Goal: Communication & Community: Answer question/provide support

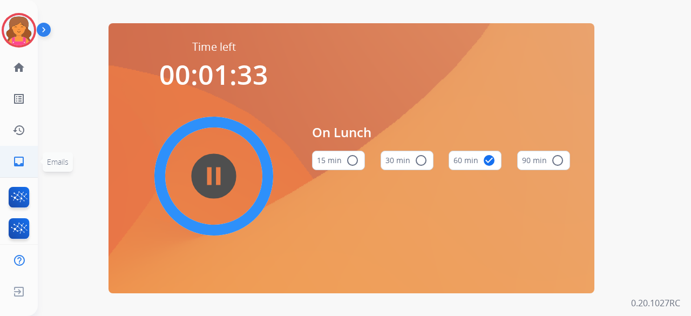
drag, startPoint x: 0, startPoint y: 0, endPoint x: 36, endPoint y: 171, distance: 174.4
click at [36, 171] on ul "inbox Emails Emails" at bounding box center [19, 161] width 38 height 31
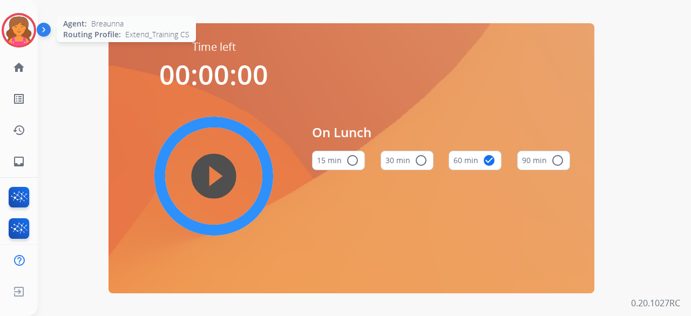
click at [18, 30] on img at bounding box center [19, 30] width 30 height 30
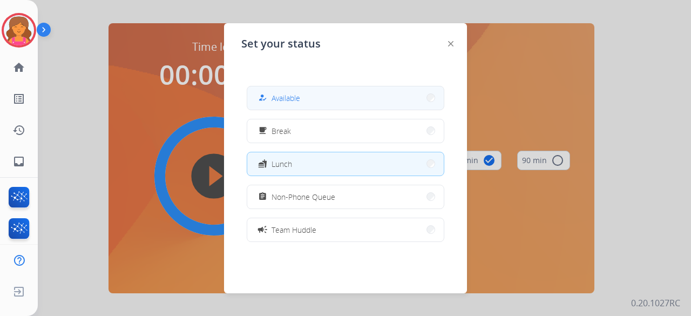
click at [328, 99] on button "how_to_reg Available" at bounding box center [345, 97] width 197 height 23
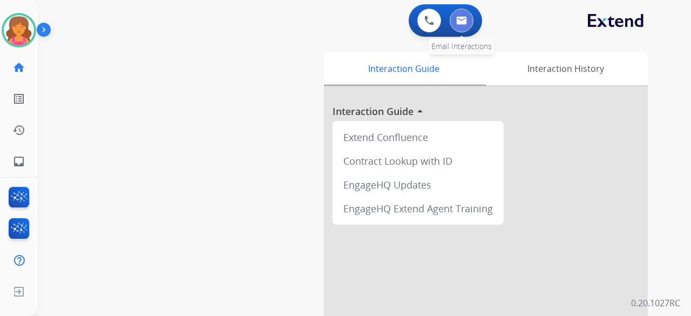
click at [471, 23] on button at bounding box center [462, 21] width 24 height 24
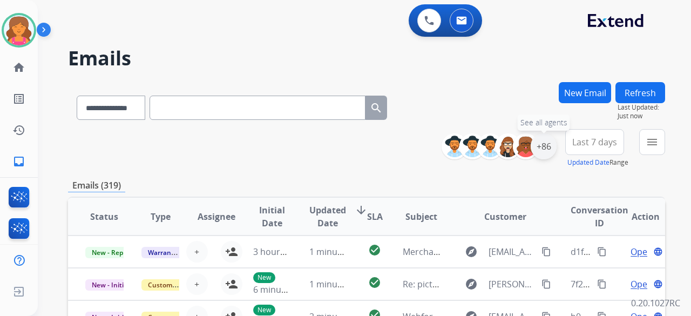
click at [541, 148] on div "+86" at bounding box center [544, 146] width 26 height 26
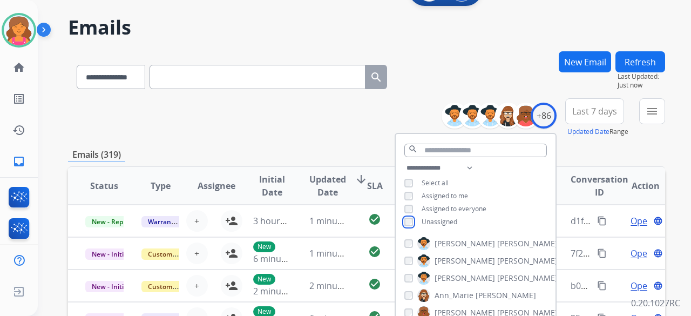
scroll to position [54, 0]
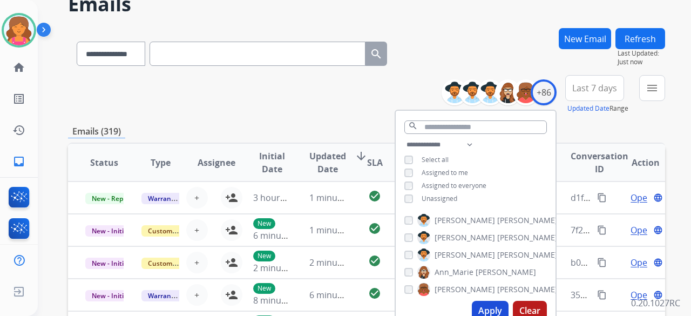
click at [478, 302] on button "Apply" at bounding box center [490, 310] width 37 height 19
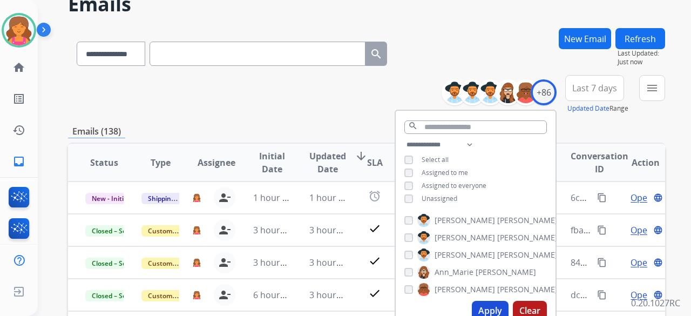
click at [587, 86] on span "Last 7 days" at bounding box center [595, 88] width 45 height 4
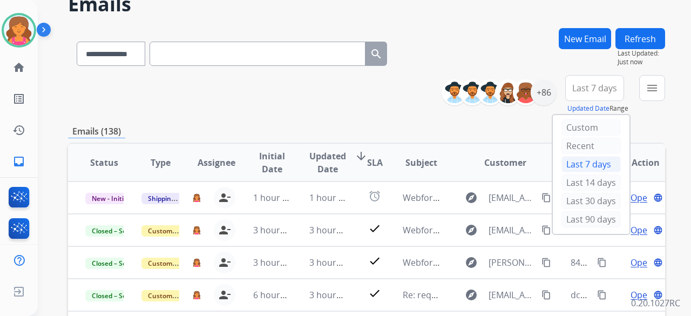
click at [582, 217] on div "Last 90 days" at bounding box center [591, 219] width 59 height 16
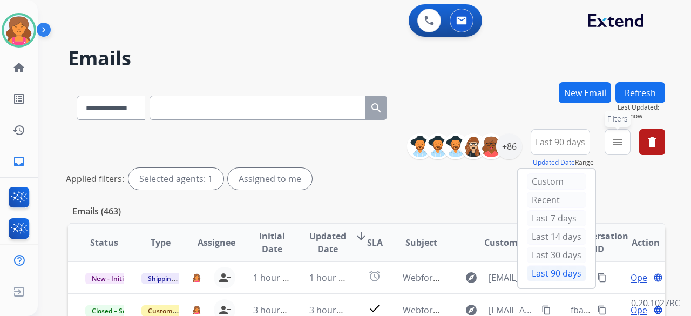
click at [625, 138] on button "menu Filters" at bounding box center [618, 142] width 26 height 26
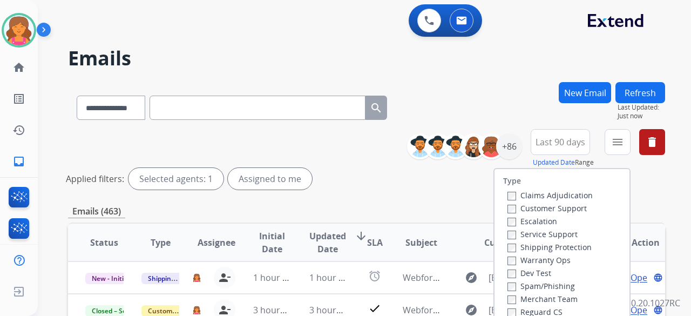
click at [570, 200] on div "Claims Adjudication" at bounding box center [550, 195] width 85 height 13
click at [563, 206] on label "Customer Support" at bounding box center [547, 208] width 79 height 10
click at [565, 240] on div "Shipping Protection" at bounding box center [550, 246] width 85 height 13
click at [563, 246] on label "Shipping Protection" at bounding box center [550, 247] width 84 height 10
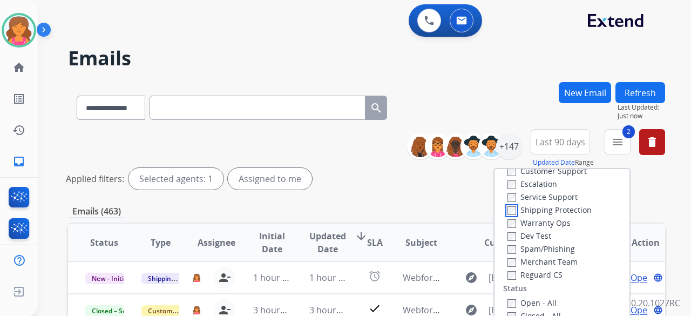
scroll to position [54, 0]
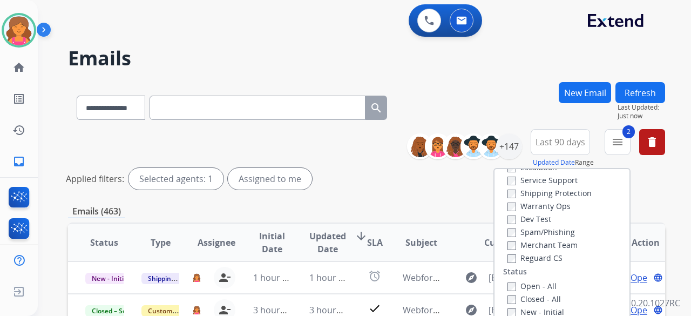
click at [537, 259] on label "Reguard CS" at bounding box center [535, 258] width 55 height 10
click at [516, 279] on div "Open - All" at bounding box center [564, 285] width 113 height 13
click at [516, 280] on div "Open - All" at bounding box center [564, 285] width 113 height 13
click at [516, 285] on label "Open - All" at bounding box center [532, 286] width 49 height 10
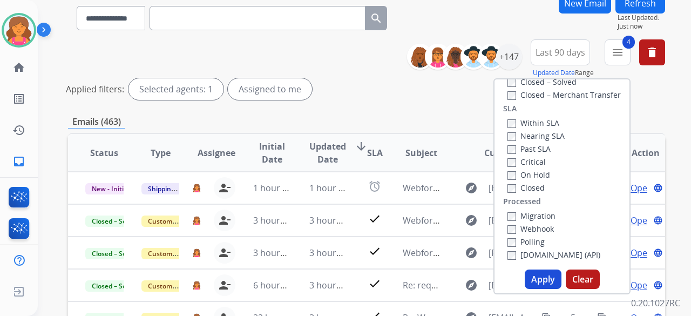
scroll to position [162, 0]
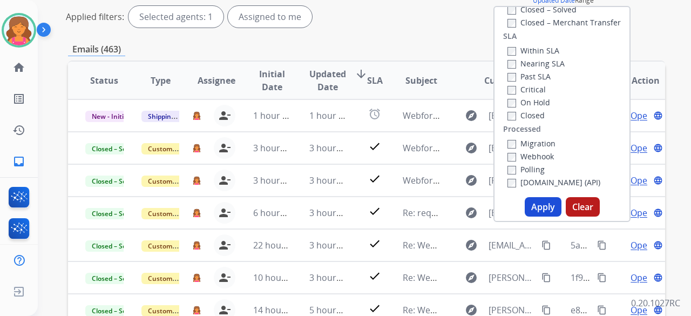
click at [553, 213] on button "Apply" at bounding box center [543, 206] width 37 height 19
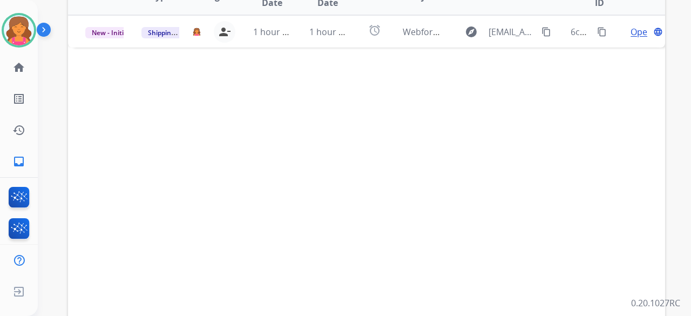
scroll to position [216, 0]
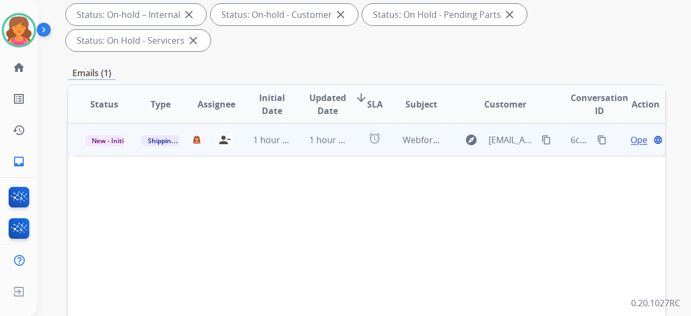
click at [632, 133] on span "Open" at bounding box center [642, 139] width 22 height 13
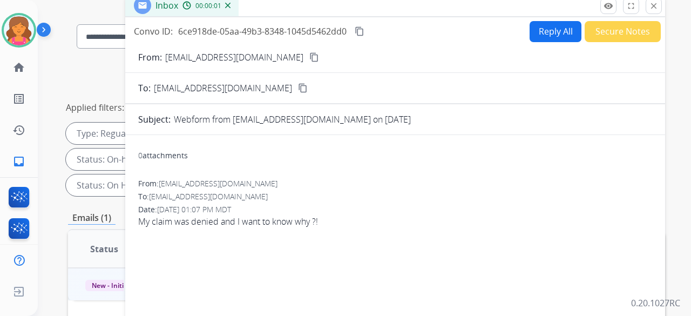
scroll to position [54, 0]
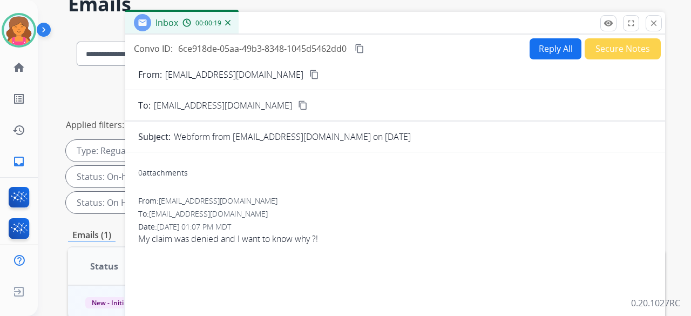
click at [309, 77] on mat-icon "content_copy" at bounding box center [314, 75] width 10 height 10
click at [309, 74] on mat-icon "content_copy" at bounding box center [314, 75] width 10 height 10
click at [548, 44] on button "Reply All" at bounding box center [556, 48] width 52 height 21
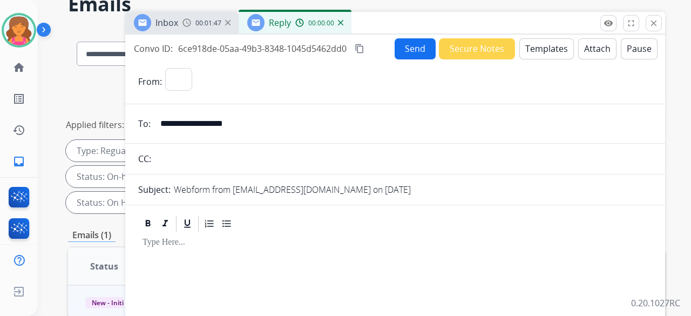
select select "**********"
click at [548, 44] on button "Templates" at bounding box center [547, 48] width 55 height 21
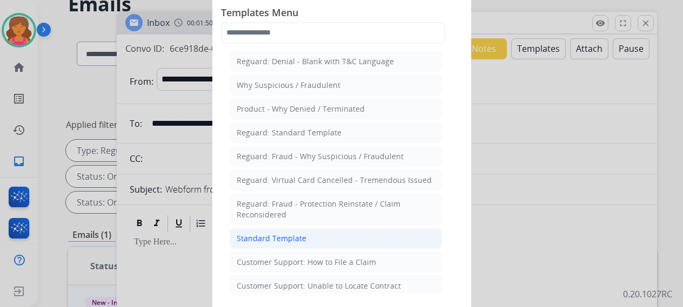
click at [274, 234] on div "Standard Template" at bounding box center [272, 238] width 70 height 11
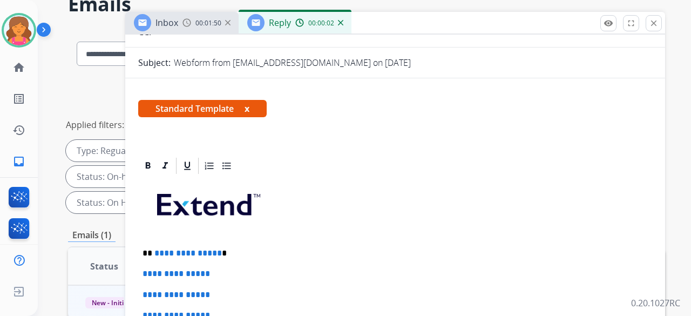
scroll to position [235, 0]
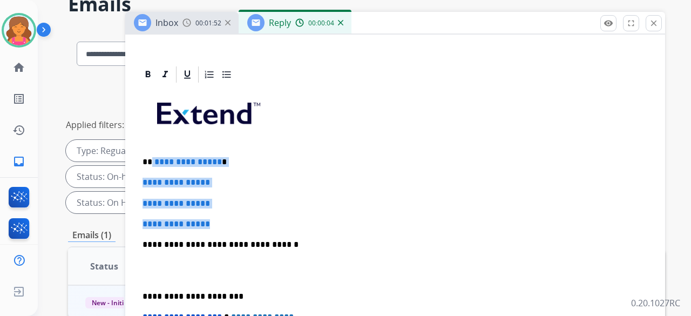
drag, startPoint x: 229, startPoint y: 190, endPoint x: 151, endPoint y: 128, distance: 99.6
click at [151, 128] on div "**********" at bounding box center [395, 270] width 514 height 372
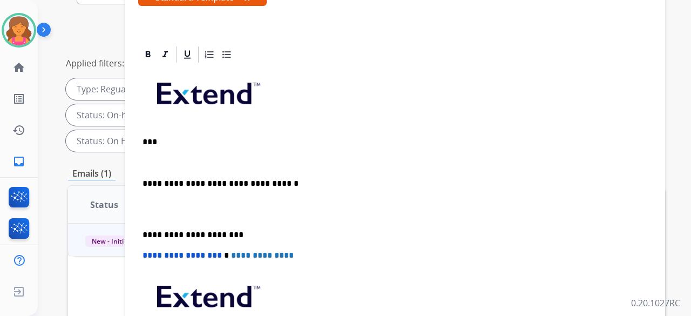
scroll to position [95, 0]
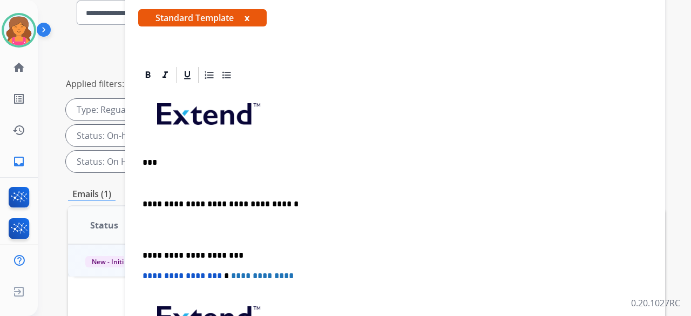
click at [145, 153] on div "**********" at bounding box center [395, 250] width 514 height 330
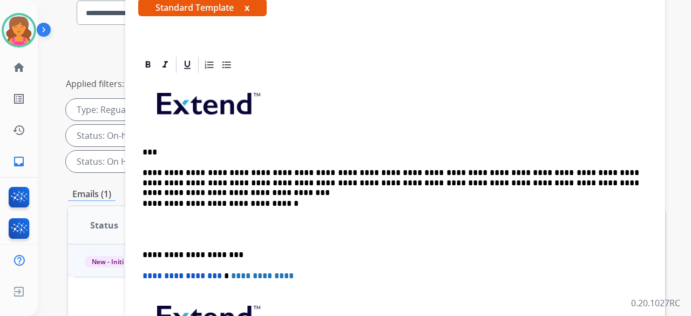
scroll to position [85, 0]
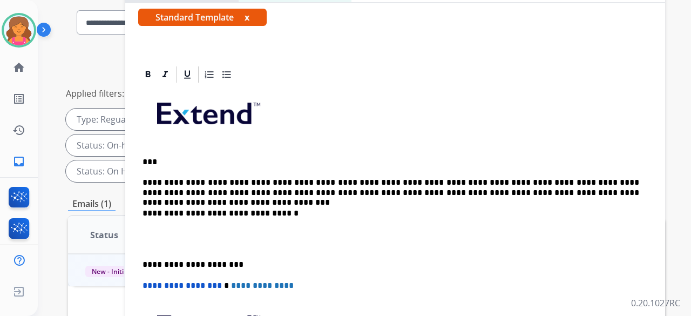
click at [425, 178] on p "**********" at bounding box center [391, 188] width 497 height 20
click at [422, 178] on p "**********" at bounding box center [391, 188] width 497 height 20
click at [406, 178] on p "**********" at bounding box center [391, 188] width 497 height 20
click at [409, 178] on p "**********" at bounding box center [391, 188] width 497 height 20
click at [607, 178] on p "**********" at bounding box center [391, 188] width 497 height 20
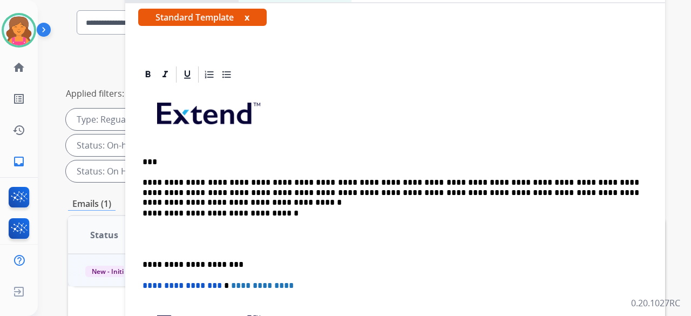
click at [513, 178] on p "**********" at bounding box center [391, 188] width 497 height 20
click at [585, 178] on p "**********" at bounding box center [391, 188] width 497 height 20
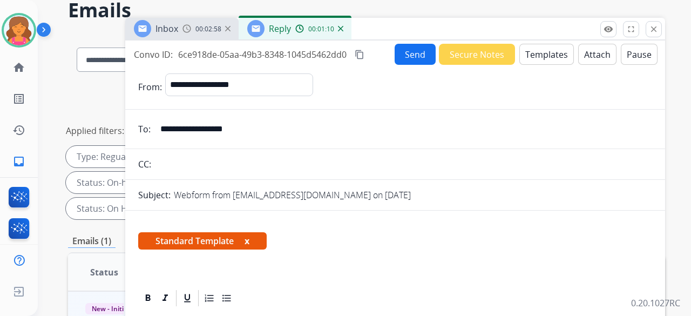
scroll to position [0, 0]
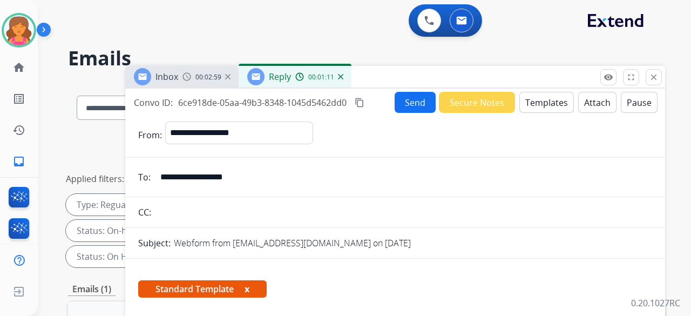
click at [361, 104] on mat-icon "content_copy" at bounding box center [360, 103] width 10 height 10
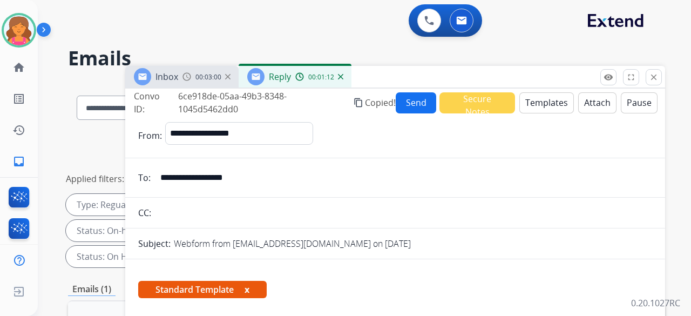
click at [407, 106] on button "Send" at bounding box center [416, 102] width 41 height 21
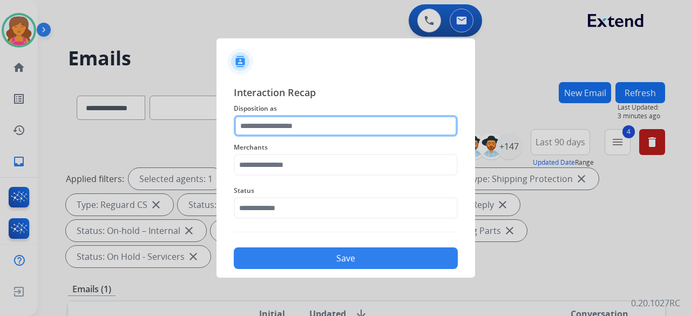
click at [365, 131] on input "text" at bounding box center [346, 126] width 224 height 22
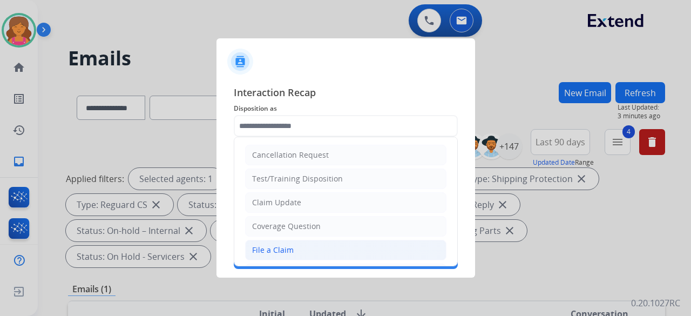
click at [282, 245] on div "File a Claim" at bounding box center [273, 250] width 42 height 11
type input "**********"
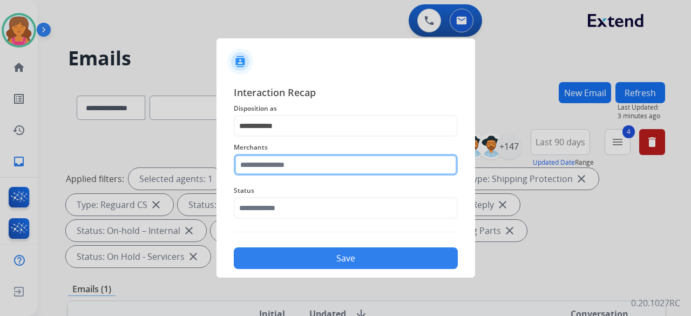
click at [283, 164] on input "text" at bounding box center [346, 165] width 224 height 22
click at [244, 169] on input "text" at bounding box center [346, 165] width 224 height 22
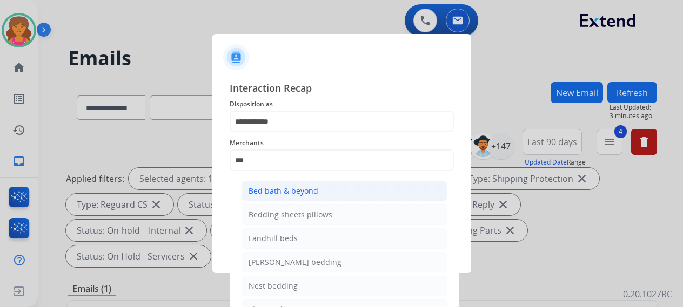
click at [275, 187] on div "Bed bath & beyond" at bounding box center [283, 191] width 70 height 11
type input "**********"
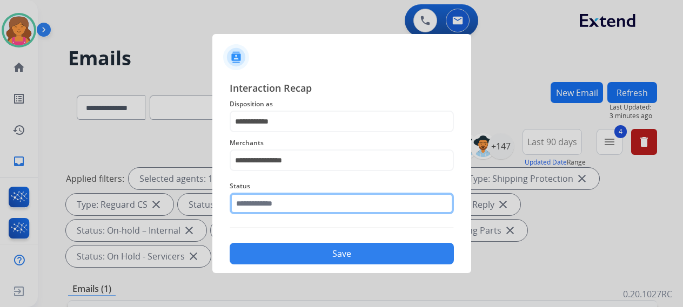
click at [262, 215] on div "Status" at bounding box center [342, 197] width 224 height 43
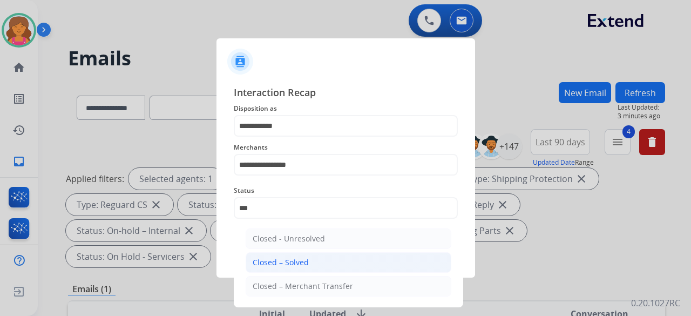
click at [288, 260] on div "Closed – Solved" at bounding box center [281, 262] width 56 height 11
type input "**********"
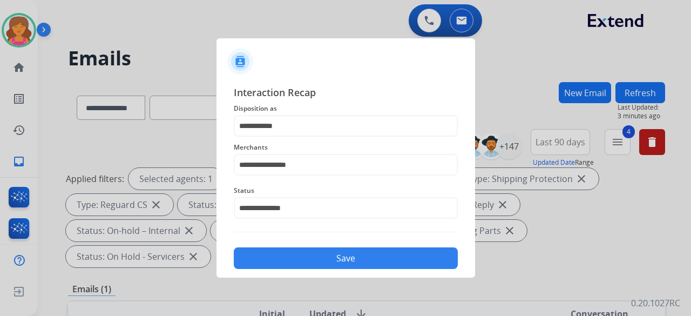
click at [287, 259] on button "Save" at bounding box center [346, 258] width 224 height 22
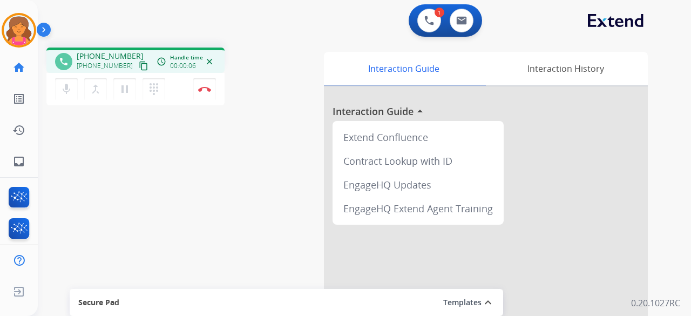
click at [139, 67] on mat-icon "content_copy" at bounding box center [144, 66] width 10 height 10
click at [208, 86] on button "Disconnect" at bounding box center [204, 89] width 23 height 23
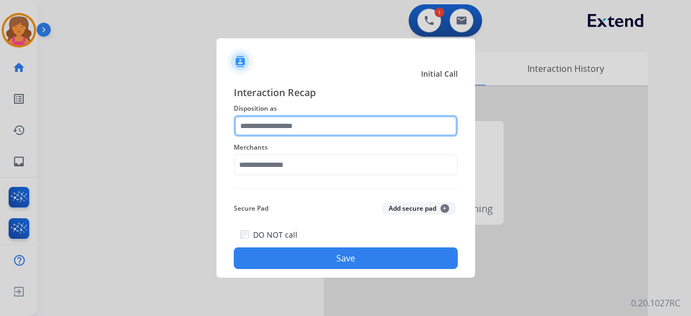
click at [248, 127] on input "text" at bounding box center [346, 126] width 224 height 22
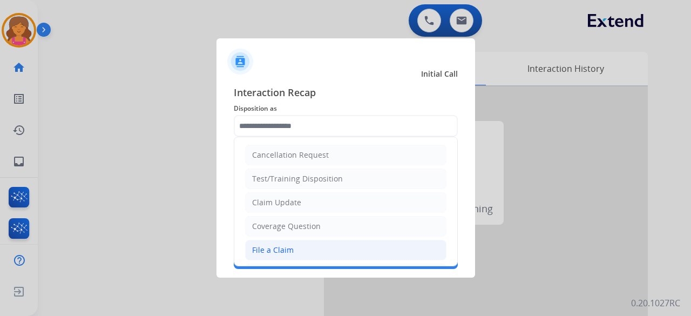
drag, startPoint x: 285, startPoint y: 247, endPoint x: 294, endPoint y: 186, distance: 61.2
click at [285, 247] on div "File a Claim" at bounding box center [273, 250] width 42 height 11
type input "**********"
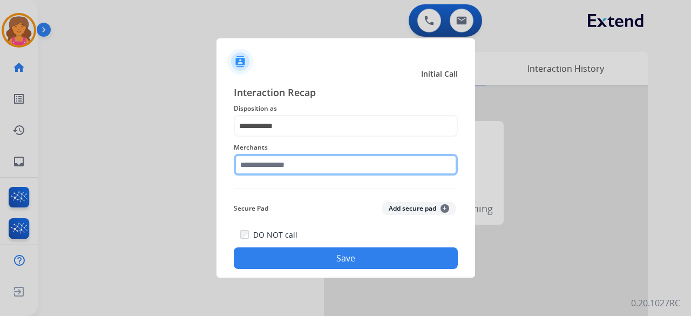
click at [292, 161] on input "text" at bounding box center [346, 165] width 224 height 22
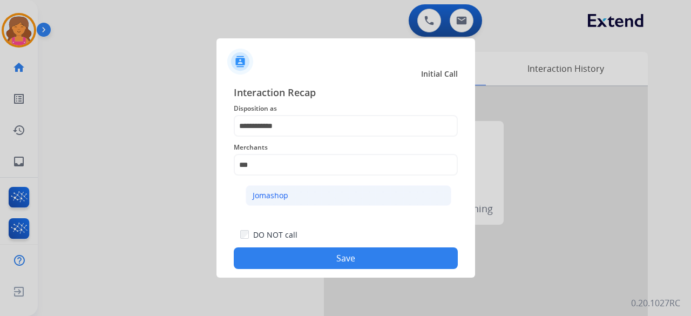
click at [304, 192] on li "Jomashop" at bounding box center [349, 195] width 206 height 21
type input "********"
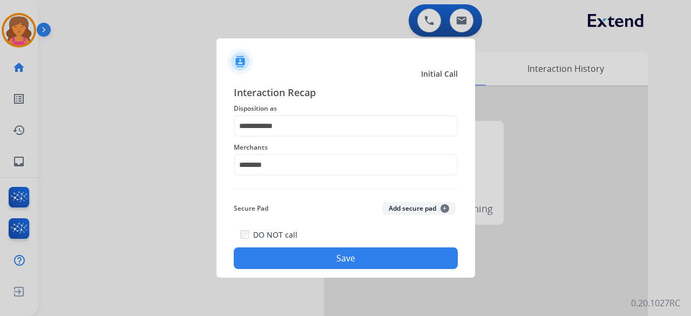
click at [308, 259] on button "Save" at bounding box center [346, 258] width 224 height 22
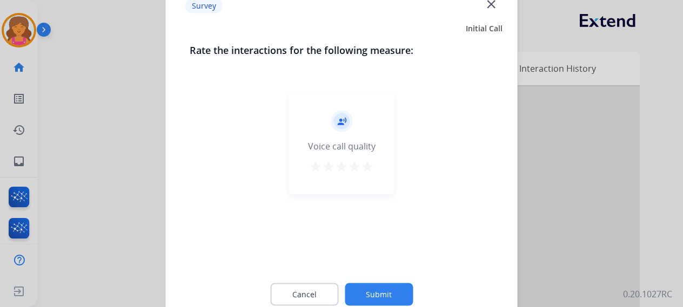
click at [362, 163] on mat-icon "star" at bounding box center [367, 166] width 13 height 13
click at [355, 293] on button "Submit" at bounding box center [379, 294] width 68 height 23
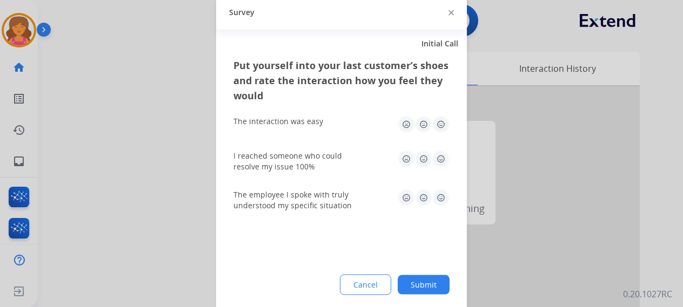
click at [441, 116] on img at bounding box center [440, 124] width 17 height 17
click at [440, 162] on img at bounding box center [440, 158] width 17 height 17
click at [439, 199] on img at bounding box center [440, 197] width 17 height 17
click at [418, 291] on button "Submit" at bounding box center [424, 284] width 52 height 19
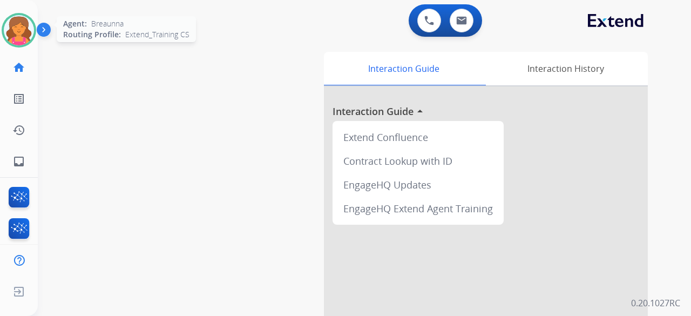
click at [18, 31] on img at bounding box center [19, 30] width 30 height 30
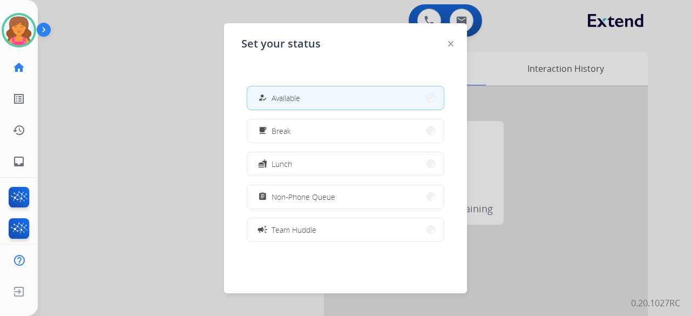
click at [191, 93] on div at bounding box center [345, 158] width 691 height 316
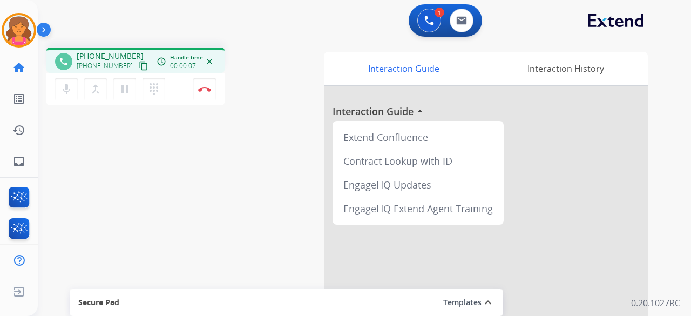
click at [139, 65] on mat-icon "content_copy" at bounding box center [144, 66] width 10 height 10
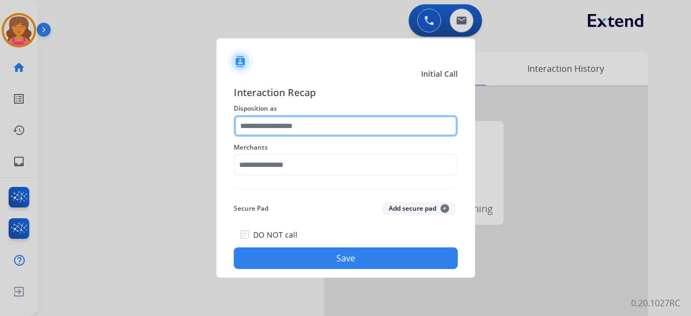
click at [382, 133] on input "text" at bounding box center [346, 126] width 224 height 22
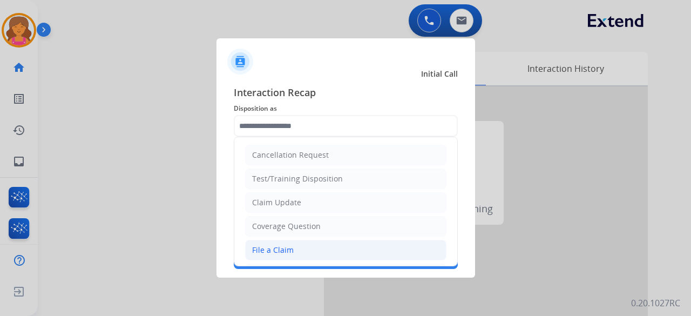
click at [297, 247] on li "File a Claim" at bounding box center [345, 250] width 201 height 21
type input "**********"
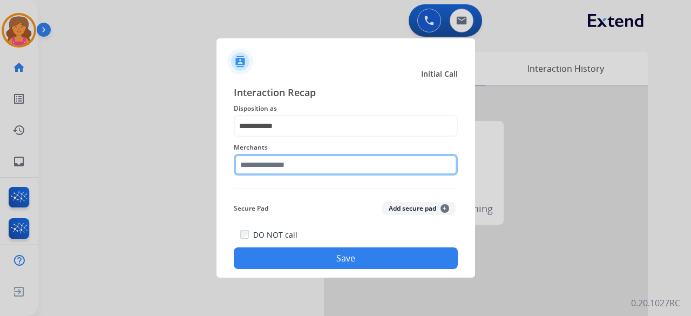
click at [294, 164] on input "text" at bounding box center [346, 165] width 224 height 22
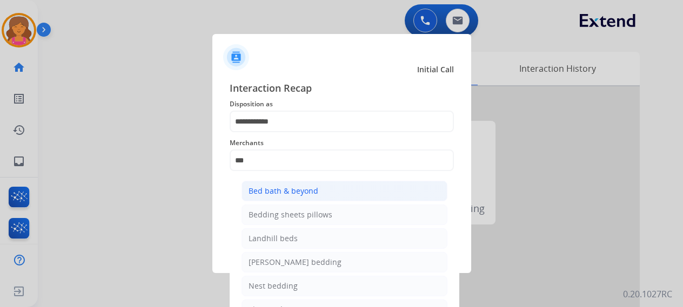
click at [313, 191] on div "Bed bath & beyond" at bounding box center [283, 191] width 70 height 11
type input "**********"
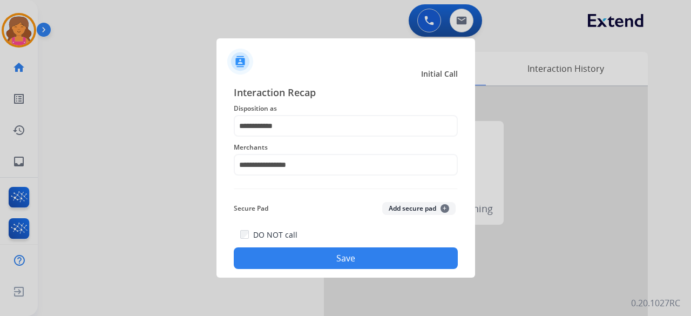
click at [298, 259] on button "Save" at bounding box center [346, 258] width 224 height 22
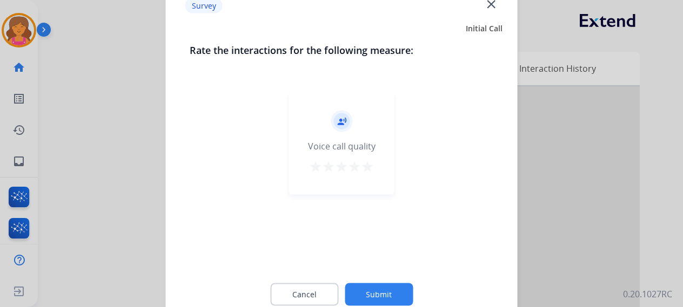
click at [365, 167] on mat-icon "star" at bounding box center [367, 166] width 13 height 13
click at [365, 288] on button "Submit" at bounding box center [379, 294] width 68 height 23
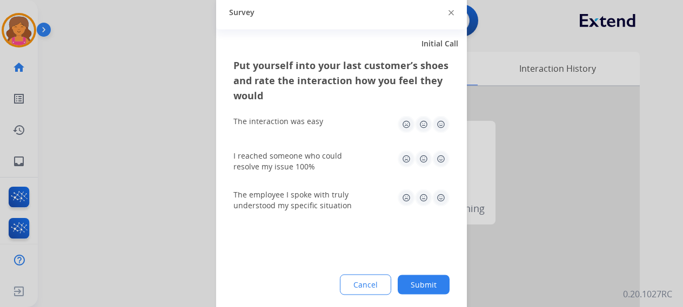
click at [439, 130] on img at bounding box center [440, 124] width 17 height 17
click at [445, 163] on img at bounding box center [440, 158] width 17 height 17
click at [437, 194] on img at bounding box center [440, 197] width 17 height 17
click at [408, 294] on div "Cancel Submit" at bounding box center [341, 284] width 216 height 21
click at [409, 281] on button "Submit" at bounding box center [424, 284] width 52 height 19
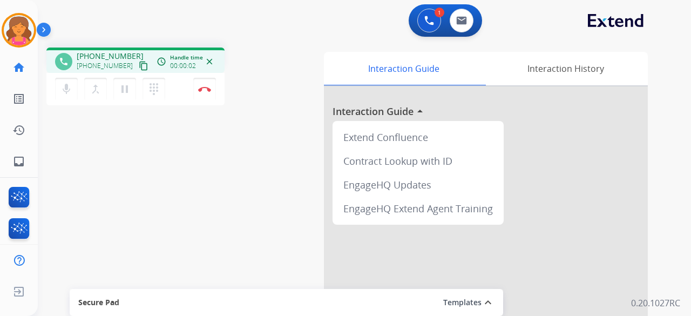
click at [139, 64] on mat-icon "content_copy" at bounding box center [144, 66] width 10 height 10
click at [201, 89] on img at bounding box center [204, 88] width 13 height 5
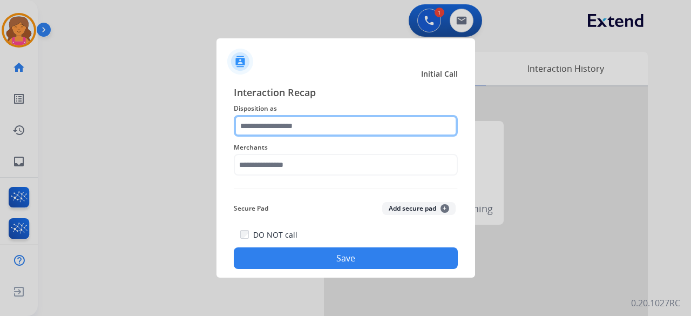
click at [268, 123] on input "text" at bounding box center [346, 126] width 224 height 22
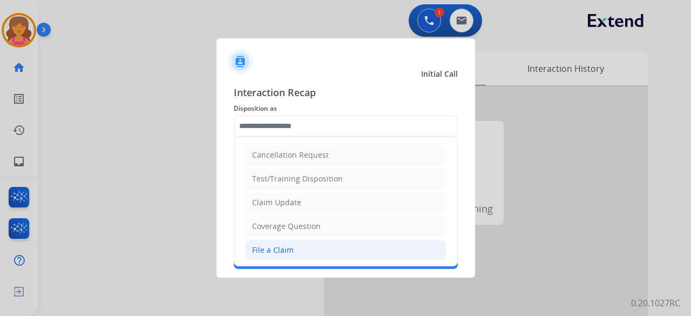
click at [280, 240] on li "File a Claim" at bounding box center [345, 250] width 201 height 21
type input "**********"
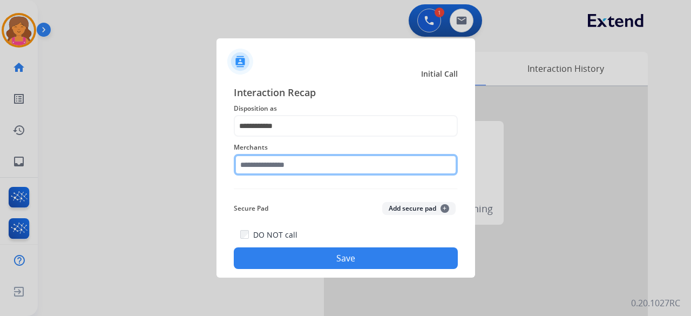
click at [269, 167] on input "text" at bounding box center [346, 165] width 224 height 22
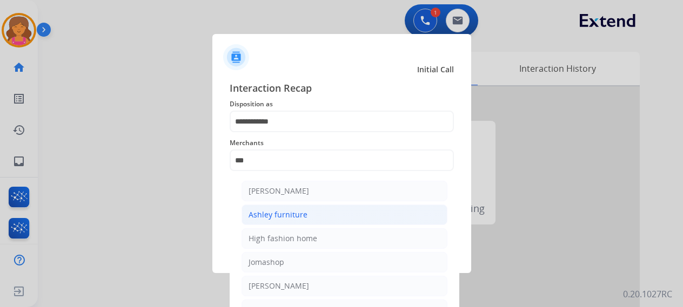
click at [281, 220] on div "Ashley furniture" at bounding box center [277, 215] width 59 height 11
type input "**********"
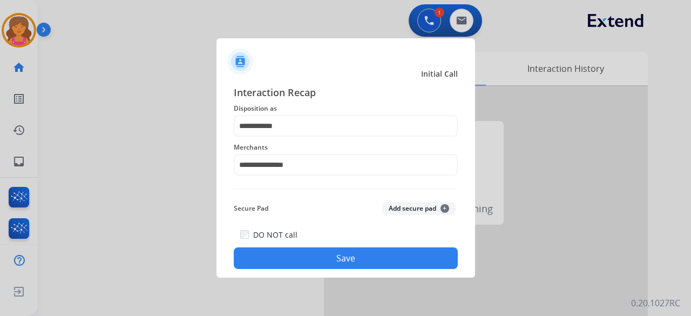
click at [284, 260] on button "Save" at bounding box center [346, 258] width 224 height 22
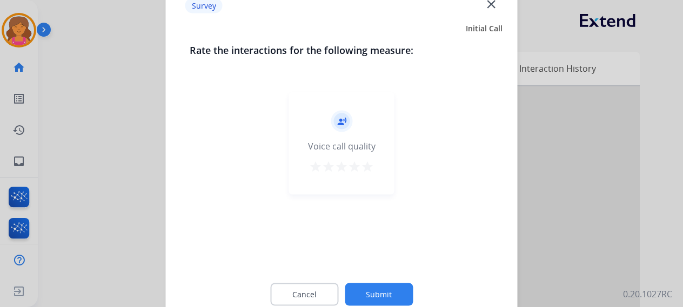
click at [363, 169] on mat-icon "star" at bounding box center [367, 166] width 13 height 13
click at [366, 280] on div "Cancel Submit" at bounding box center [342, 294] width 304 height 49
click at [365, 292] on button "Submit" at bounding box center [379, 294] width 68 height 23
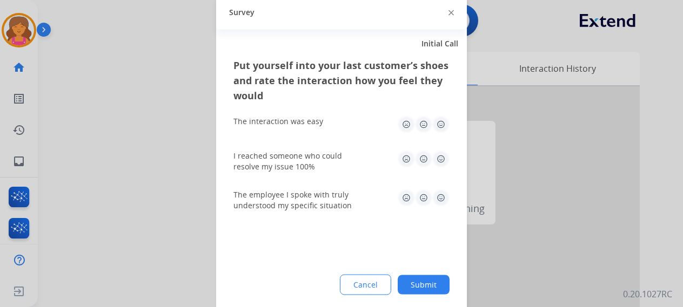
click at [441, 125] on img at bounding box center [440, 124] width 17 height 17
drag, startPoint x: 438, startPoint y: 156, endPoint x: 445, endPoint y: 193, distance: 37.9
click at [439, 156] on img at bounding box center [440, 158] width 17 height 17
click at [443, 193] on img at bounding box center [440, 197] width 17 height 17
click at [420, 277] on button "Submit" at bounding box center [424, 284] width 52 height 19
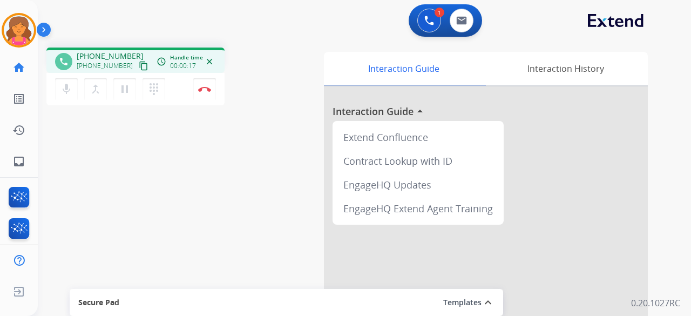
click at [139, 63] on mat-icon "content_copy" at bounding box center [144, 66] width 10 height 10
click at [201, 89] on img at bounding box center [204, 88] width 13 height 5
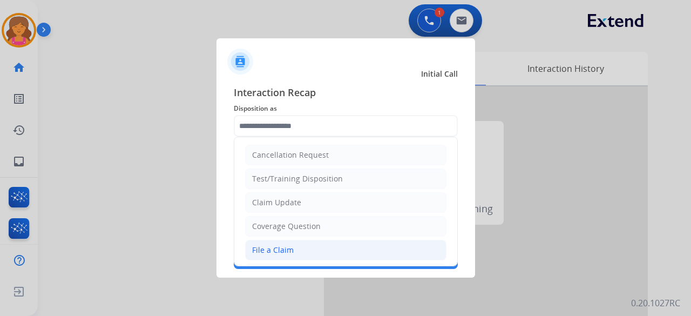
click at [287, 245] on div "File a Claim" at bounding box center [273, 250] width 42 height 11
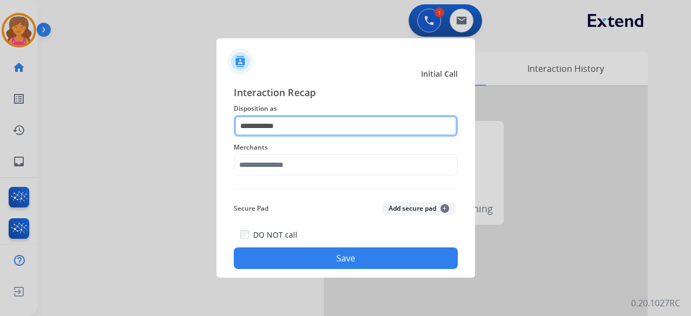
click at [315, 126] on input "**********" at bounding box center [346, 126] width 224 height 22
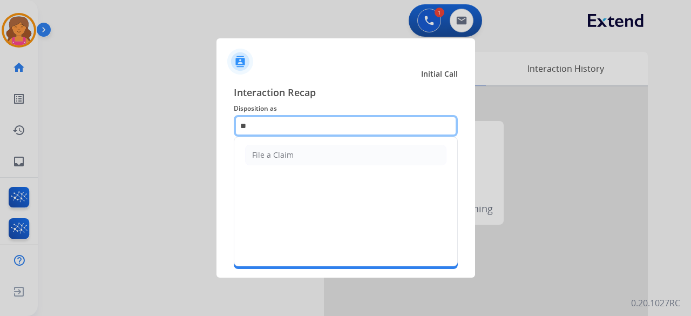
type input "*"
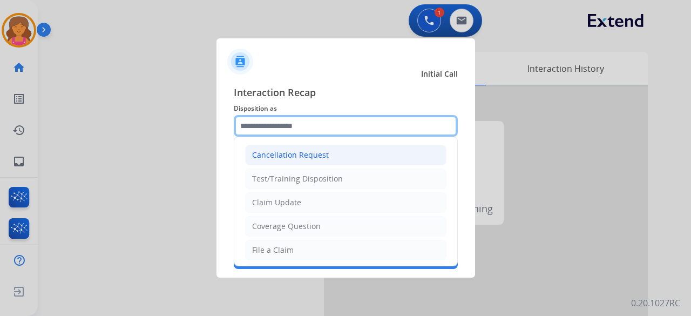
scroll to position [54, 0]
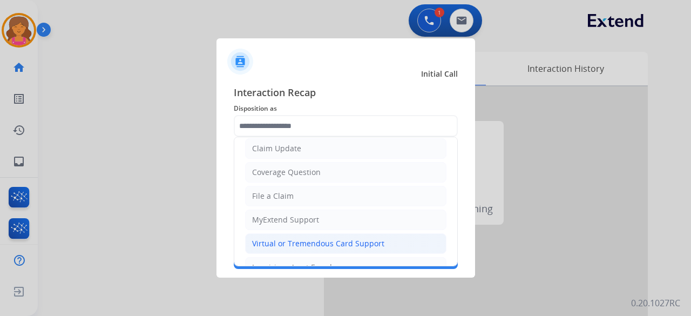
click at [300, 241] on div "Virtual or Tremendous Card Support" at bounding box center [318, 243] width 132 height 11
type input "**********"
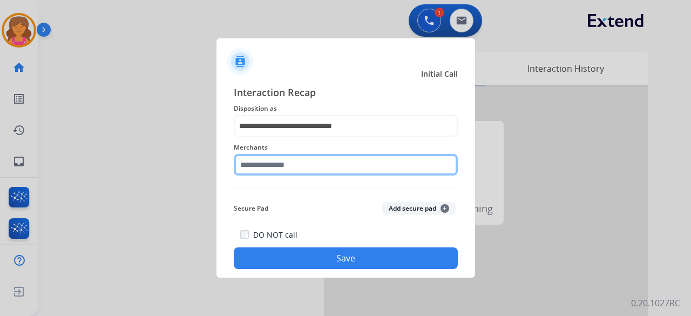
click at [286, 163] on input "text" at bounding box center [346, 165] width 224 height 22
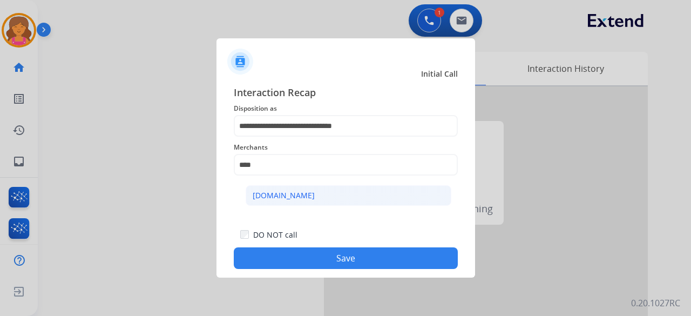
click at [293, 196] on div "Carparts.com" at bounding box center [284, 195] width 62 height 11
type input "**********"
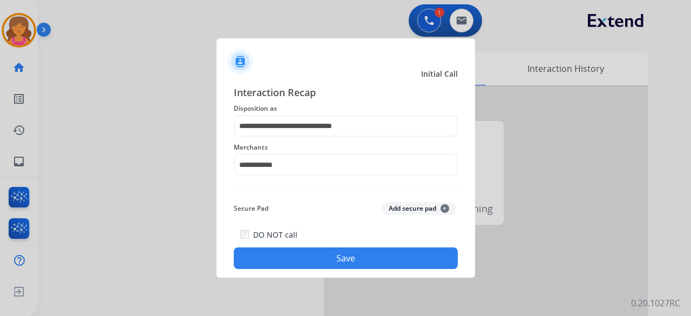
click at [300, 270] on div "**********" at bounding box center [346, 176] width 259 height 201
click at [302, 262] on button "Save" at bounding box center [346, 258] width 224 height 22
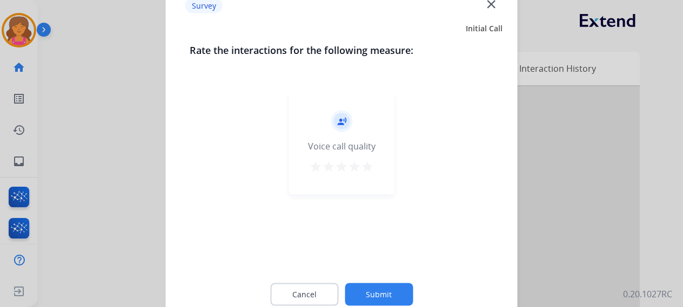
click at [368, 165] on mat-icon "star" at bounding box center [367, 166] width 13 height 13
click at [382, 291] on button "Submit" at bounding box center [379, 294] width 68 height 23
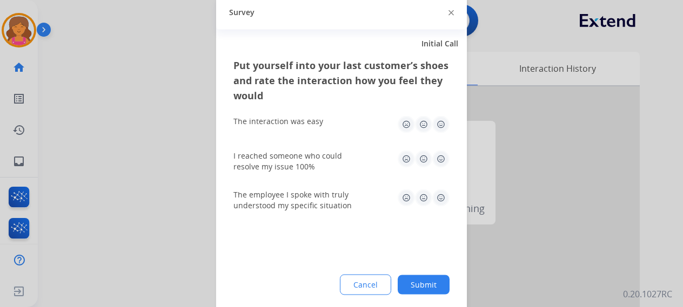
click at [444, 127] on img at bounding box center [440, 124] width 17 height 17
click at [440, 152] on img at bounding box center [440, 158] width 17 height 17
click at [445, 199] on img at bounding box center [440, 197] width 17 height 17
click at [430, 275] on button "Submit" at bounding box center [424, 284] width 52 height 19
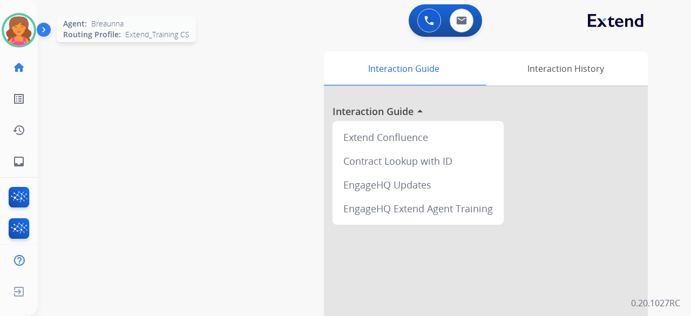
click at [21, 28] on img at bounding box center [19, 30] width 30 height 30
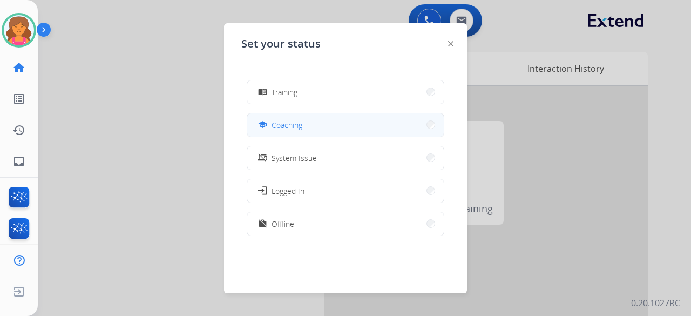
scroll to position [9, 0]
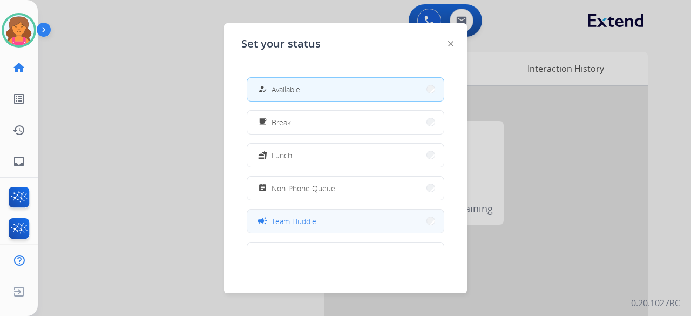
click at [297, 226] on span "Team Huddle" at bounding box center [294, 221] width 45 height 11
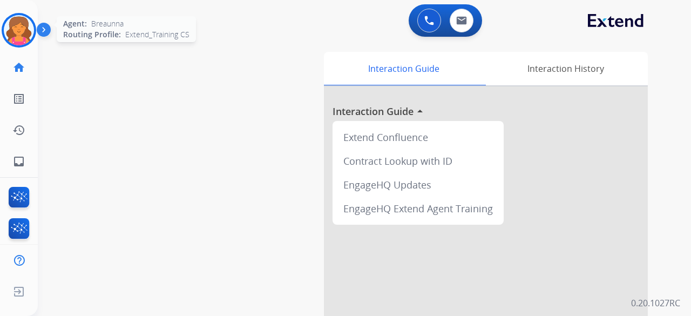
click at [2, 24] on div "Agent: Breaunna Routing Profile: Extend_Training CS" at bounding box center [19, 30] width 35 height 35
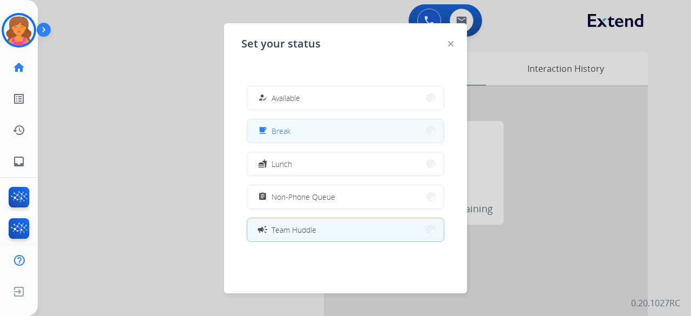
click at [289, 132] on span "Break" at bounding box center [281, 130] width 19 height 11
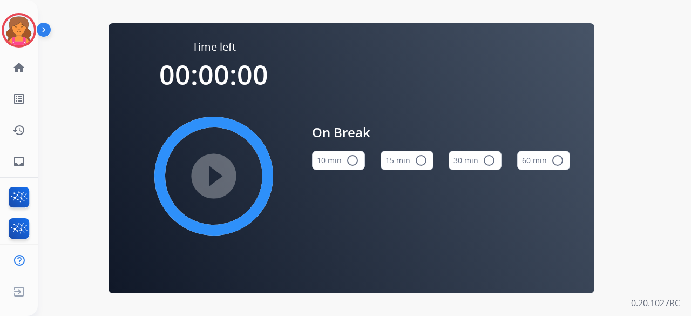
click at [415, 158] on mat-icon "radio_button_unchecked" at bounding box center [421, 160] width 13 height 13
click at [210, 172] on mat-icon "play_circle_filled" at bounding box center [213, 176] width 13 height 13
drag, startPoint x: 136, startPoint y: 55, endPoint x: 183, endPoint y: 49, distance: 47.4
click at [137, 55] on div "Time left 00:00:00 play_circle_filled On Break 10 min radio_button_unchecked 15…" at bounding box center [352, 158] width 486 height 270
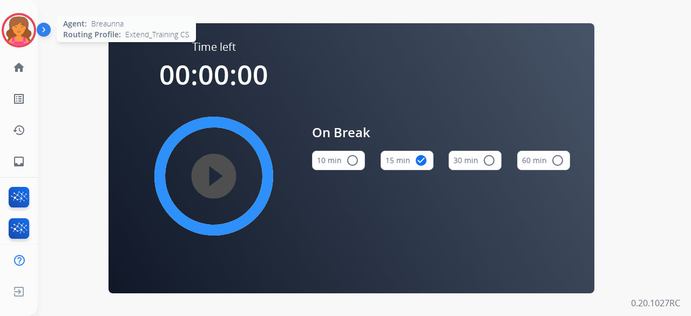
click at [21, 24] on img at bounding box center [19, 30] width 30 height 30
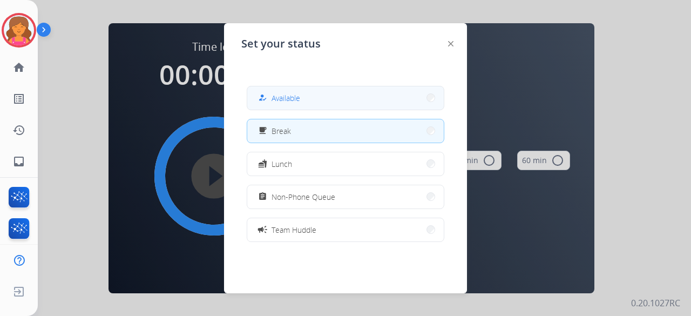
click at [300, 96] on span "Available" at bounding box center [286, 97] width 29 height 11
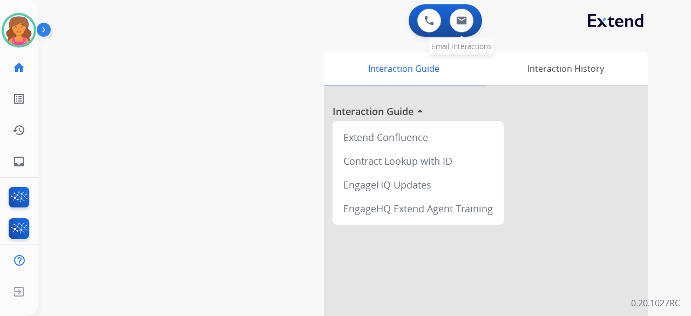
click at [449, 21] on div "0 Email Interactions" at bounding box center [462, 21] width 32 height 24
click at [454, 23] on button at bounding box center [462, 21] width 24 height 24
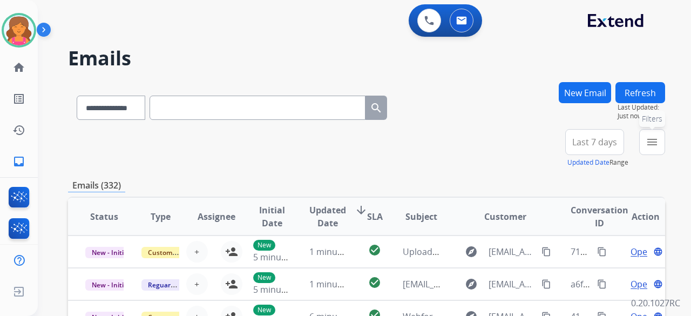
click at [642, 145] on button "menu Filters" at bounding box center [652, 142] width 26 height 26
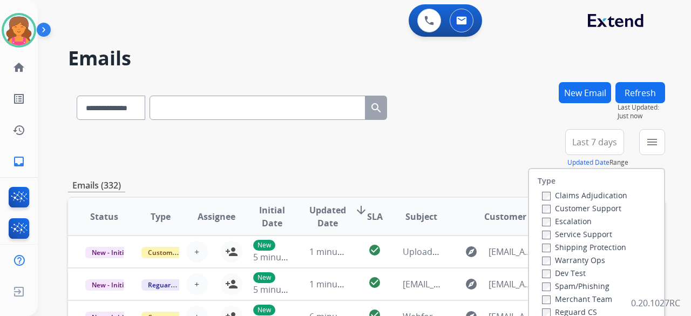
click at [613, 143] on span "Last 7 days" at bounding box center [595, 142] width 45 height 4
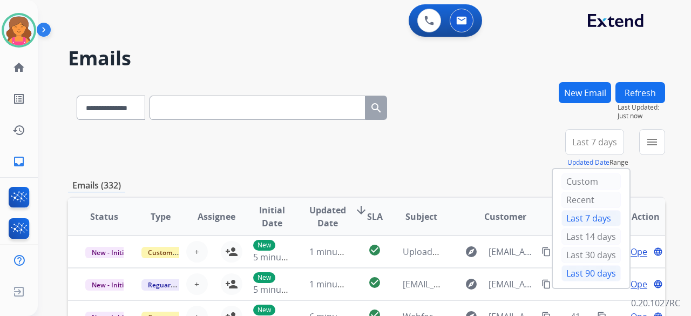
click at [572, 278] on div "Last 90 days" at bounding box center [591, 273] width 59 height 16
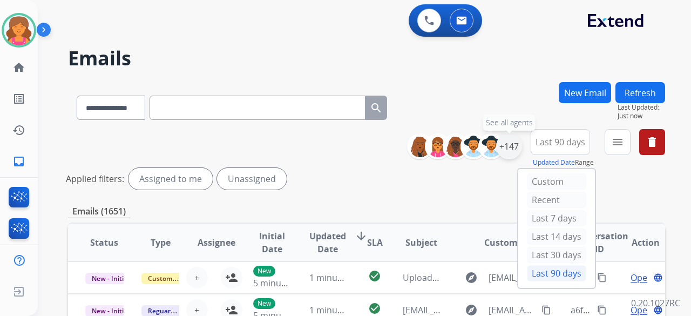
click at [507, 143] on div "+147" at bounding box center [509, 146] width 26 height 26
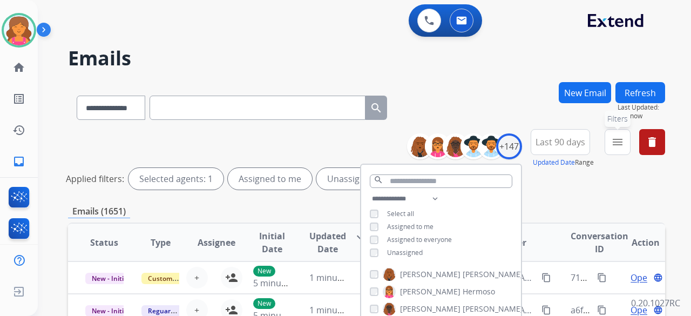
click at [609, 144] on button "menu Filters" at bounding box center [618, 142] width 26 height 26
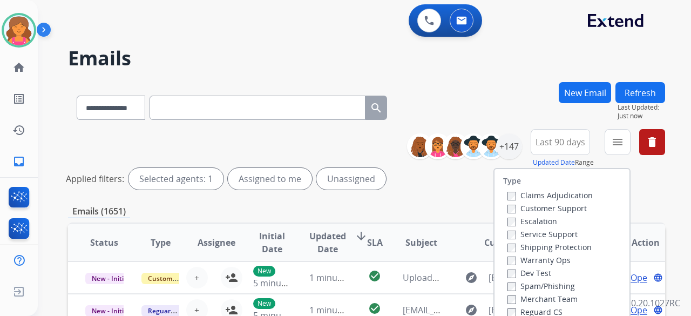
click at [517, 201] on div "Customer Support" at bounding box center [550, 207] width 85 height 13
click at [519, 210] on label "Customer Support" at bounding box center [547, 208] width 79 height 10
click at [527, 247] on label "Shipping Protection" at bounding box center [550, 247] width 84 height 10
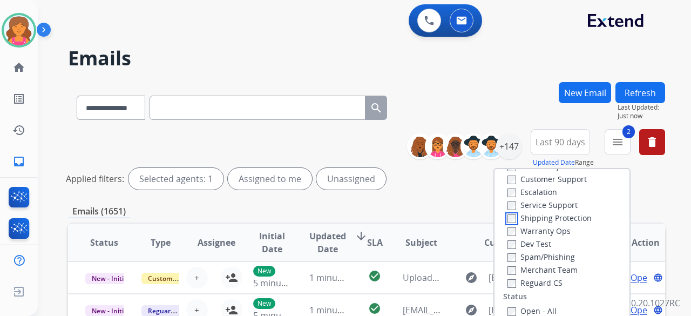
scroll to position [54, 0]
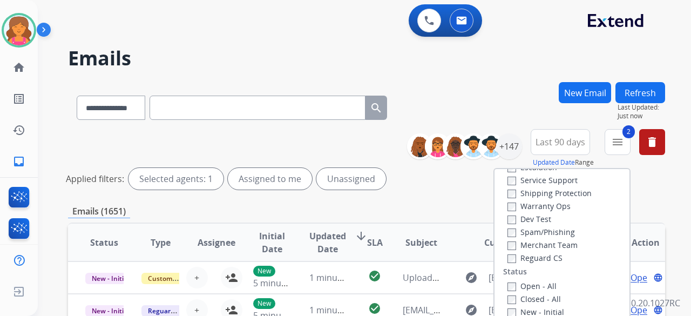
click at [514, 255] on label "Reguard CS" at bounding box center [535, 258] width 55 height 10
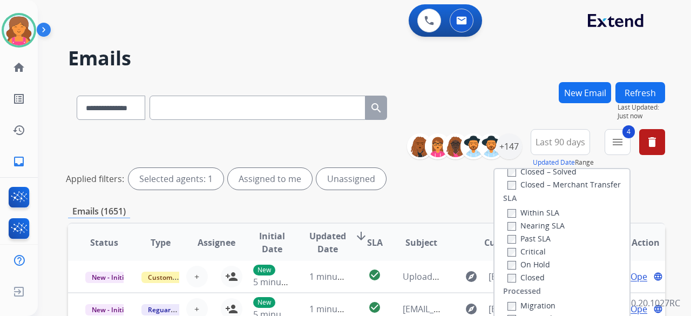
scroll to position [108, 0]
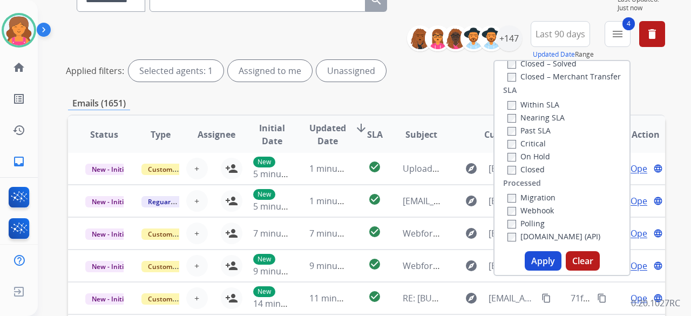
click at [546, 265] on button "Apply" at bounding box center [543, 260] width 37 height 19
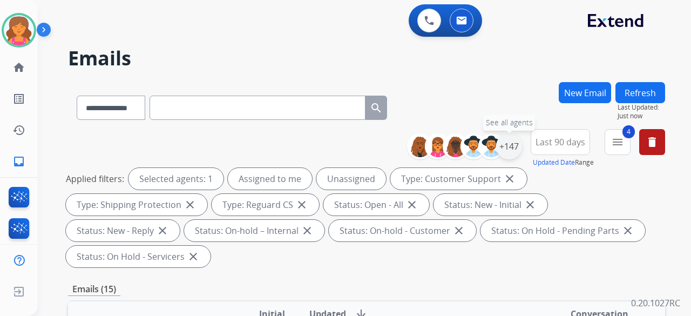
click at [511, 147] on div "+147" at bounding box center [509, 146] width 26 height 26
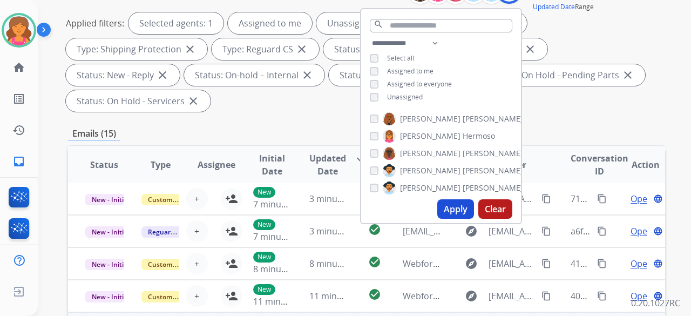
scroll to position [216, 0]
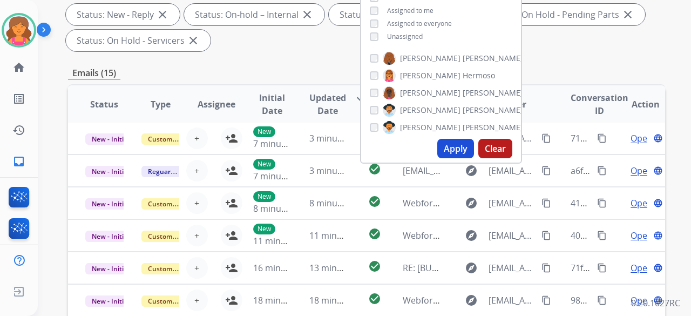
click at [463, 144] on button "Apply" at bounding box center [455, 148] width 37 height 19
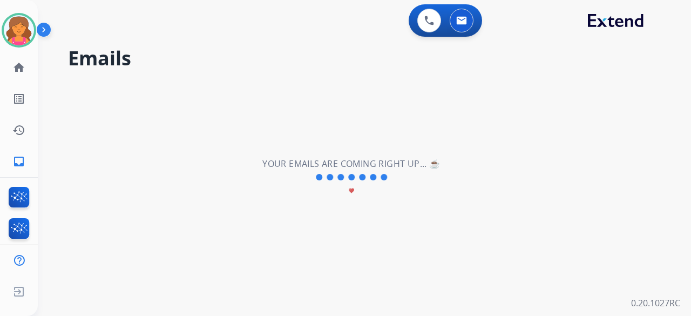
scroll to position [0, 0]
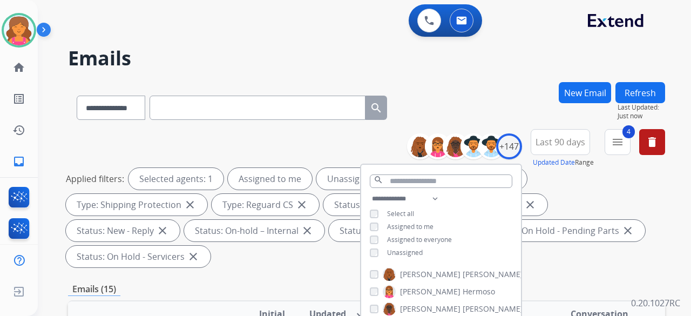
click at [259, 264] on div "Applied filters: Selected agents: 1 Assigned to me Unassigned Type: Customer Su…" at bounding box center [364, 217] width 597 height 99
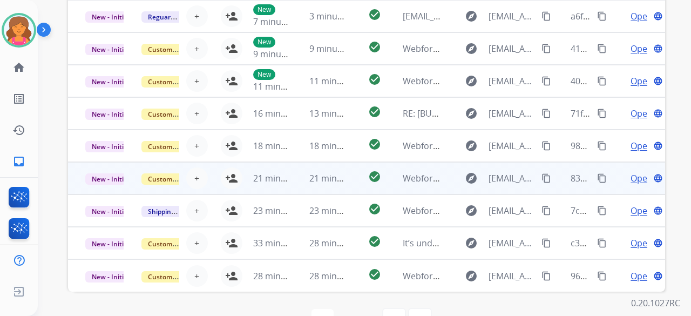
scroll to position [402, 0]
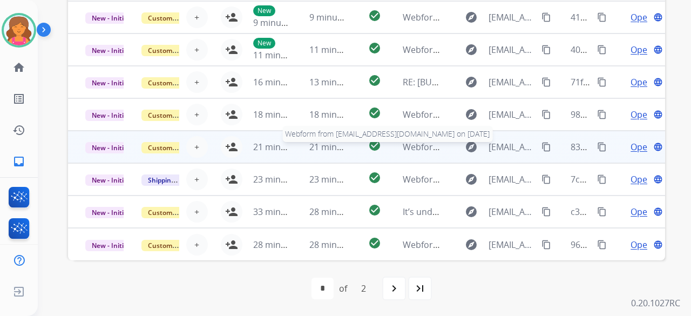
click at [430, 149] on span "Webform from GregSpires@gmail.com on 08/18/2025" at bounding box center [525, 147] width 245 height 12
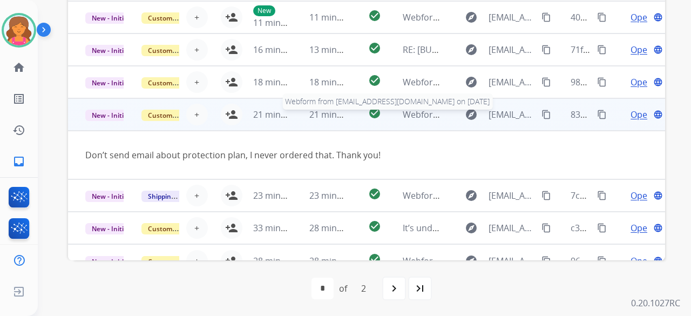
scroll to position [50, 0]
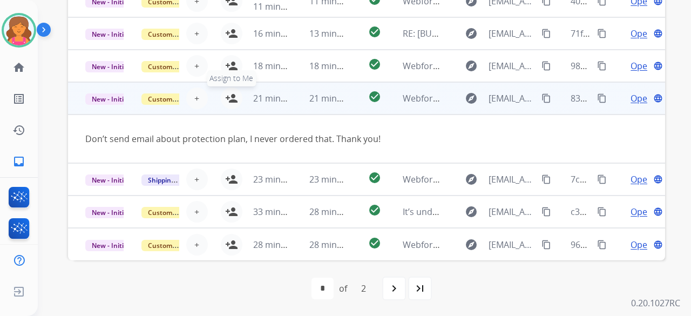
click at [231, 99] on mat-icon "person_add" at bounding box center [231, 98] width 13 height 13
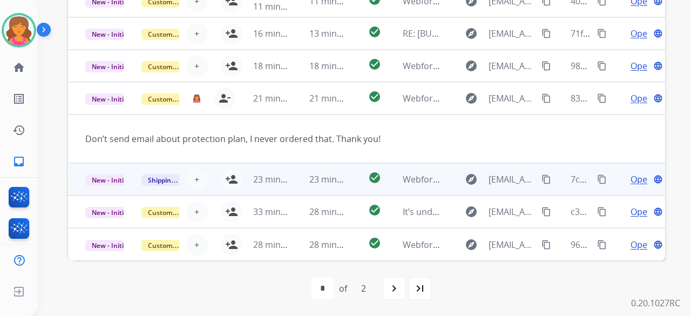
click at [216, 177] on div "+ Select agent person_add Assign to Me" at bounding box center [207, 180] width 69 height 22
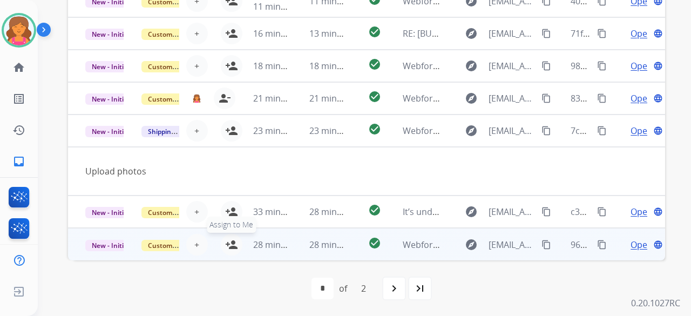
click at [218, 243] on div "+ Select agent person_add Assign to Me" at bounding box center [207, 245] width 69 height 22
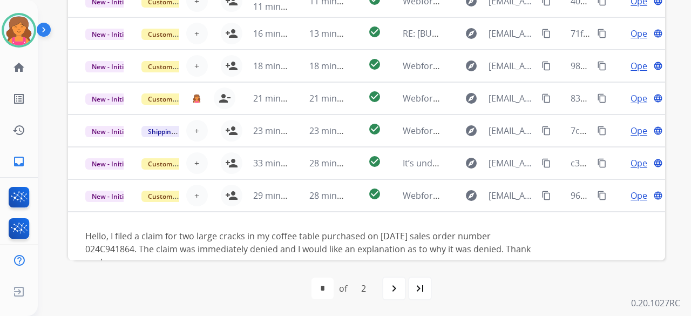
scroll to position [75, 0]
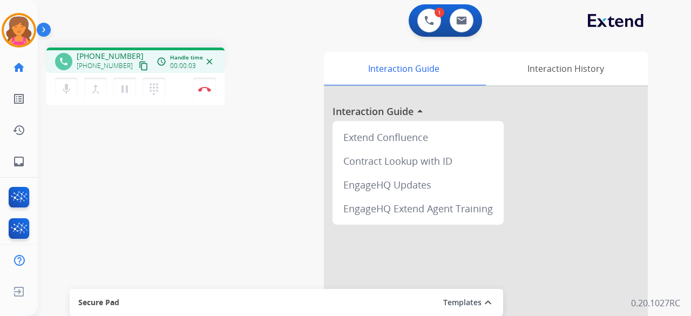
click at [137, 70] on button "content_copy" at bounding box center [143, 65] width 13 height 13
click at [204, 88] on img at bounding box center [204, 88] width 13 height 5
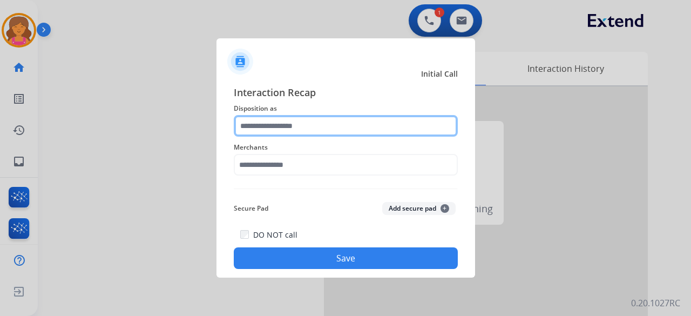
click at [252, 124] on input "text" at bounding box center [346, 126] width 224 height 22
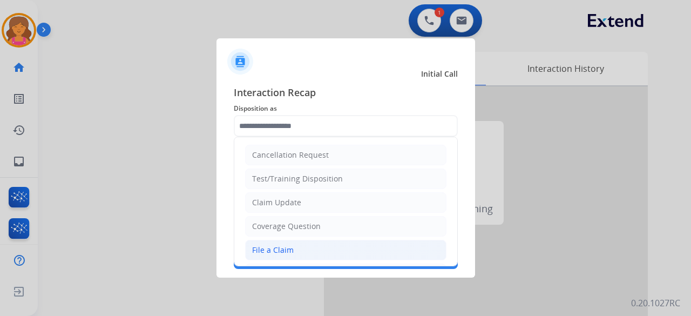
click at [319, 252] on li "File a Claim" at bounding box center [345, 250] width 201 height 21
type input "**********"
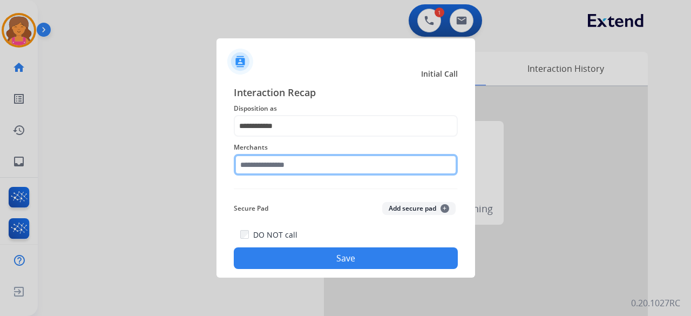
click at [279, 165] on input "text" at bounding box center [346, 165] width 224 height 22
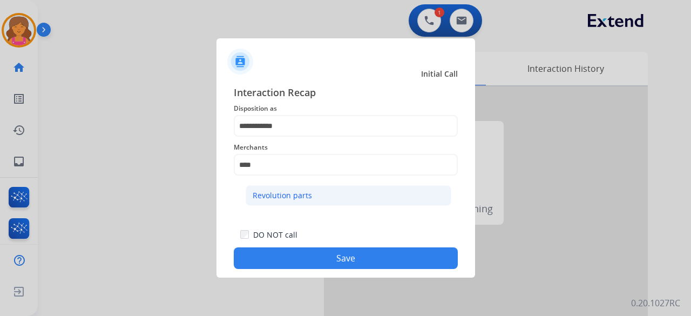
click at [277, 189] on li "Revolution parts" at bounding box center [349, 195] width 206 height 21
type input "**********"
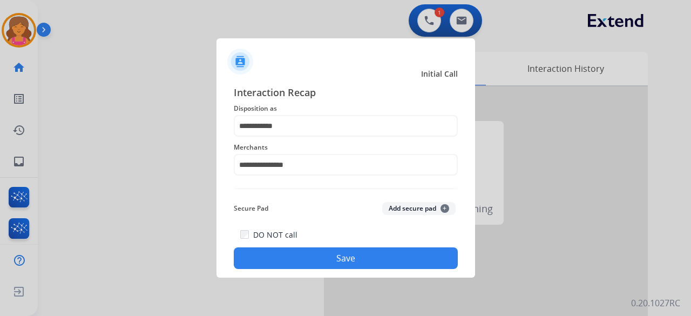
click at [294, 258] on button "Save" at bounding box center [346, 258] width 224 height 22
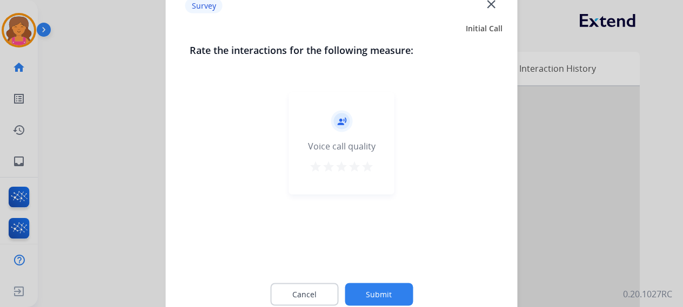
click at [365, 167] on mat-icon "star" at bounding box center [367, 166] width 13 height 13
click at [372, 286] on button "Submit" at bounding box center [379, 294] width 68 height 23
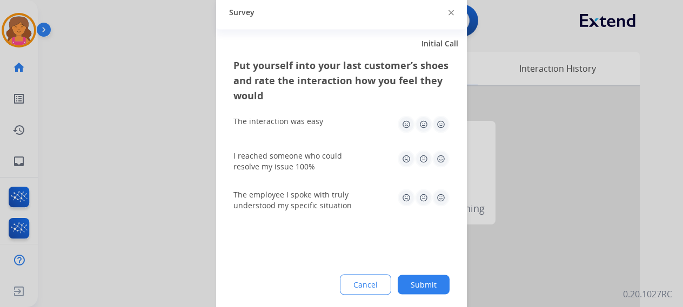
click at [436, 125] on img at bounding box center [440, 124] width 17 height 17
click at [445, 164] on img at bounding box center [440, 158] width 17 height 17
click at [440, 192] on img at bounding box center [440, 197] width 17 height 17
click at [435, 287] on button "Submit" at bounding box center [424, 284] width 52 height 19
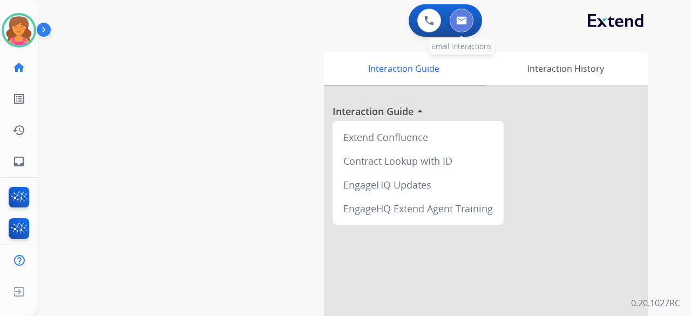
click at [464, 16] on img at bounding box center [461, 20] width 11 height 9
select select "**********"
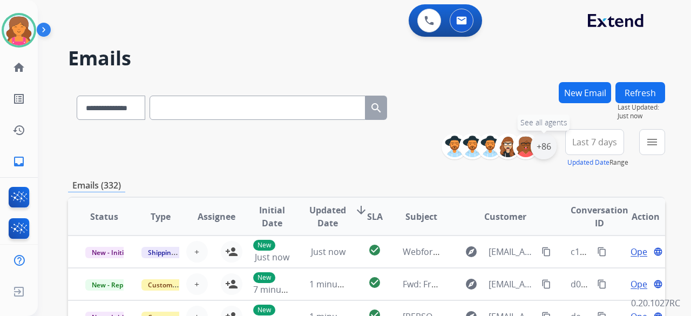
click at [544, 149] on div "+86" at bounding box center [544, 146] width 26 height 26
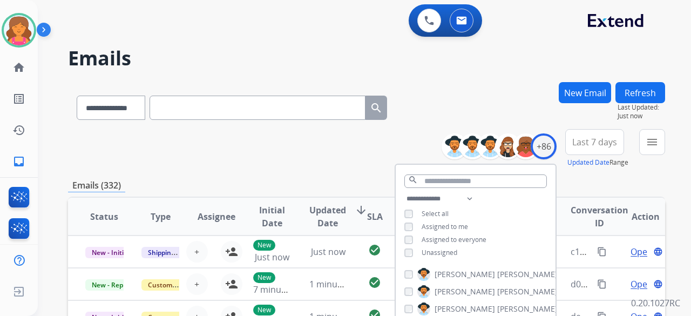
click at [590, 136] on button "Last 7 days" at bounding box center [595, 142] width 59 height 26
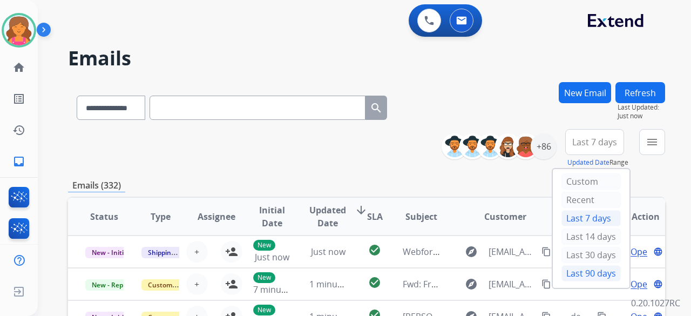
click at [563, 270] on div "Last 90 days" at bounding box center [591, 273] width 59 height 16
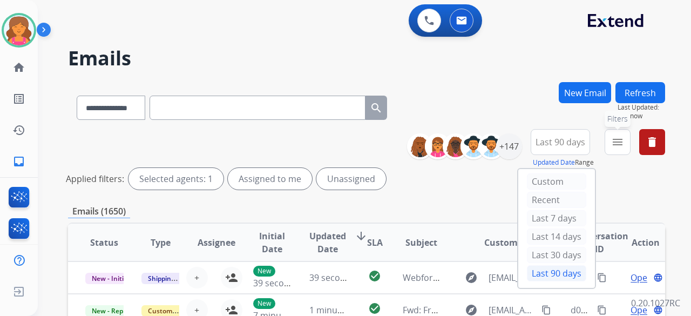
click at [614, 141] on mat-icon "menu" at bounding box center [617, 142] width 13 height 13
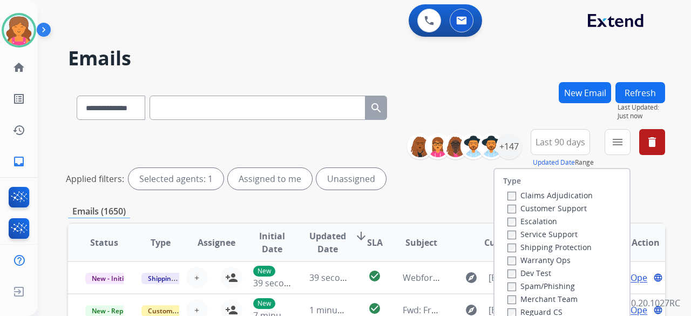
click at [523, 206] on label "Customer Support" at bounding box center [547, 208] width 79 height 10
click at [524, 249] on label "Shipping Protection" at bounding box center [550, 247] width 84 height 10
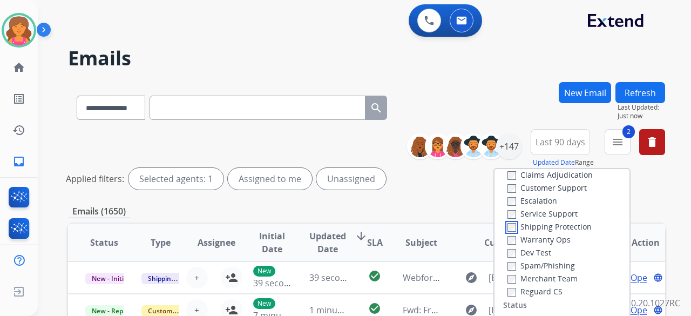
scroll to position [54, 0]
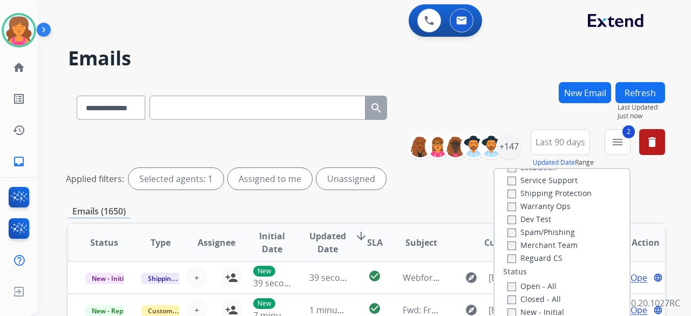
click at [523, 253] on label "Reguard CS" at bounding box center [535, 258] width 55 height 10
click at [508, 280] on div "Open - All" at bounding box center [564, 285] width 113 height 13
click at [514, 287] on label "Open - All" at bounding box center [532, 286] width 49 height 10
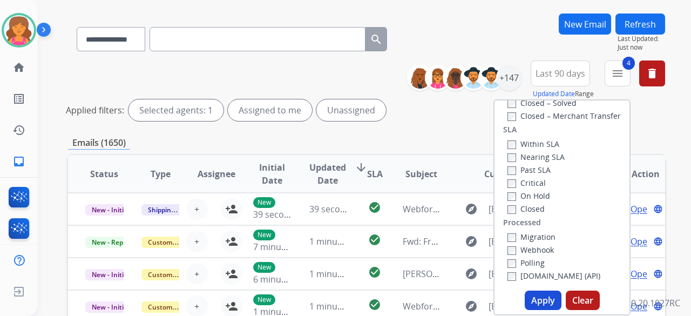
scroll to position [108, 0]
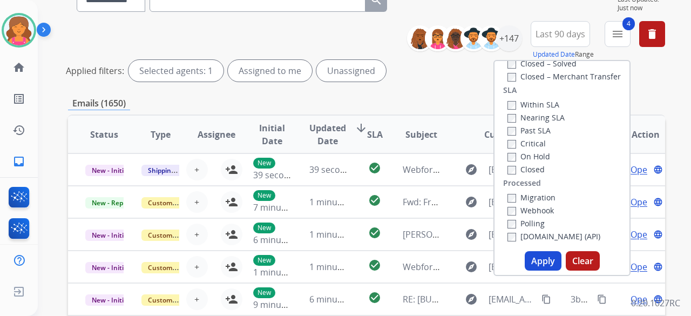
click at [529, 254] on button "Apply" at bounding box center [543, 260] width 37 height 19
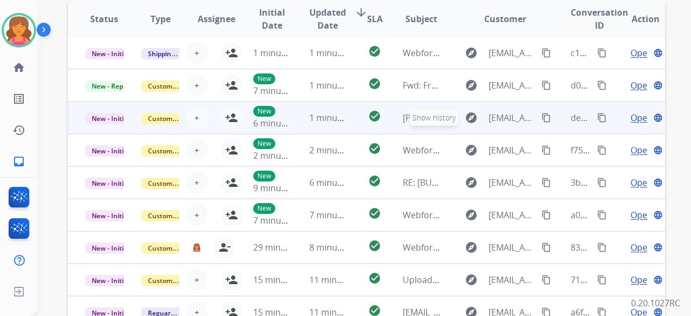
scroll to position [378, 0]
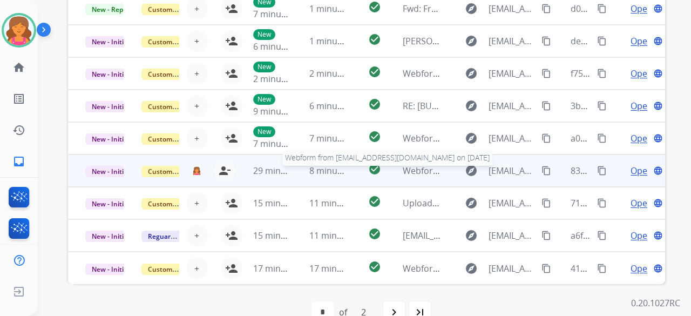
click at [433, 170] on span "Webform from GregSpires@gmail.com on 08/18/2025" at bounding box center [525, 171] width 245 height 12
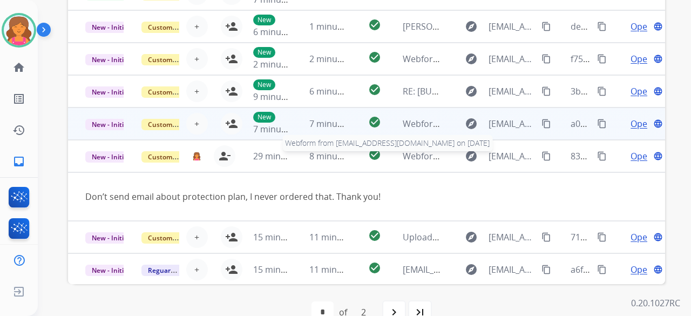
scroll to position [0, 0]
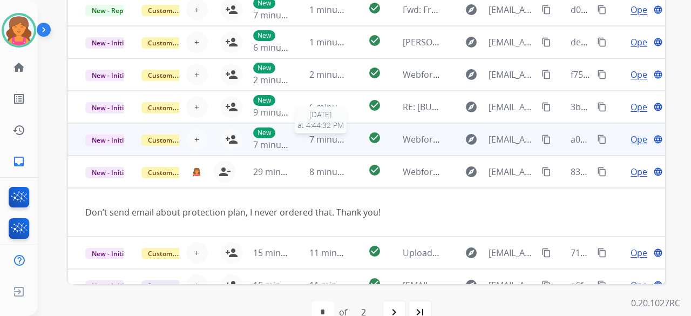
click at [335, 136] on span "7 minutes ago" at bounding box center [338, 139] width 58 height 12
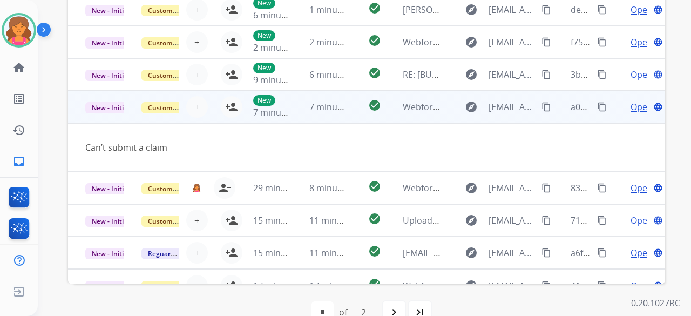
scroll to position [50, 0]
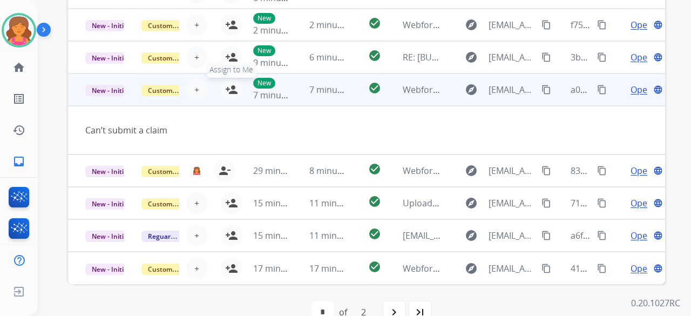
click at [233, 90] on mat-icon "person_add" at bounding box center [231, 89] width 13 height 13
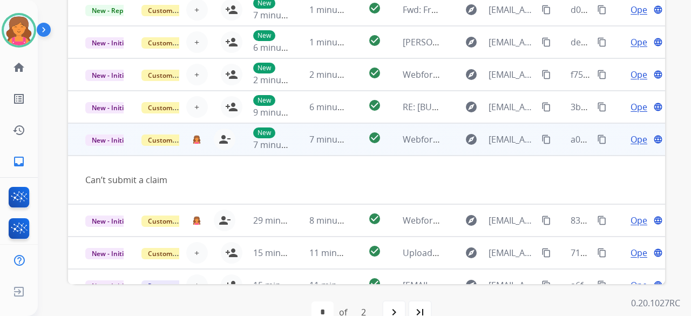
scroll to position [270, 0]
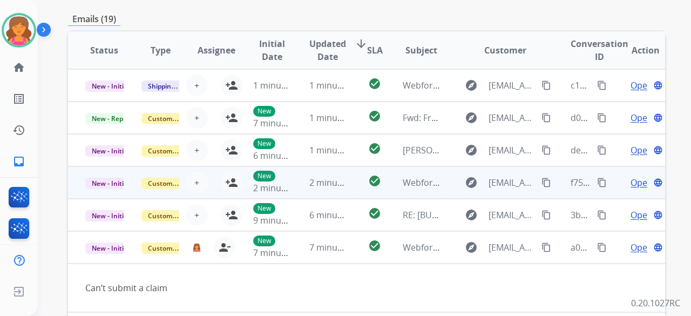
click at [353, 177] on td "check_circle" at bounding box center [366, 182] width 37 height 32
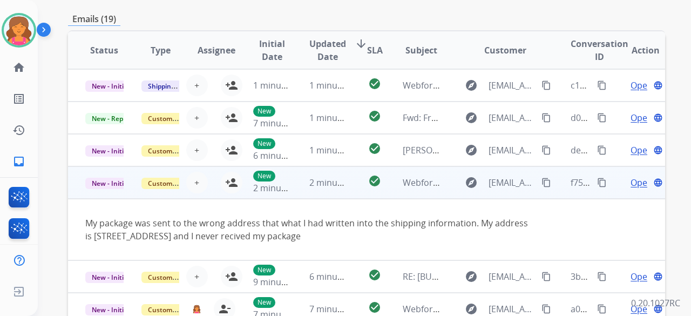
scroll to position [63, 0]
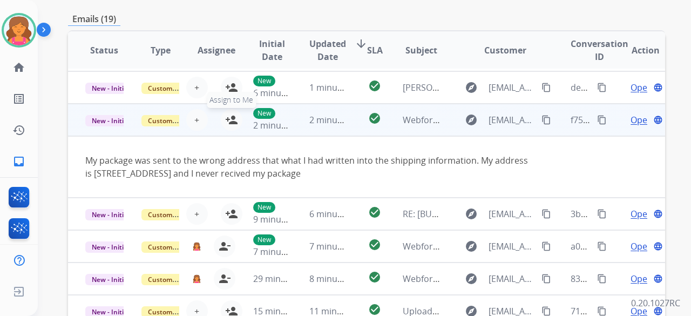
click at [230, 123] on mat-icon "person_add" at bounding box center [231, 119] width 13 height 13
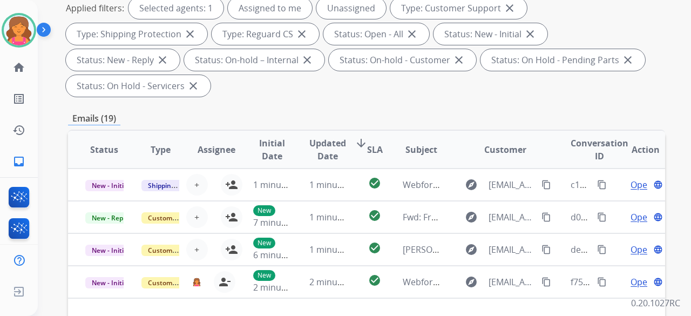
scroll to position [108, 0]
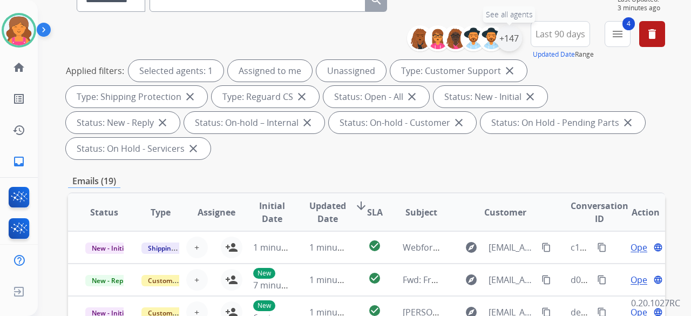
click at [510, 46] on div "+147" at bounding box center [509, 38] width 26 height 26
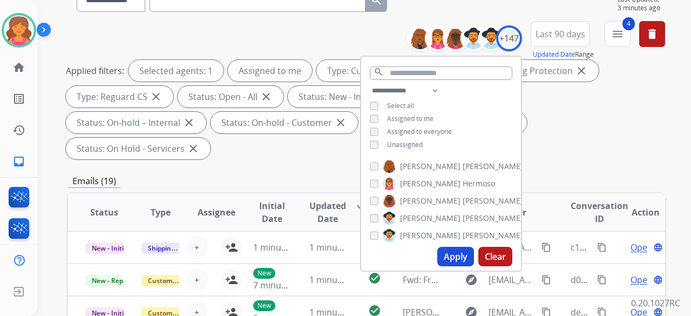
click at [459, 252] on button "Apply" at bounding box center [455, 256] width 37 height 19
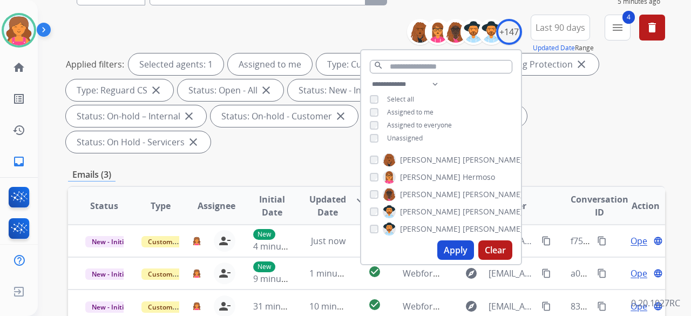
scroll to position [162, 0]
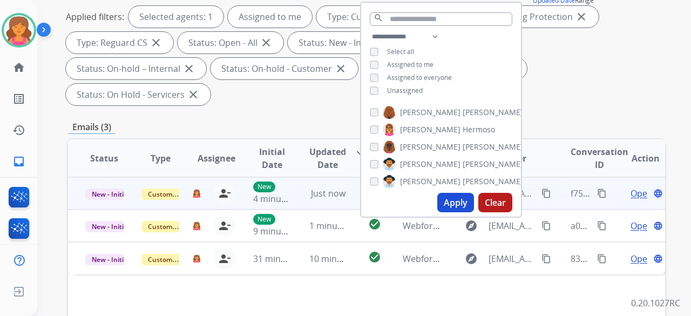
click at [242, 177] on td "New 4 minutes ago" at bounding box center [264, 193] width 56 height 32
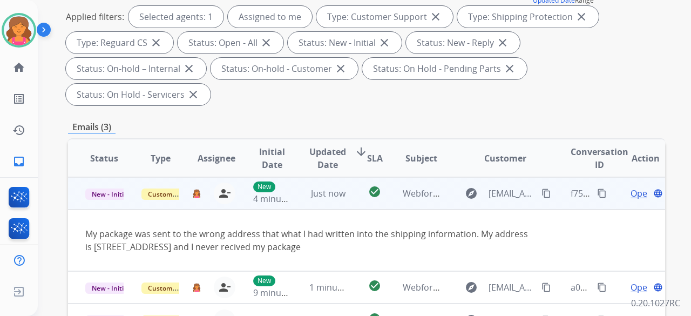
click at [631, 187] on span "Open" at bounding box center [642, 193] width 22 height 13
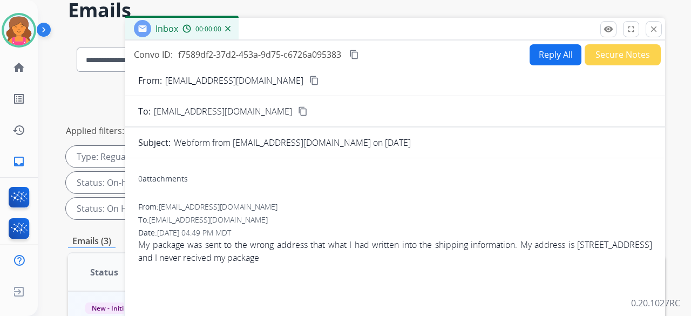
scroll to position [0, 0]
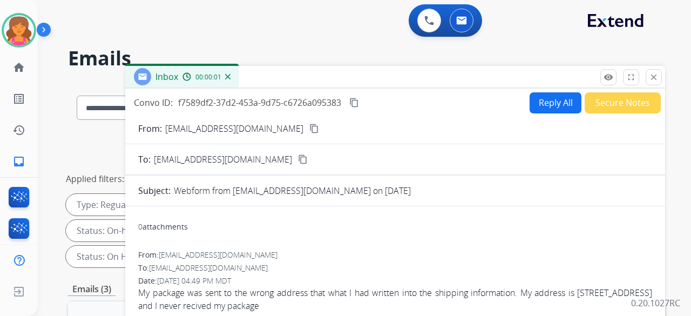
click at [550, 109] on button "Reply All" at bounding box center [556, 102] width 52 height 21
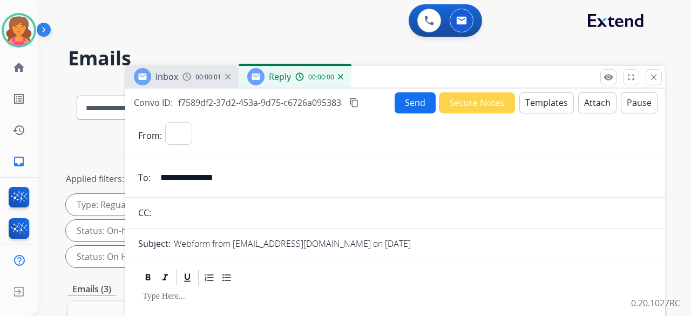
select select "**********"
click at [549, 106] on button "Templates" at bounding box center [547, 102] width 55 height 21
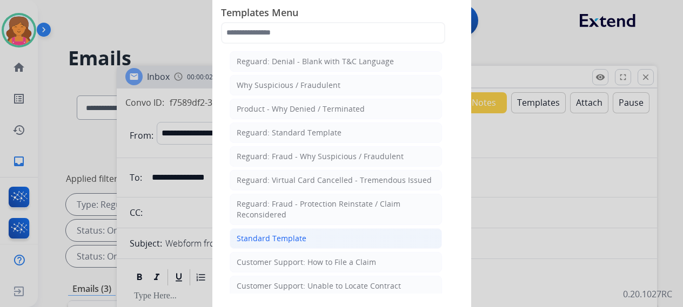
click at [293, 233] on div "Standard Template" at bounding box center [272, 238] width 70 height 11
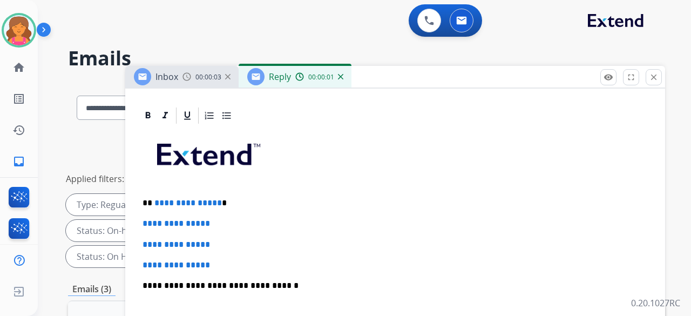
scroll to position [248, 0]
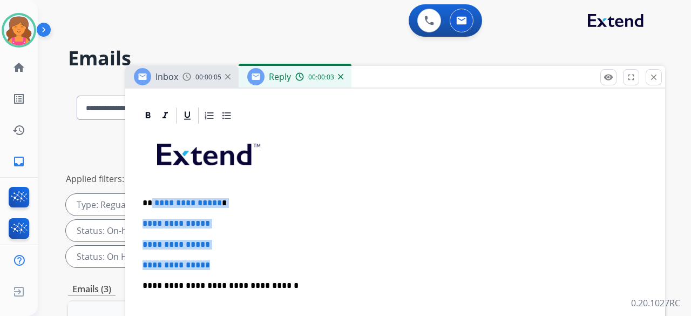
drag, startPoint x: 219, startPoint y: 240, endPoint x: 152, endPoint y: 174, distance: 94.3
click at [152, 174] on div "**********" at bounding box center [395, 311] width 514 height 372
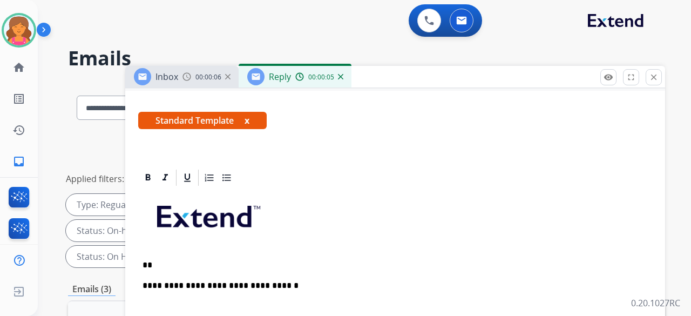
scroll to position [207, 0]
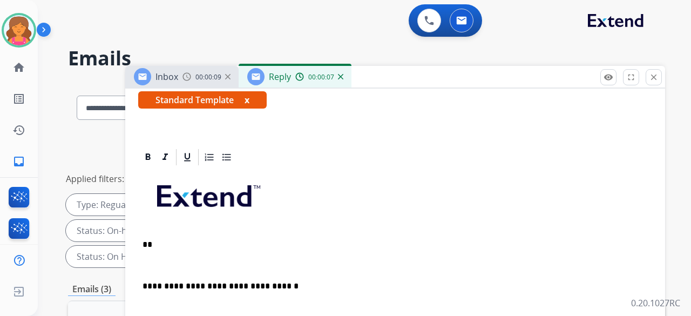
drag, startPoint x: 145, startPoint y: 252, endPoint x: 137, endPoint y: 251, distance: 8.1
click at [145, 260] on p at bounding box center [396, 265] width 506 height 10
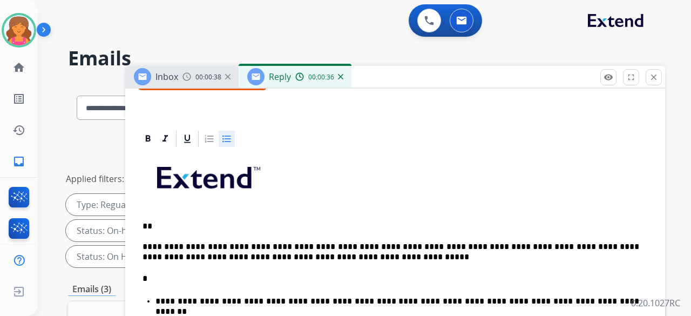
click at [159, 224] on p "**" at bounding box center [391, 226] width 497 height 10
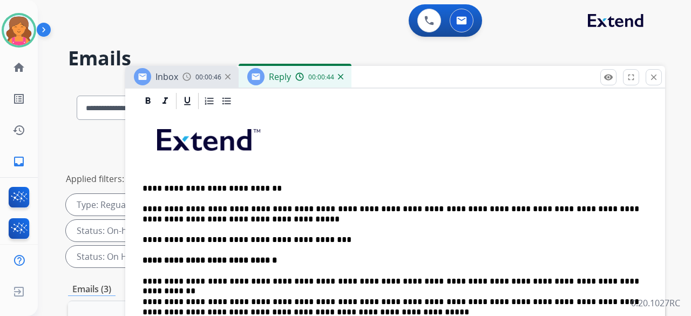
scroll to position [261, 0]
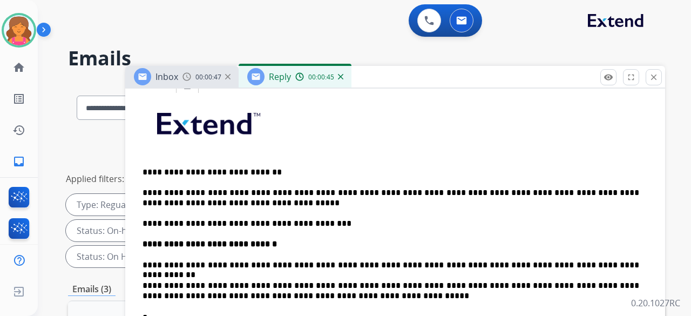
click at [636, 194] on p "**********" at bounding box center [391, 198] width 497 height 20
click at [556, 262] on p "**********" at bounding box center [391, 265] width 497 height 10
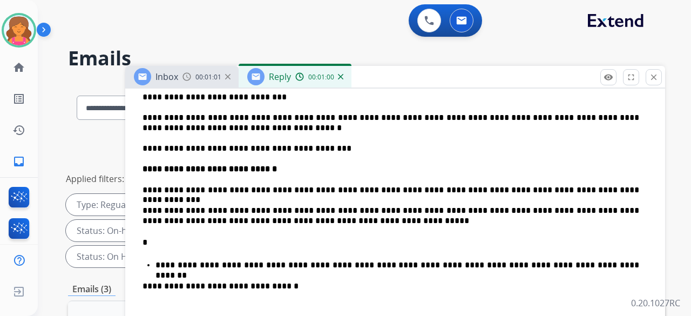
scroll to position [355, 0]
click at [596, 185] on p "**********" at bounding box center [391, 190] width 497 height 10
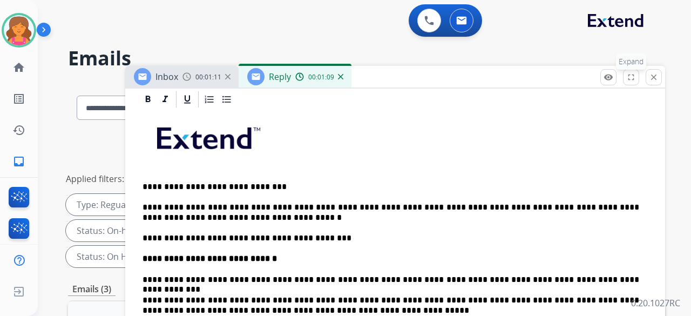
click at [632, 84] on button "fullscreen Expand" at bounding box center [631, 77] width 16 height 16
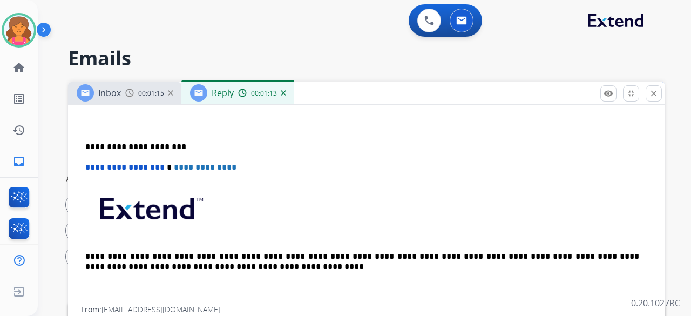
scroll to position [590, 0]
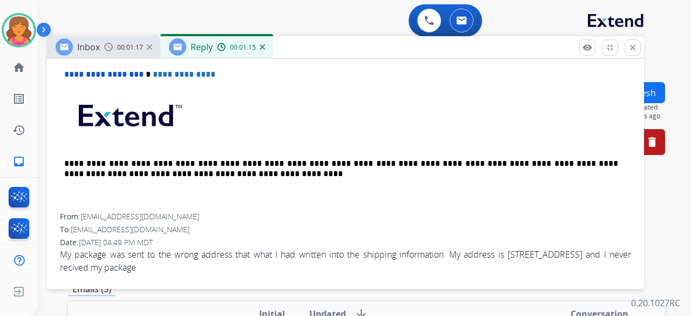
drag, startPoint x: 428, startPoint y: 99, endPoint x: 407, endPoint y: 53, distance: 50.5
click at [407, 53] on div "Inbox 00:01:17 Reply 00:01:15" at bounding box center [345, 47] width 597 height 23
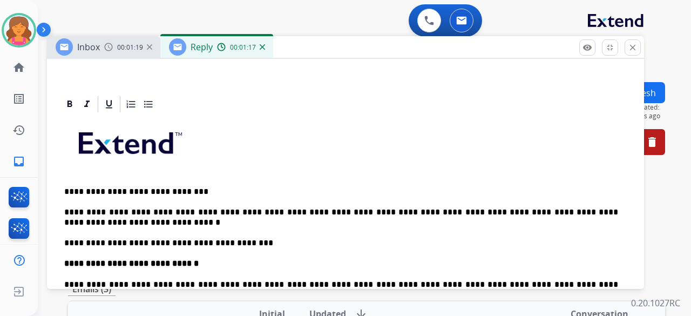
scroll to position [266, 0]
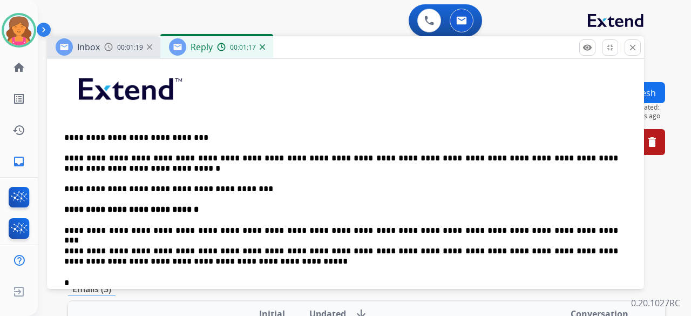
click at [265, 197] on div "**********" at bounding box center [345, 298] width 571 height 477
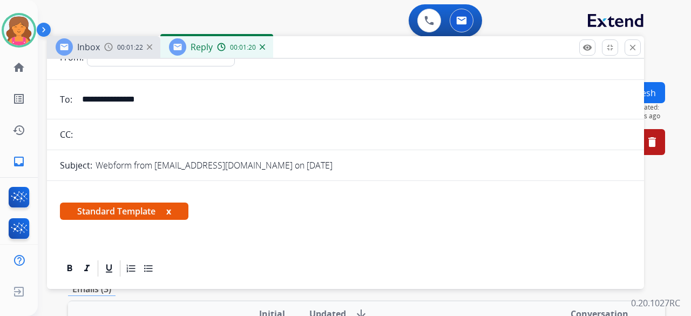
scroll to position [0, 0]
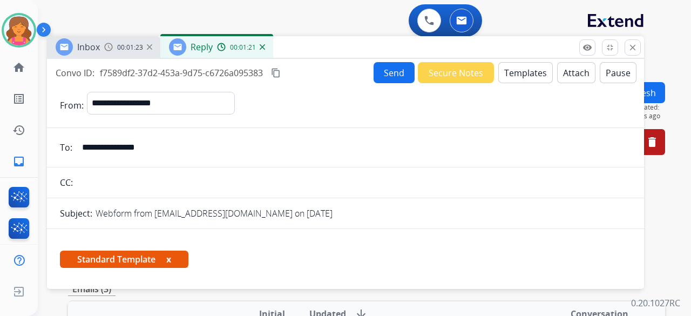
click at [279, 74] on mat-icon "content_copy" at bounding box center [276, 73] width 10 height 10
click at [392, 76] on button "Send" at bounding box center [394, 72] width 41 height 21
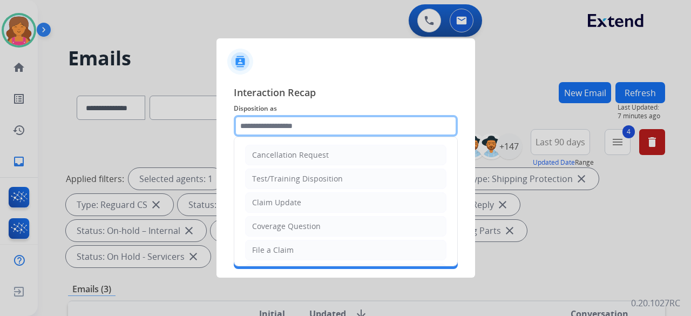
click at [341, 120] on input "text" at bounding box center [346, 126] width 224 height 22
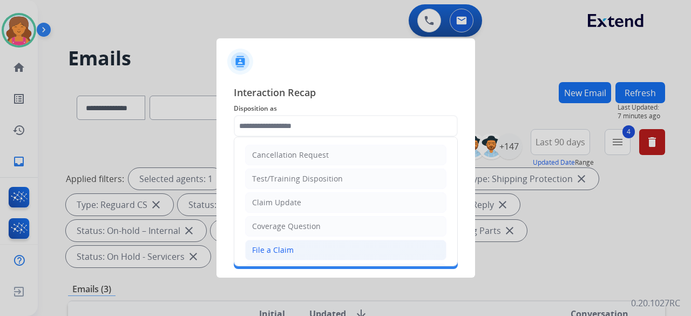
click at [309, 244] on li "File a Claim" at bounding box center [345, 250] width 201 height 21
type input "**********"
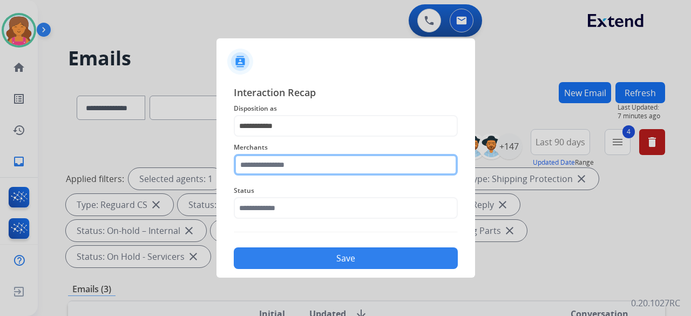
click at [266, 171] on input "text" at bounding box center [346, 165] width 224 height 22
click at [259, 169] on input "text" at bounding box center [346, 165] width 224 height 22
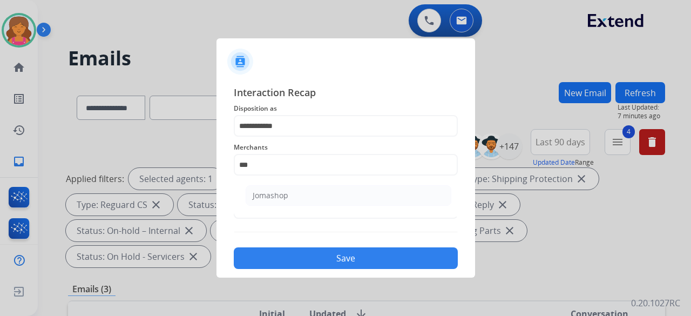
click at [278, 198] on div "Jomashop" at bounding box center [271, 195] width 36 height 11
type input "********"
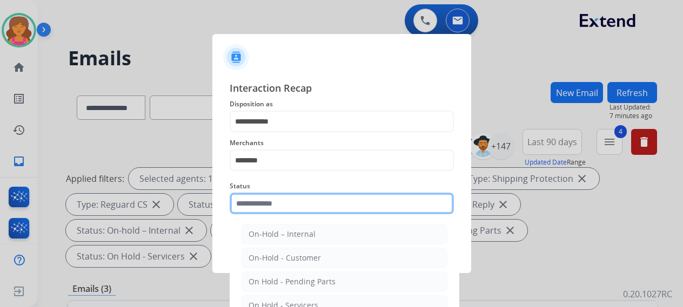
click at [276, 207] on input "text" at bounding box center [342, 204] width 224 height 22
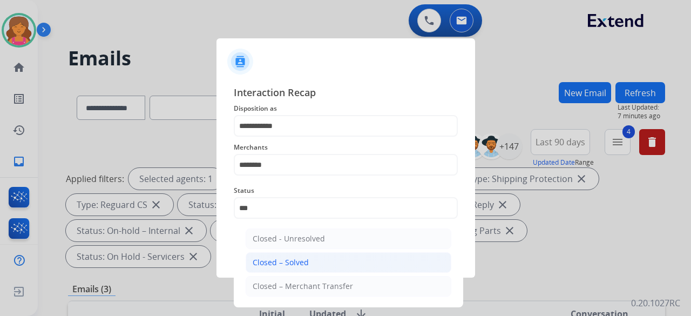
click at [328, 259] on li "Closed – Solved" at bounding box center [349, 262] width 206 height 21
type input "**********"
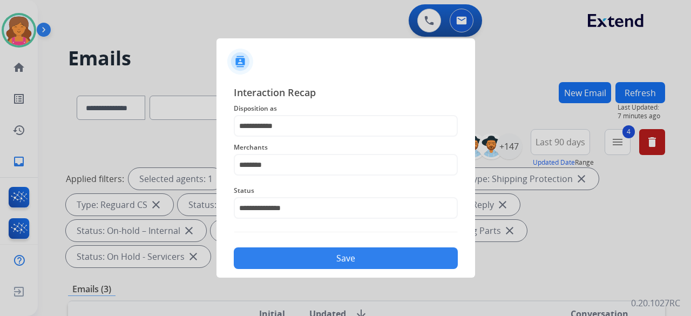
click at [322, 262] on button "Save" at bounding box center [346, 258] width 224 height 22
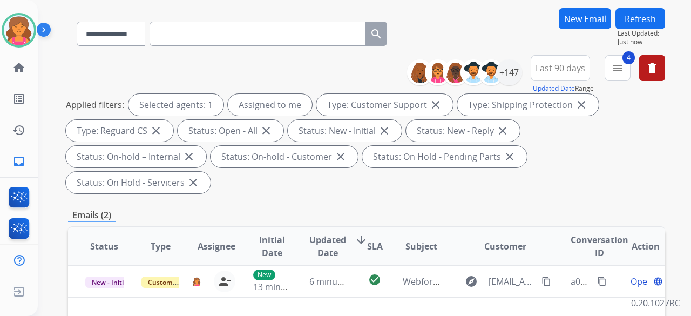
scroll to position [162, 0]
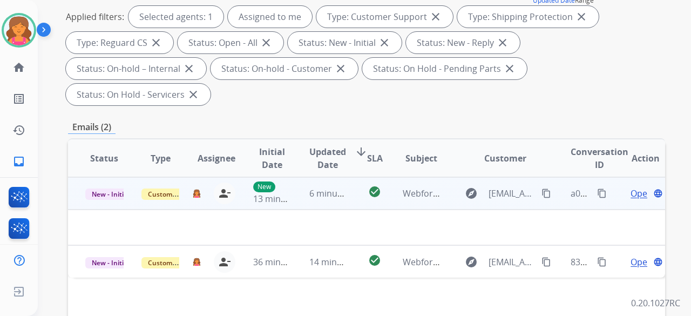
click at [632, 187] on span "Open" at bounding box center [642, 193] width 22 height 13
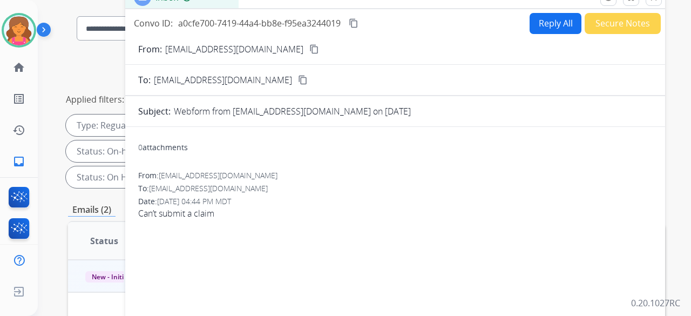
scroll to position [0, 0]
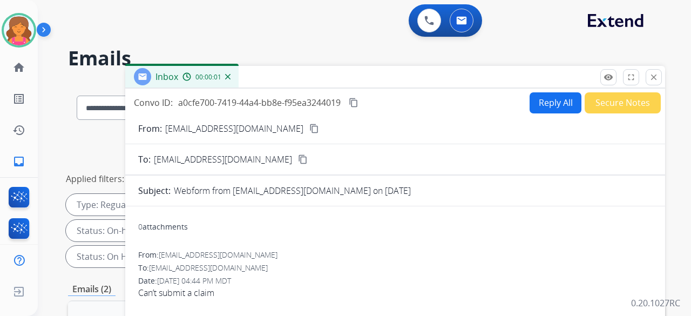
click at [309, 127] on mat-icon "content_copy" at bounding box center [314, 129] width 10 height 10
click at [534, 103] on button "Reply All" at bounding box center [556, 102] width 52 height 21
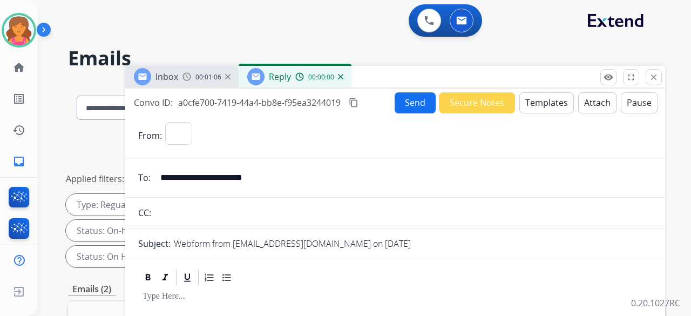
select select "**********"
click at [531, 99] on button "Templates" at bounding box center [547, 102] width 55 height 21
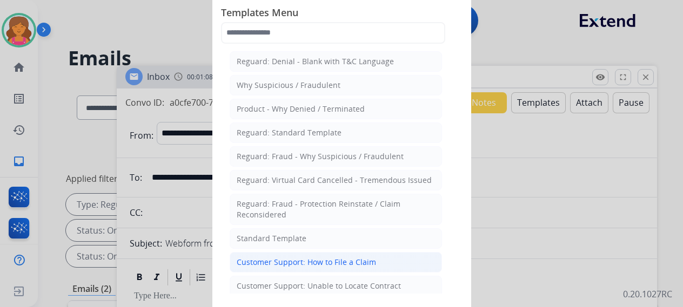
click at [274, 257] on div "Customer Support: How to File a Claim" at bounding box center [306, 262] width 139 height 11
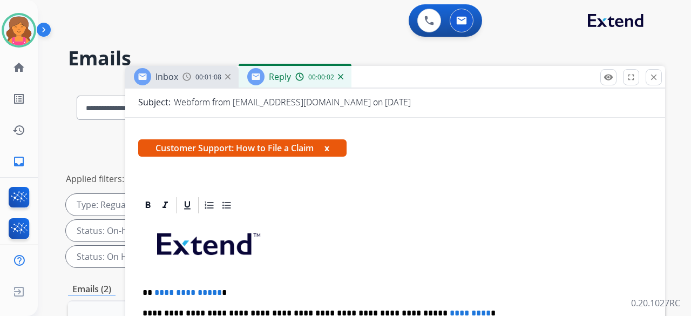
scroll to position [162, 0]
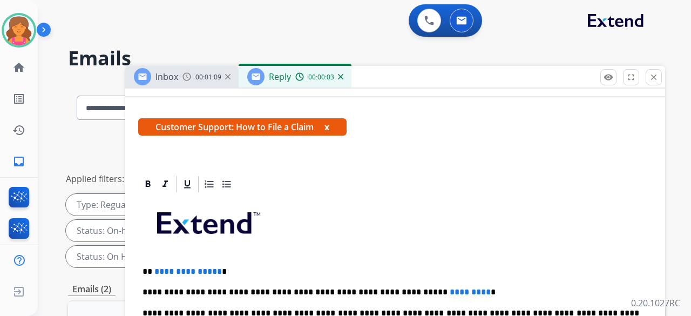
click at [215, 272] on span "**********" at bounding box center [188, 271] width 68 height 8
click at [437, 293] on p "**********" at bounding box center [391, 292] width 497 height 10
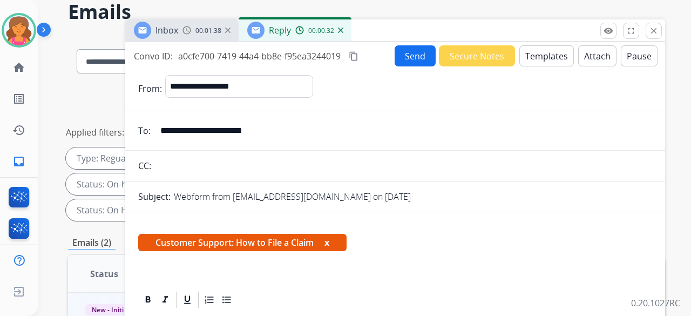
scroll to position [0, 0]
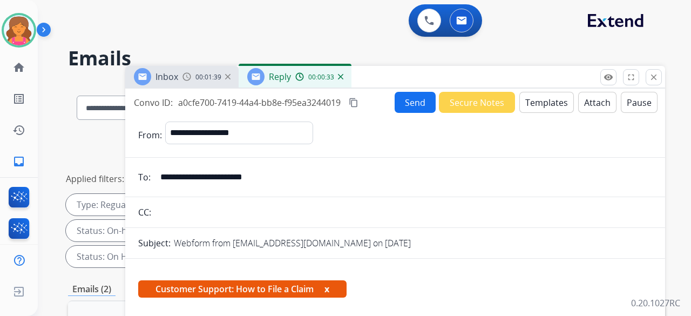
click at [405, 95] on button "Send" at bounding box center [415, 102] width 41 height 21
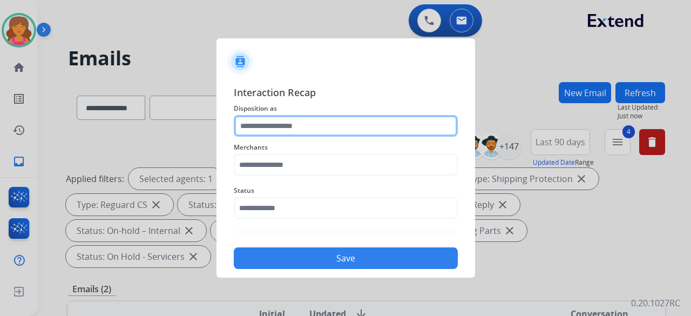
click at [386, 130] on input "text" at bounding box center [346, 126] width 224 height 22
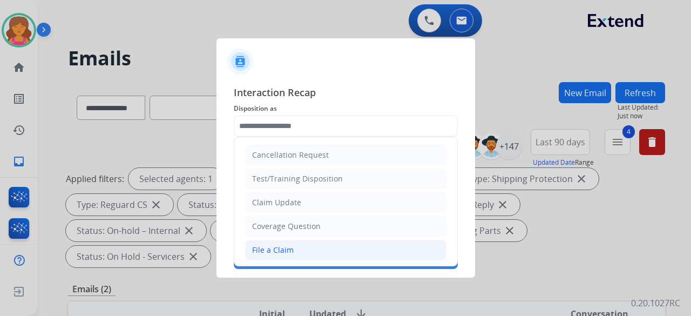
click at [290, 246] on div "File a Claim" at bounding box center [273, 250] width 42 height 11
type input "**********"
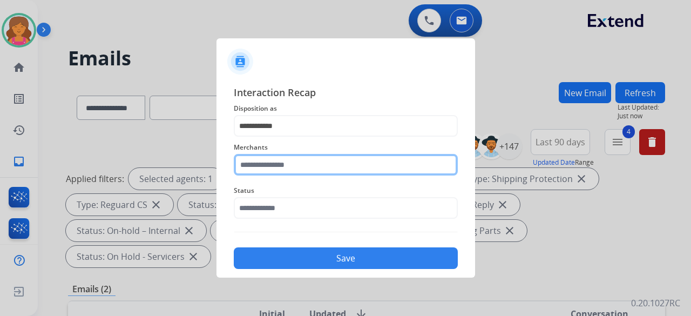
click at [285, 171] on input "text" at bounding box center [346, 165] width 224 height 22
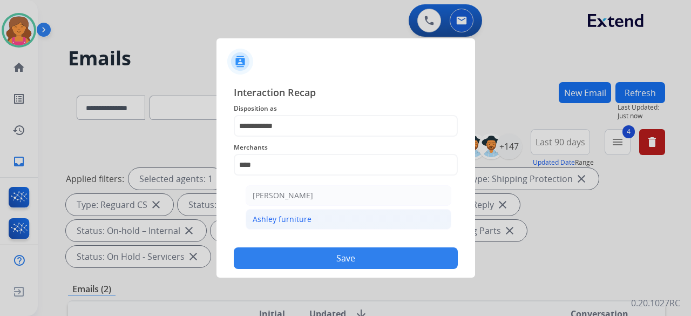
click at [336, 226] on li "Ashley furniture" at bounding box center [349, 219] width 206 height 21
type input "**********"
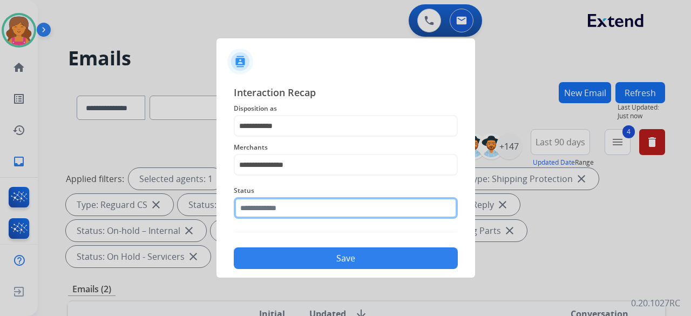
click at [320, 197] on input "text" at bounding box center [346, 208] width 224 height 22
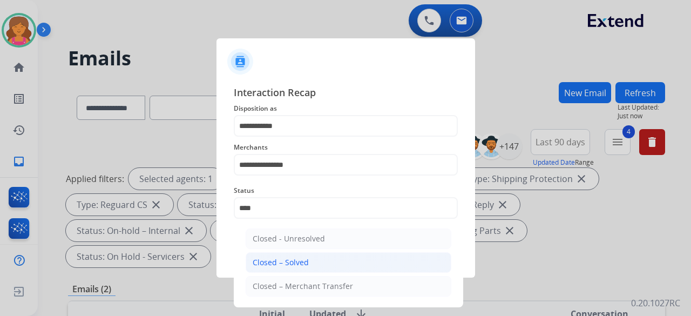
click at [297, 271] on li "Closed – Solved" at bounding box center [349, 262] width 206 height 21
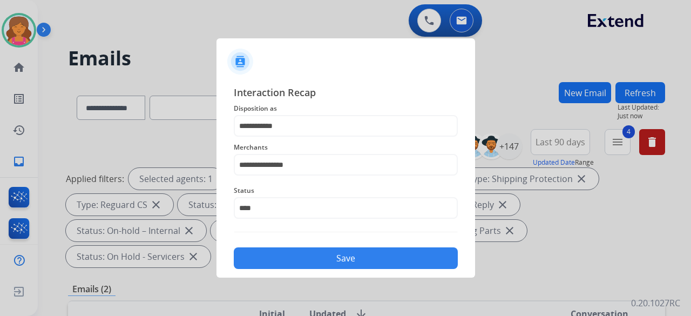
type input "**********"
click at [297, 269] on div "**********" at bounding box center [346, 176] width 259 height 201
drag, startPoint x: 297, startPoint y: 258, endPoint x: 298, endPoint y: 248, distance: 9.8
click at [298, 252] on button "Save" at bounding box center [346, 258] width 224 height 22
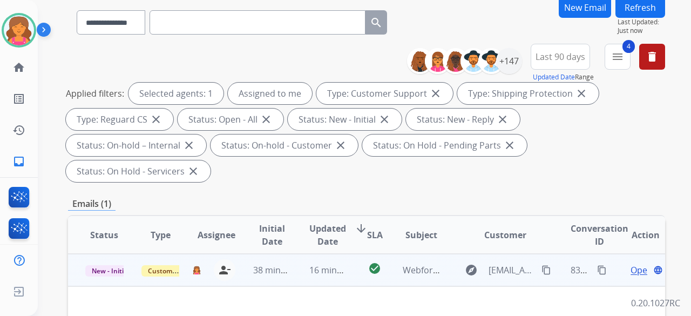
scroll to position [108, 0]
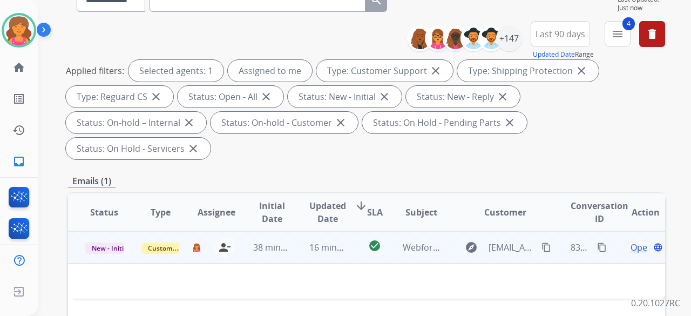
click at [631, 241] on span "Open" at bounding box center [642, 247] width 22 height 13
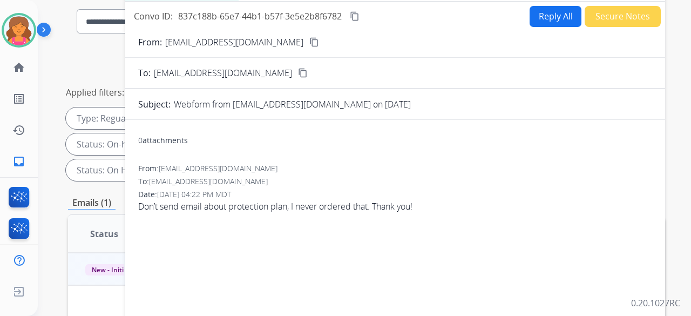
scroll to position [54, 0]
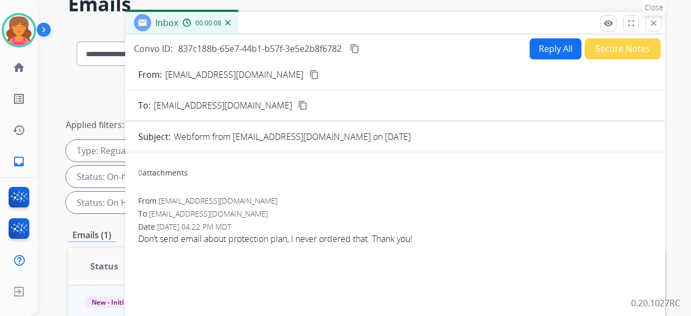
click at [649, 24] on button "close Close" at bounding box center [654, 23] width 16 height 16
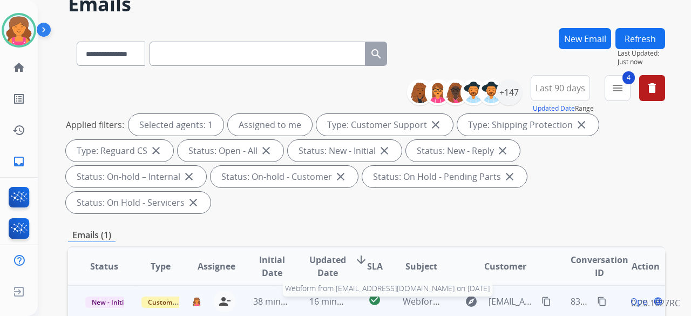
click at [432, 295] on span "Webform from GregSpires@gmail.com on 08/18/2025" at bounding box center [525, 301] width 245 height 12
click at [631, 295] on span "Open" at bounding box center [642, 301] width 22 height 13
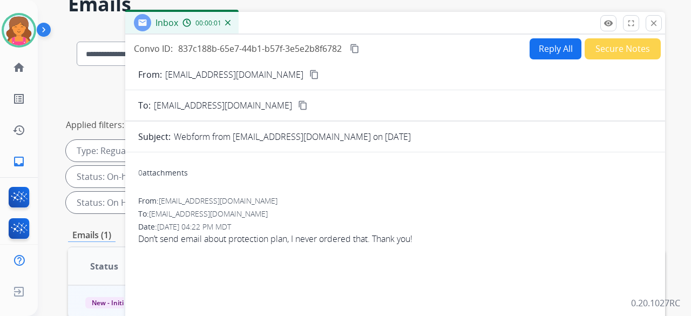
click at [607, 46] on button "Secure Notes" at bounding box center [623, 48] width 76 height 21
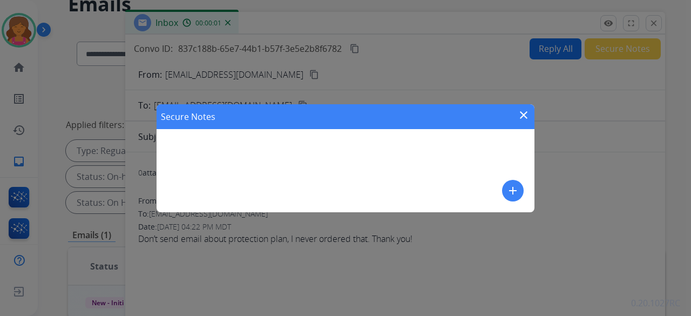
drag, startPoint x: 295, startPoint y: 187, endPoint x: 490, endPoint y: 203, distance: 195.6
click at [298, 186] on div "Secure Notes close add" at bounding box center [346, 158] width 378 height 108
click at [511, 185] on mat-icon "add" at bounding box center [513, 190] width 13 height 13
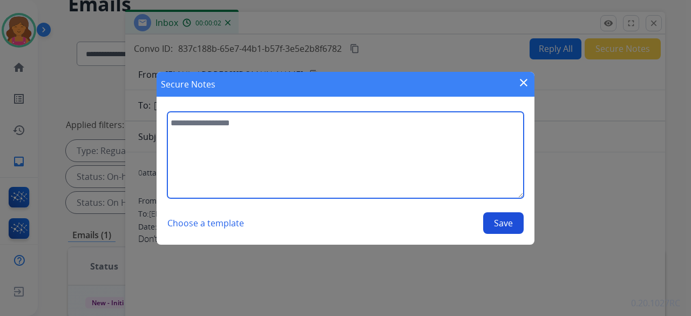
drag, startPoint x: 368, startPoint y: 169, endPoint x: 413, endPoint y: 135, distance: 56.3
click at [368, 169] on textarea at bounding box center [345, 155] width 356 height 86
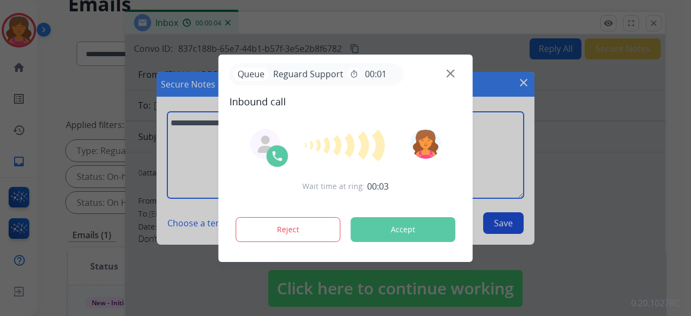
type textarea "**********"
click at [531, 131] on div at bounding box center [345, 158] width 691 height 316
click at [501, 235] on div at bounding box center [345, 158] width 691 height 316
click at [503, 224] on div at bounding box center [345, 158] width 691 height 316
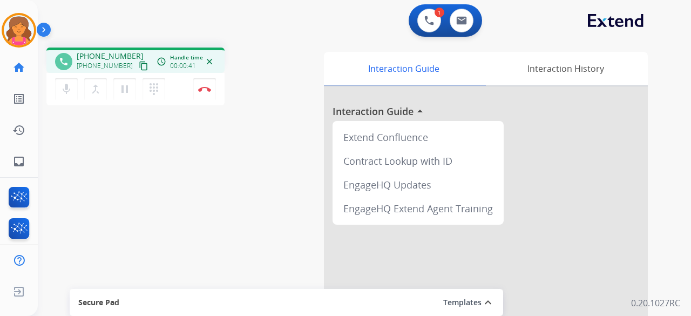
click at [137, 66] on button "content_copy" at bounding box center [143, 65] width 13 height 13
click at [470, 23] on button at bounding box center [462, 21] width 24 height 24
select select "**********"
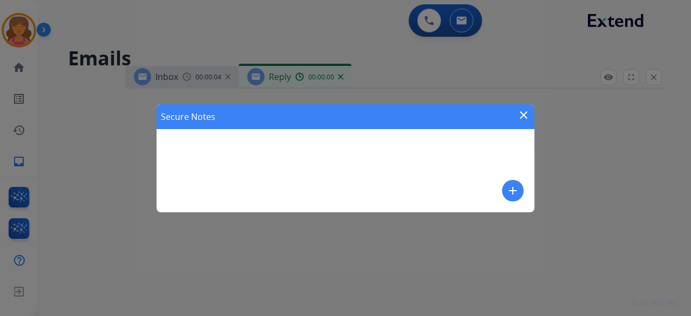
select select "**********"
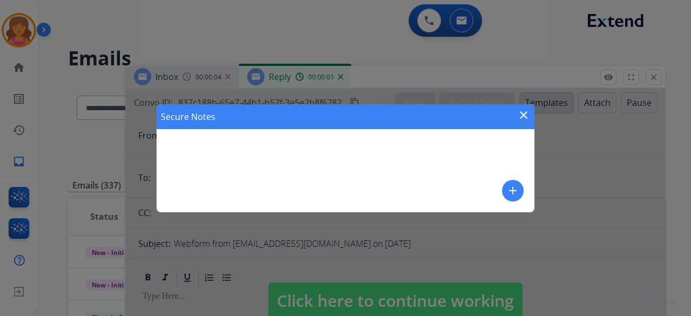
click at [526, 119] on mat-icon "close" at bounding box center [523, 115] width 13 height 13
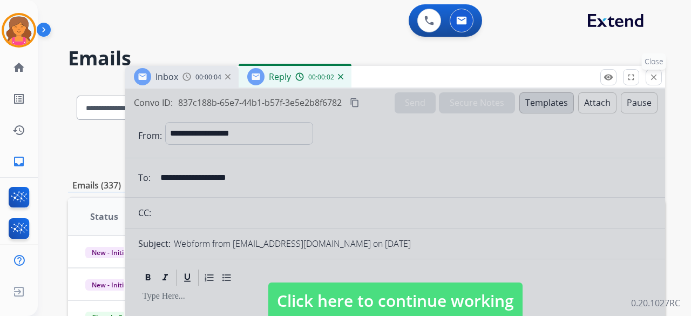
click at [655, 76] on mat-icon "close" at bounding box center [654, 77] width 10 height 10
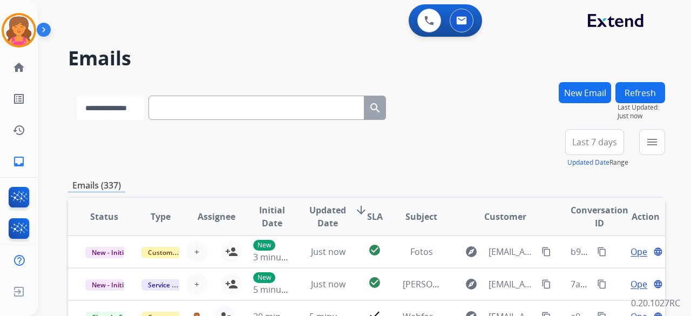
click at [144, 102] on select "**********" at bounding box center [111, 108] width 68 height 24
select select "**********"
click at [77, 96] on select "**********" at bounding box center [111, 108] width 68 height 24
paste input "**********"
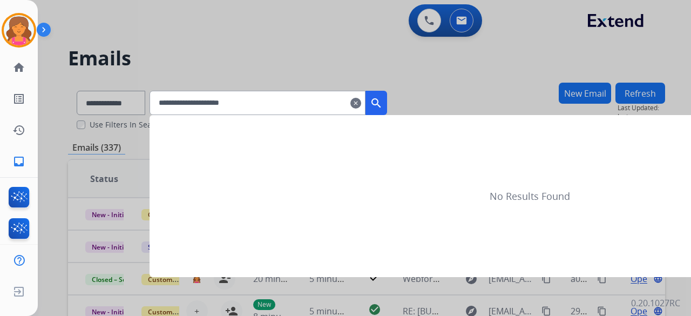
type input "**********"
click at [387, 105] on div "**********" at bounding box center [269, 103] width 238 height 24
click at [383, 107] on mat-icon "search" at bounding box center [376, 103] width 13 height 13
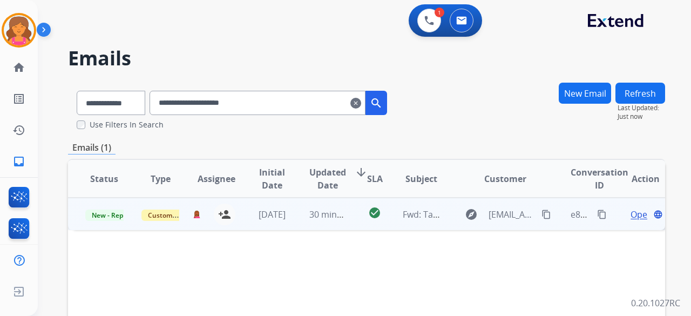
click at [631, 214] on span "Open" at bounding box center [642, 214] width 22 height 13
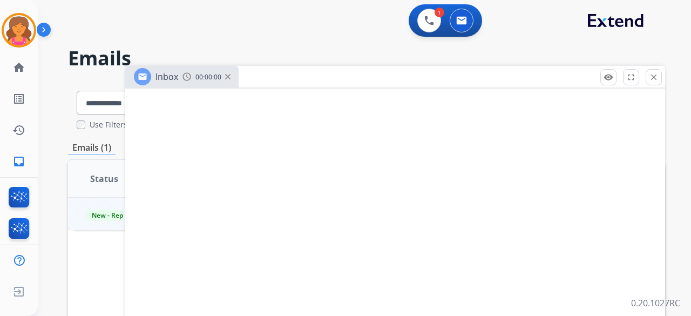
select select "**********"
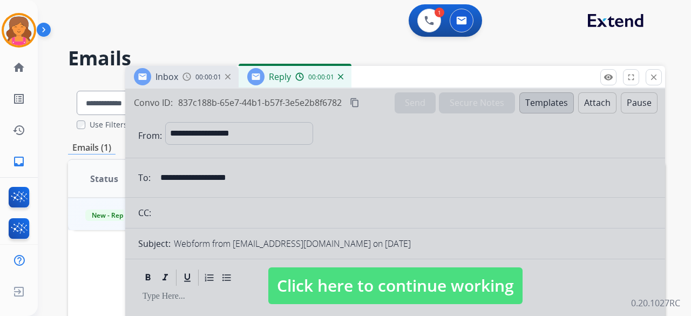
click at [362, 275] on span "Click here to continue working" at bounding box center [395, 285] width 254 height 37
select select
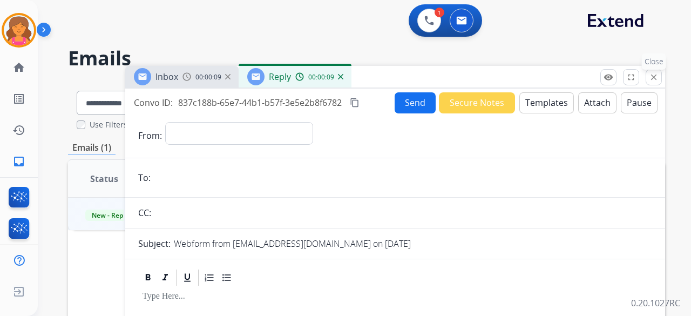
click at [652, 84] on button "close Close" at bounding box center [654, 77] width 16 height 16
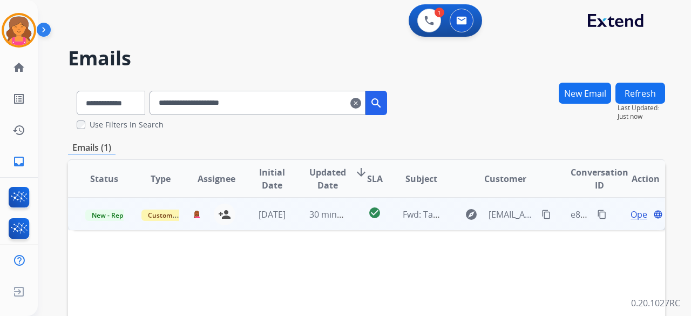
click at [134, 212] on td "Customer Support" at bounding box center [152, 214] width 56 height 32
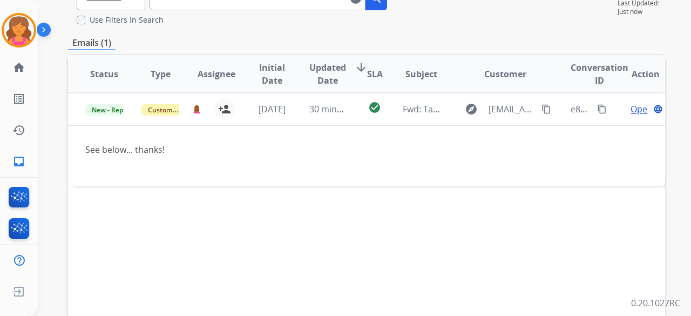
scroll to position [108, 0]
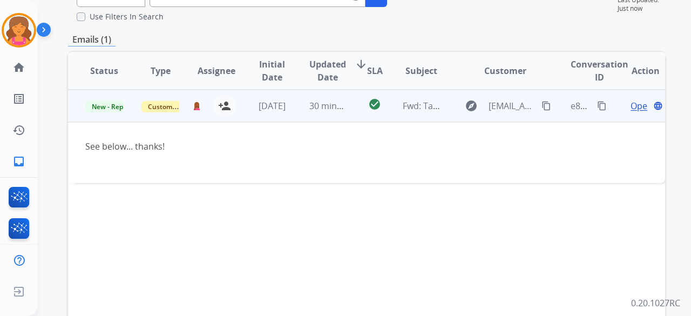
click at [631, 104] on span "Open" at bounding box center [642, 105] width 22 height 13
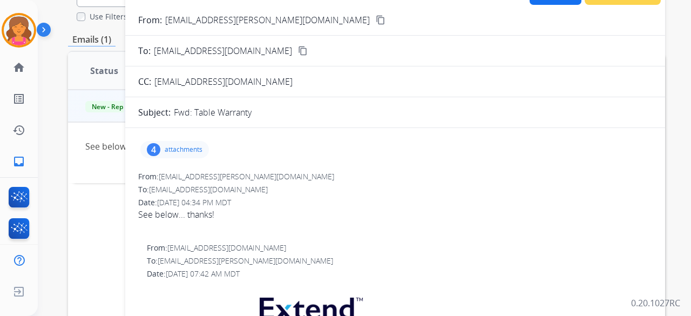
click at [185, 142] on div "4 attachments" at bounding box center [174, 149] width 69 height 17
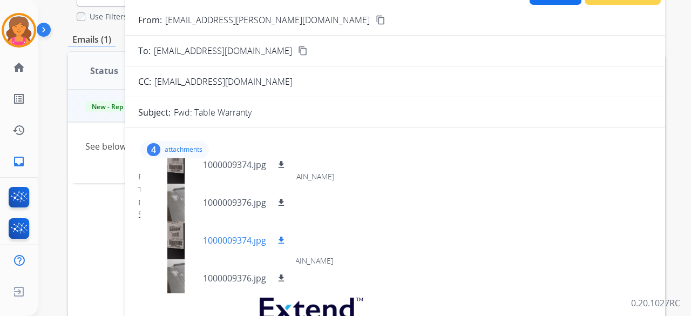
scroll to position [16, 0]
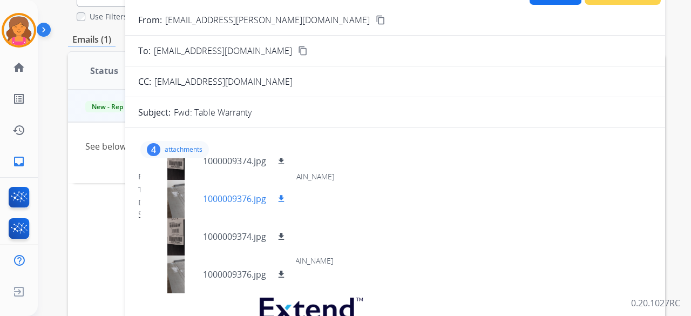
click at [169, 199] on div at bounding box center [176, 199] width 54 height 38
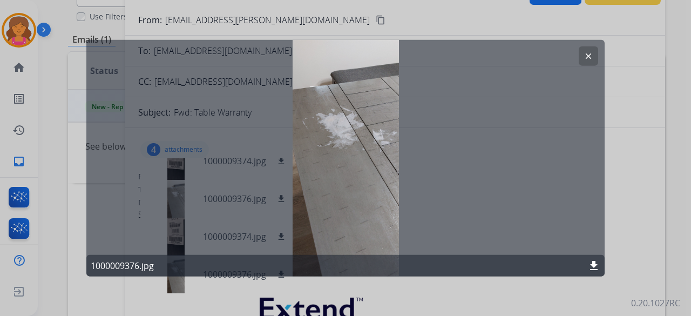
click at [588, 58] on mat-icon "clear" at bounding box center [589, 56] width 10 height 10
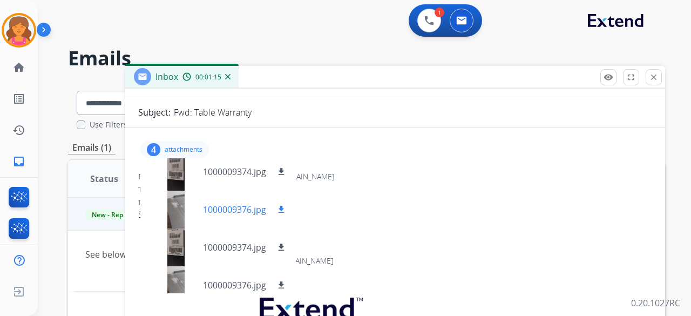
scroll to position [0, 0]
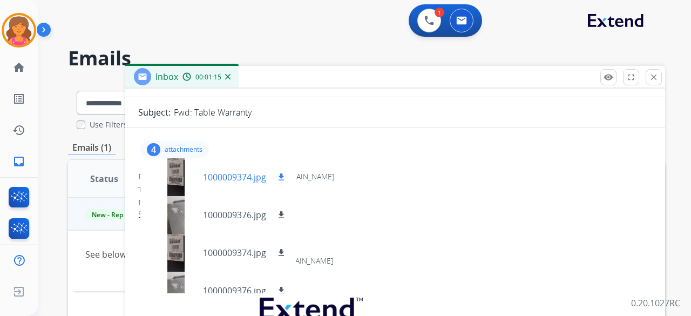
click at [279, 176] on mat-icon "download" at bounding box center [282, 177] width 10 height 10
click at [283, 253] on mat-icon "download" at bounding box center [282, 253] width 10 height 10
click at [281, 216] on mat-icon "download" at bounding box center [282, 215] width 10 height 10
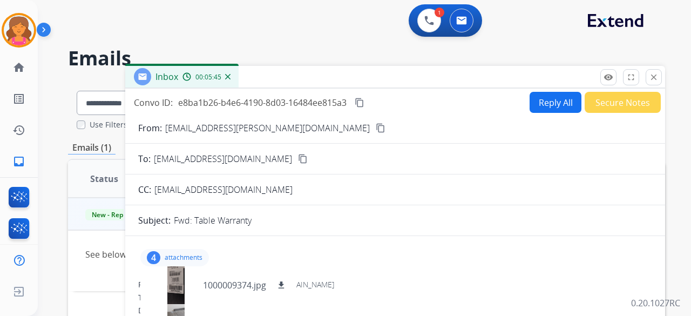
click at [361, 104] on mat-icon "content_copy" at bounding box center [360, 103] width 10 height 10
click at [651, 75] on mat-icon "close" at bounding box center [654, 77] width 10 height 10
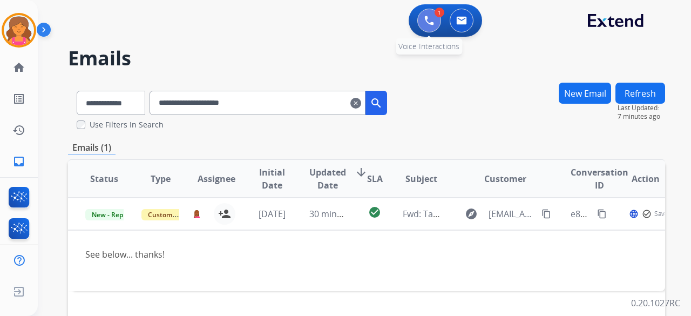
click at [436, 21] on button at bounding box center [430, 21] width 24 height 24
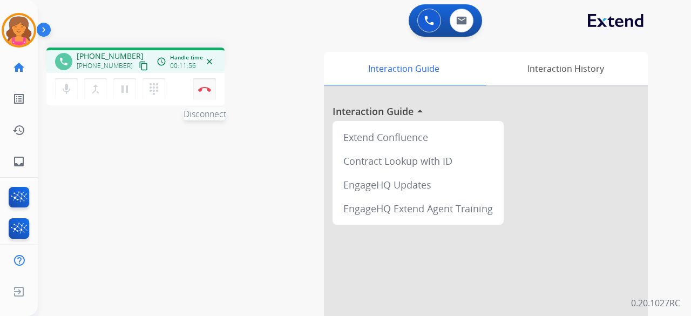
click at [204, 92] on button "Disconnect" at bounding box center [204, 89] width 23 height 23
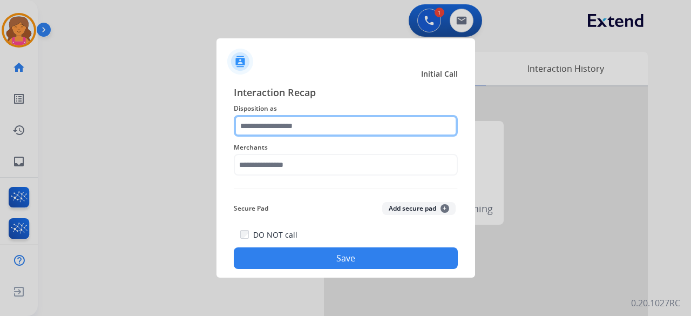
click at [257, 123] on input "text" at bounding box center [346, 126] width 224 height 22
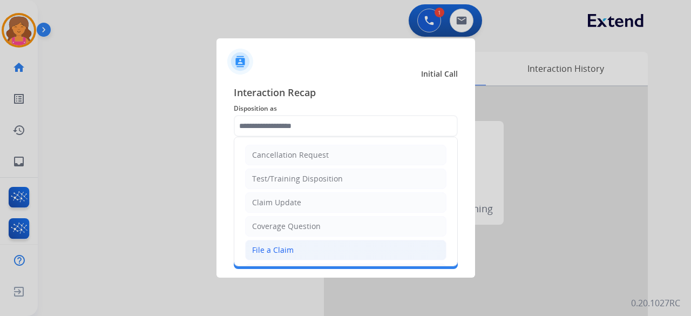
click at [271, 245] on div "File a Claim" at bounding box center [273, 250] width 42 height 11
type input "**********"
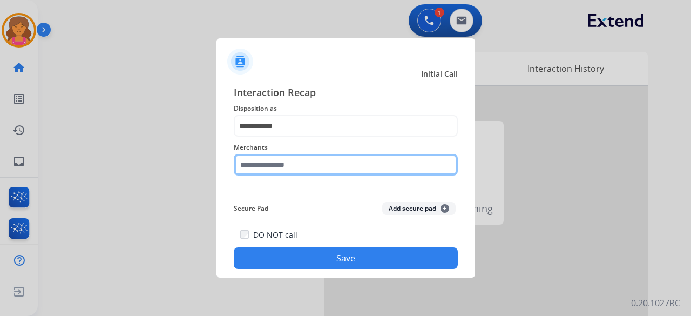
click at [287, 173] on div "Merchants" at bounding box center [346, 158] width 224 height 43
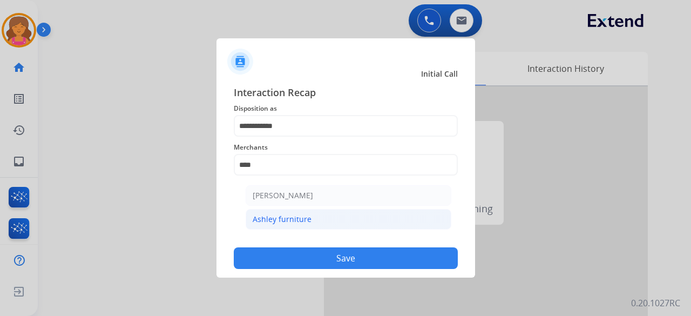
click at [309, 213] on li "Ashley furniture" at bounding box center [349, 219] width 206 height 21
type input "**********"
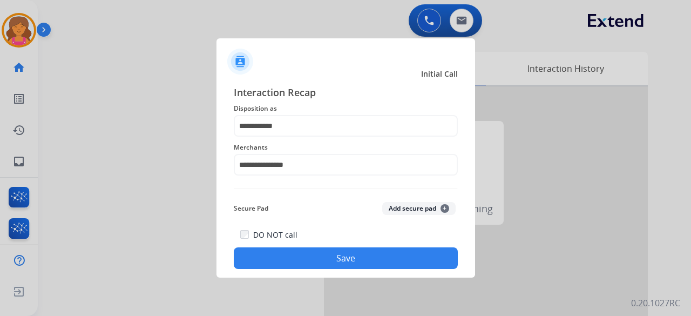
click at [300, 252] on button "Save" at bounding box center [346, 258] width 224 height 22
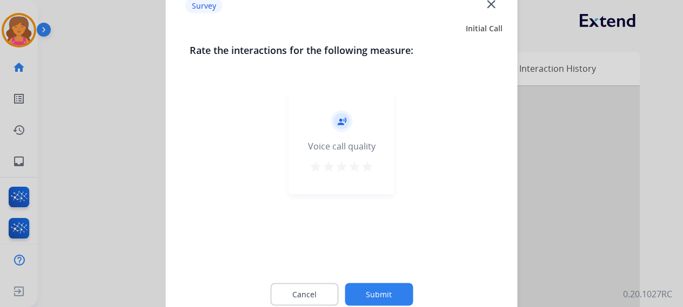
click at [358, 170] on mat-icon "star" at bounding box center [354, 166] width 13 height 13
click at [366, 171] on mat-icon "star" at bounding box center [367, 166] width 13 height 13
click at [352, 290] on button "Submit" at bounding box center [379, 294] width 68 height 23
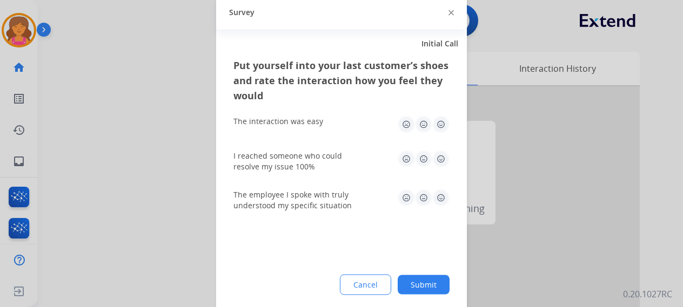
click at [442, 122] on img at bounding box center [440, 124] width 17 height 17
click at [436, 151] on img at bounding box center [440, 158] width 17 height 17
click at [441, 201] on img at bounding box center [440, 197] width 17 height 17
click at [420, 286] on button "Submit" at bounding box center [424, 284] width 52 height 19
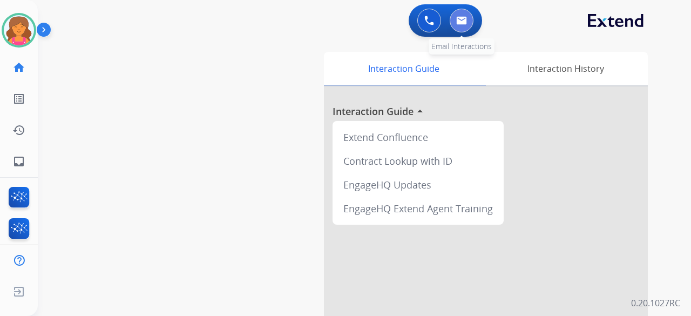
click at [455, 17] on button at bounding box center [462, 21] width 24 height 24
select select "**********"
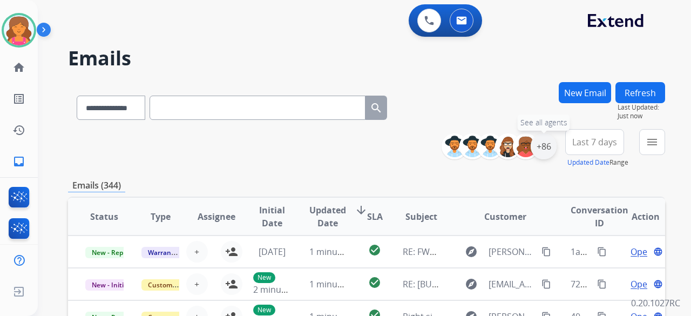
click at [546, 143] on div "+86" at bounding box center [544, 146] width 26 height 26
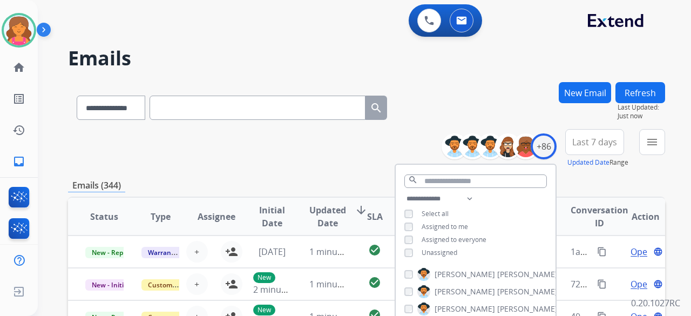
click at [593, 147] on button "Last 7 days" at bounding box center [595, 142] width 59 height 26
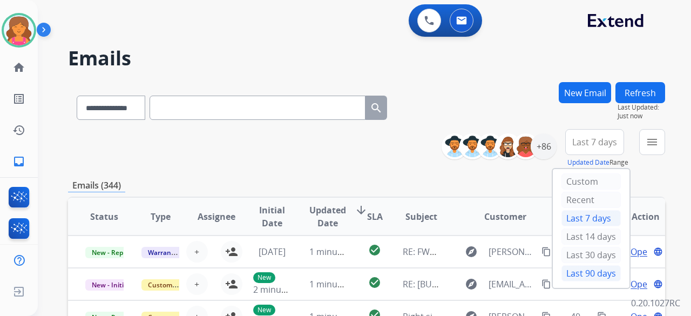
click at [566, 270] on div "Last 90 days" at bounding box center [591, 273] width 59 height 16
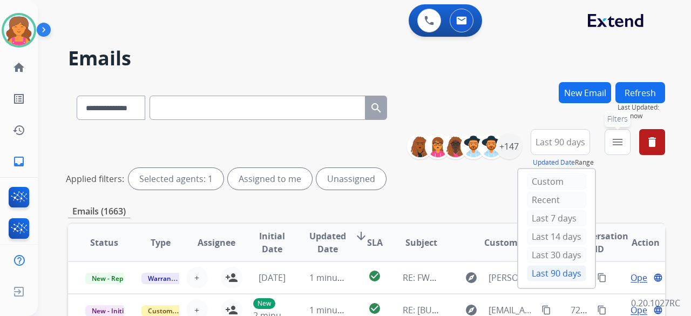
click at [625, 146] on button "menu Filters" at bounding box center [618, 142] width 26 height 26
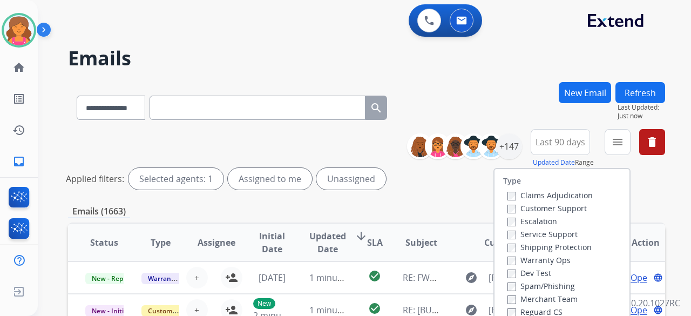
click at [544, 205] on label "Customer Support" at bounding box center [547, 208] width 79 height 10
click at [535, 248] on label "Shipping Protection" at bounding box center [550, 247] width 84 height 10
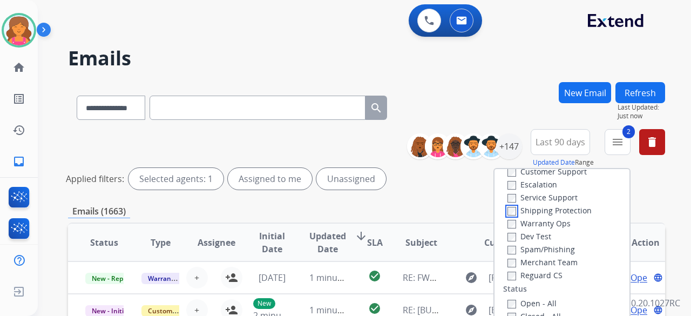
scroll to position [54, 0]
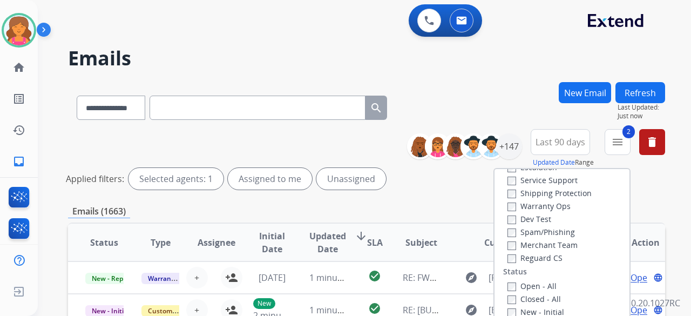
click at [528, 258] on label "Reguard CS" at bounding box center [535, 258] width 55 height 10
click at [515, 288] on label "Open - All" at bounding box center [532, 286] width 49 height 10
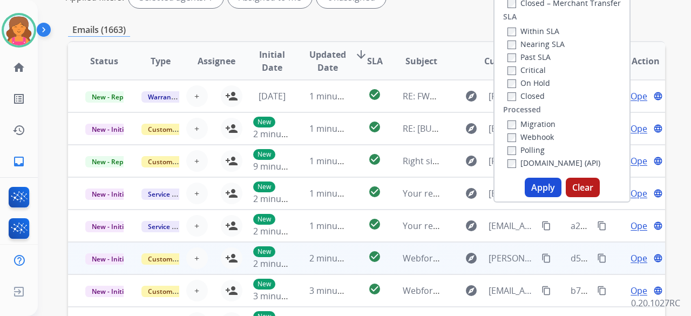
scroll to position [216, 0]
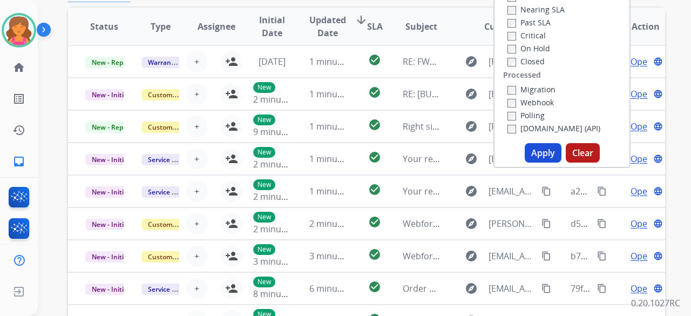
click at [532, 156] on button "Apply" at bounding box center [543, 152] width 37 height 19
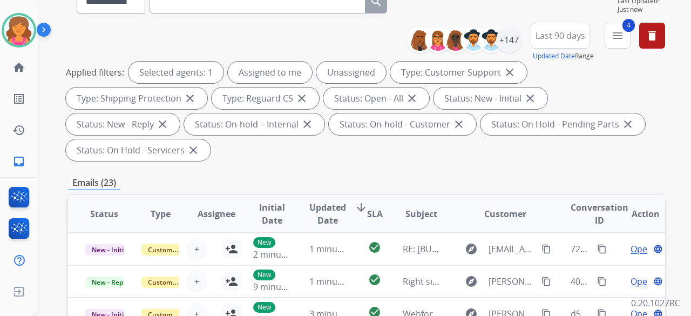
scroll to position [54, 0]
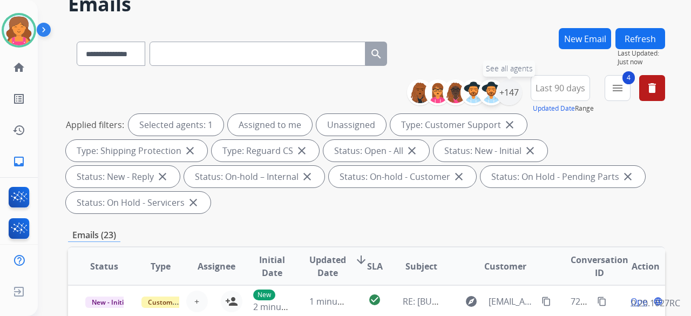
click at [494, 86] on img at bounding box center [492, 93] width 22 height 22
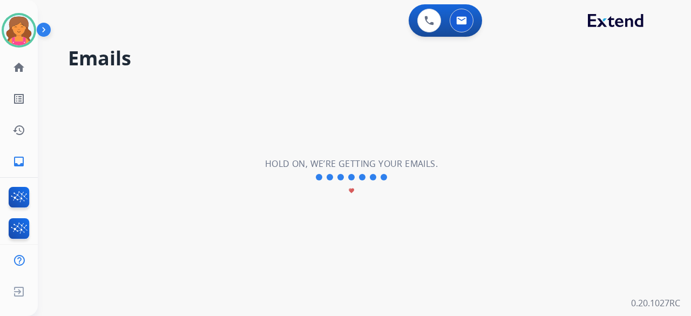
scroll to position [0, 0]
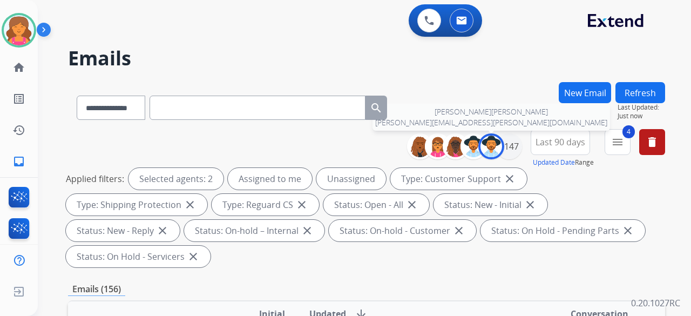
click at [487, 147] on img at bounding box center [492, 147] width 22 height 22
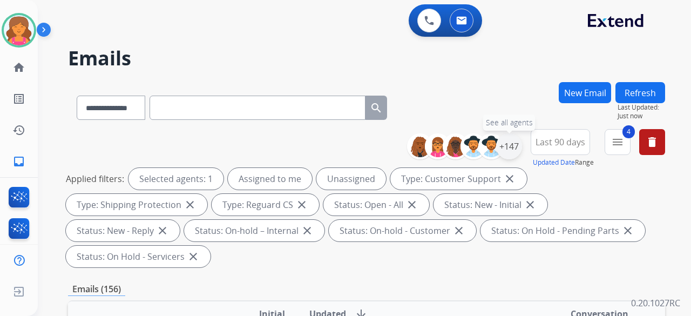
click at [506, 148] on div "+147" at bounding box center [509, 146] width 26 height 26
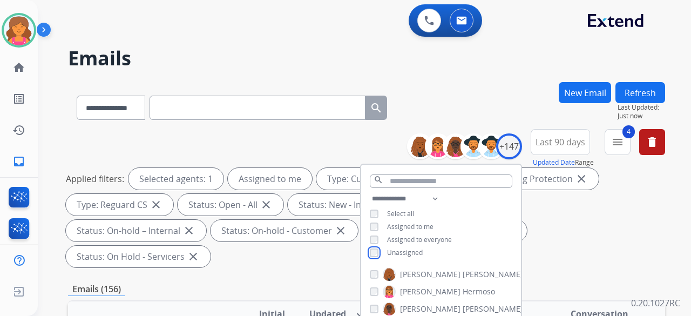
scroll to position [270, 0]
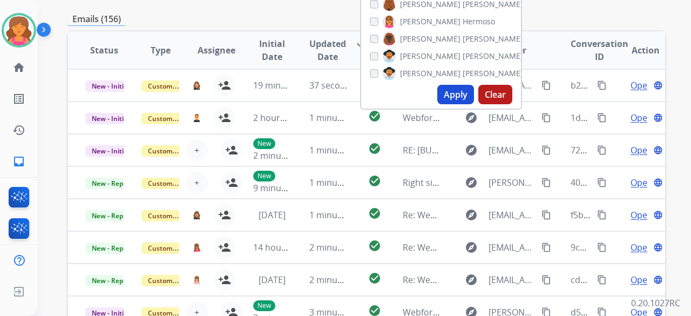
click at [453, 90] on button "Apply" at bounding box center [455, 94] width 37 height 19
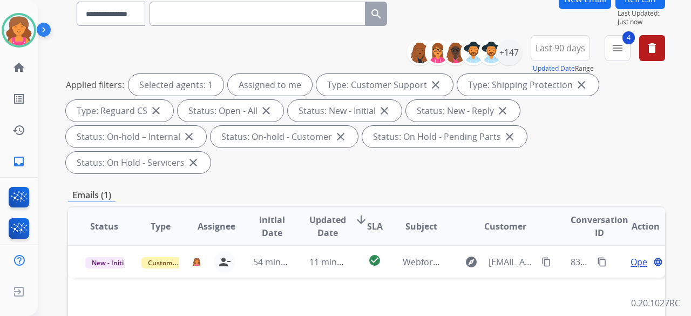
scroll to position [162, 0]
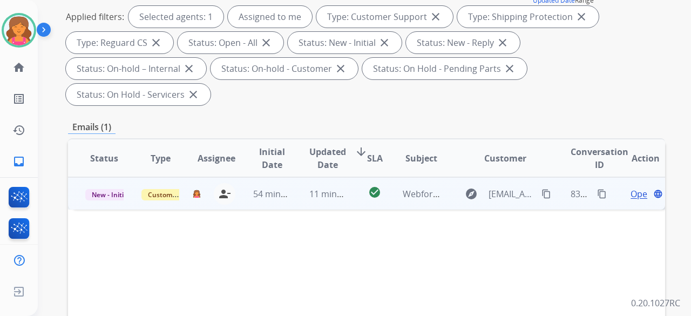
click at [631, 187] on span "Open" at bounding box center [642, 193] width 22 height 13
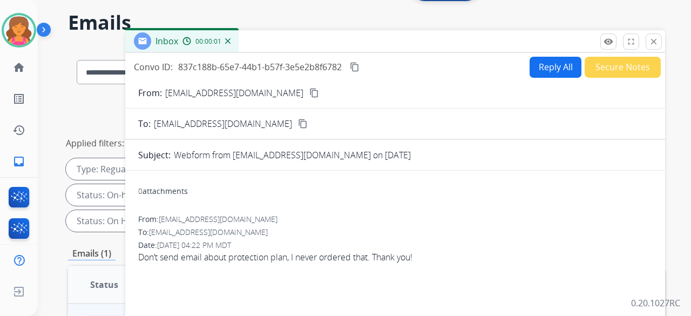
scroll to position [0, 0]
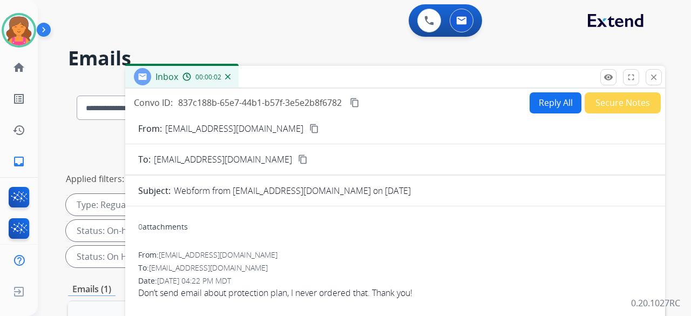
click at [602, 104] on button "Secure Notes" at bounding box center [623, 102] width 76 height 21
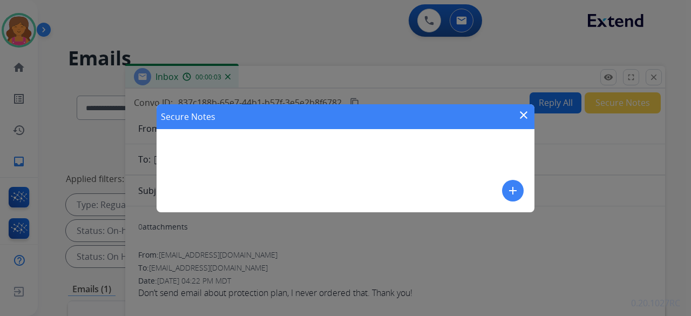
click at [367, 164] on div "Secure Notes close add" at bounding box center [346, 158] width 378 height 108
click at [509, 189] on mat-icon "add" at bounding box center [513, 190] width 13 height 13
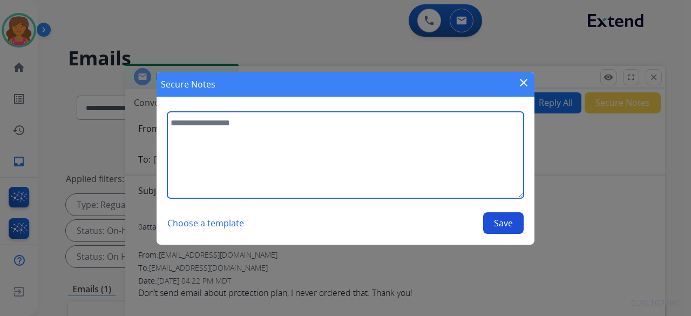
click at [460, 183] on textarea at bounding box center [345, 155] width 356 height 86
type textarea "**********"
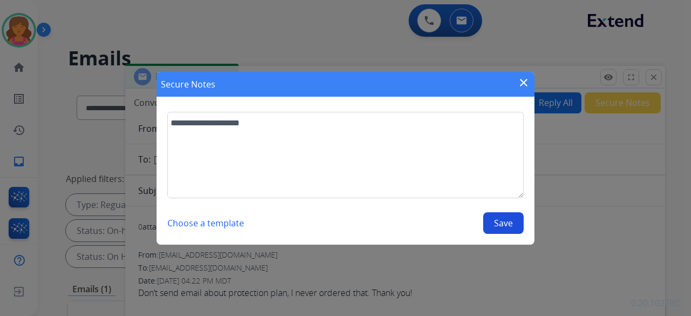
click at [503, 226] on button "Save" at bounding box center [503, 223] width 41 height 22
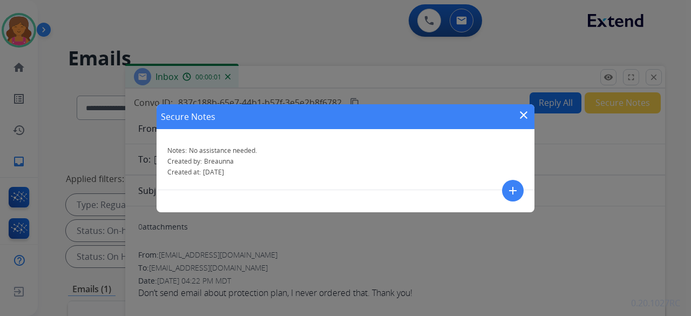
click at [523, 117] on mat-icon "close" at bounding box center [523, 115] width 13 height 13
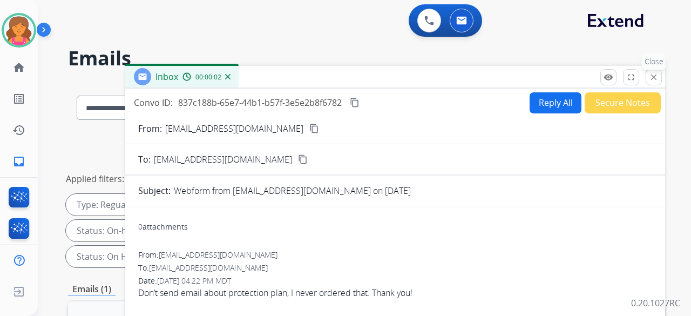
click at [654, 79] on mat-icon "close" at bounding box center [654, 77] width 10 height 10
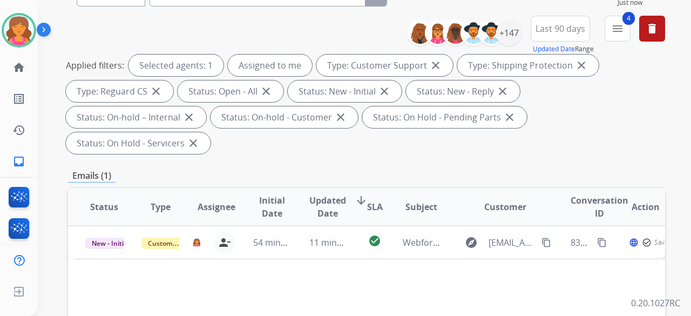
scroll to position [162, 0]
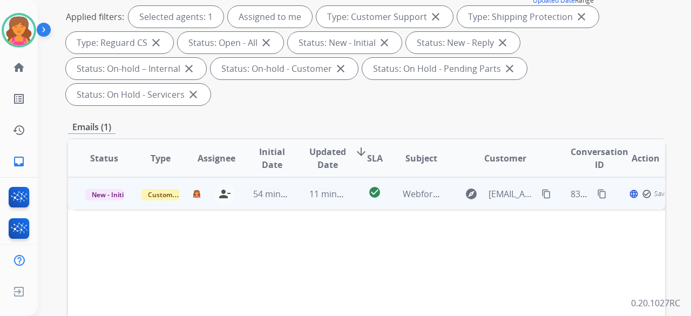
click at [104, 189] on span "New - Initial" at bounding box center [110, 194] width 50 height 11
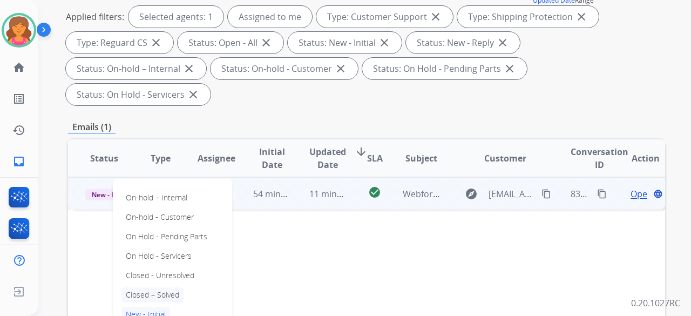
click at [148, 287] on p "Closed – Solved" at bounding box center [153, 294] width 62 height 15
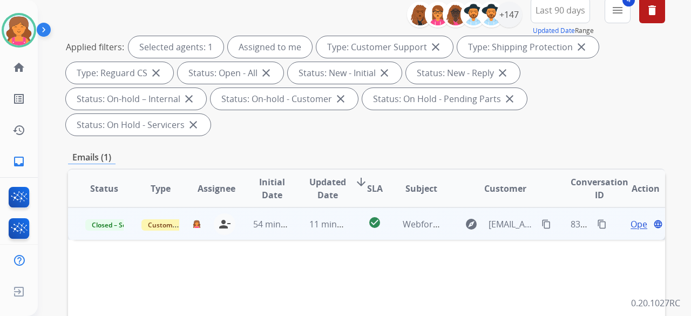
scroll to position [0, 0]
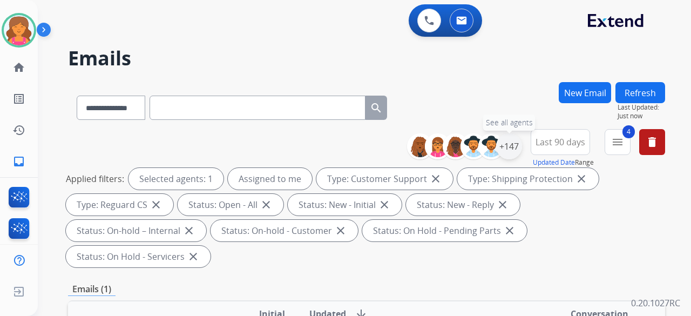
click at [507, 152] on div "+147" at bounding box center [509, 146] width 26 height 26
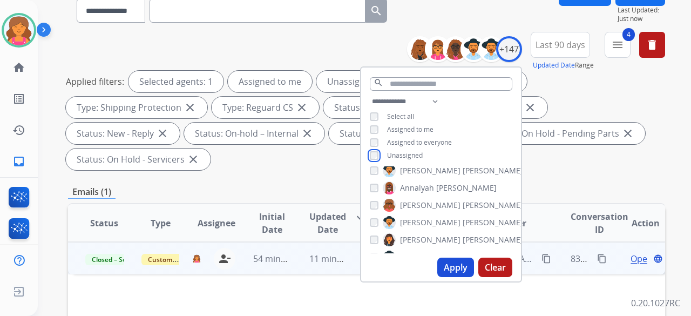
scroll to position [108, 0]
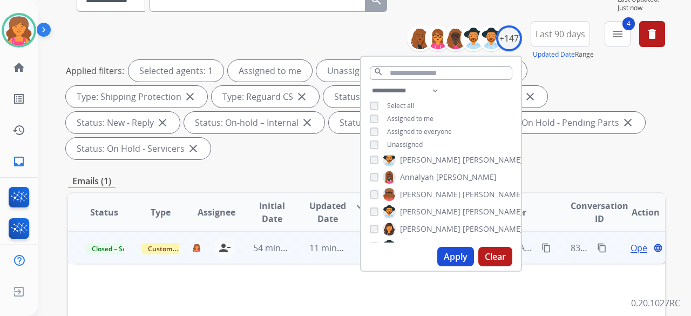
click at [450, 261] on button "Apply" at bounding box center [455, 256] width 37 height 19
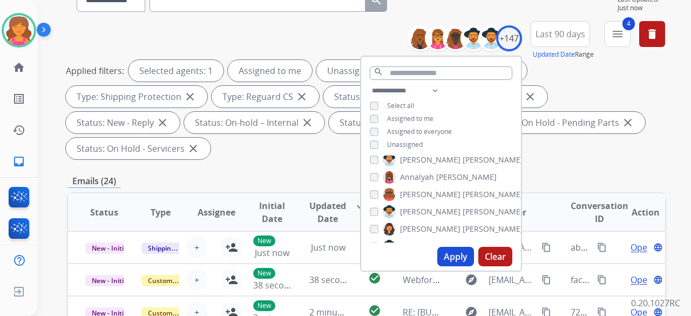
click at [560, 120] on div "Applied filters: Selected agents: 1 Assigned to me Unassigned Type: Customer Su…" at bounding box center [364, 109] width 597 height 99
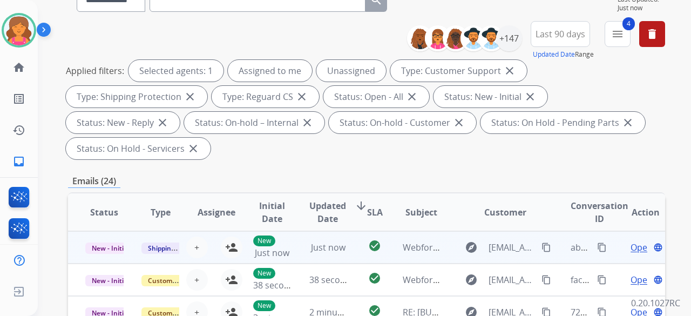
scroll to position [270, 0]
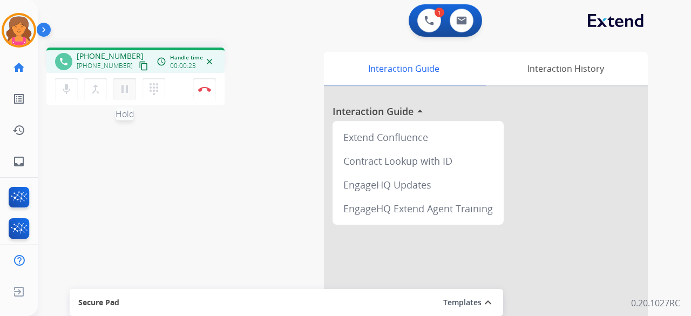
click at [123, 92] on mat-icon "pause" at bounding box center [124, 89] width 13 height 13
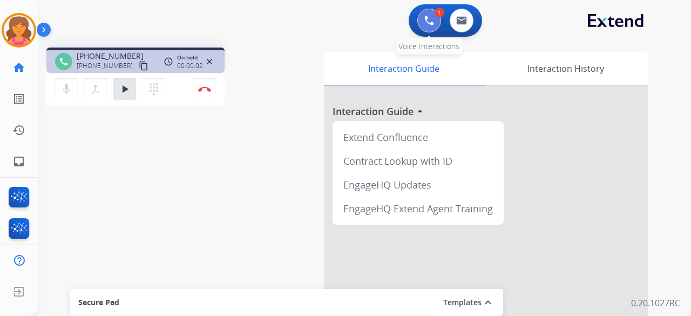
click at [423, 19] on button at bounding box center [430, 21] width 24 height 24
click at [201, 57] on div "On hold 00:00:05" at bounding box center [190, 61] width 26 height 17
click at [213, 64] on div "access_time Call metrics Queue 00:11 Hold 00:05 Talk 00:14 Total 00:29 On hold …" at bounding box center [189, 61] width 54 height 17
click at [213, 64] on mat-icon "close" at bounding box center [210, 62] width 10 height 10
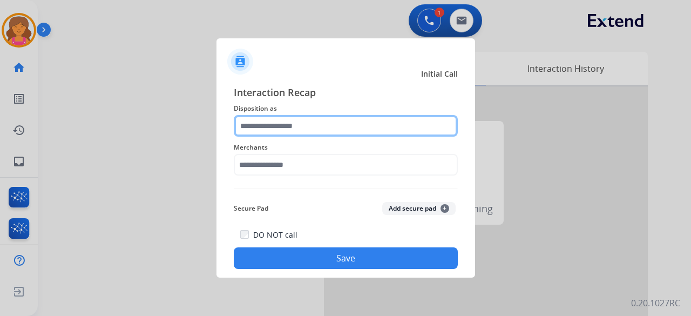
click at [278, 124] on input "text" at bounding box center [346, 126] width 224 height 22
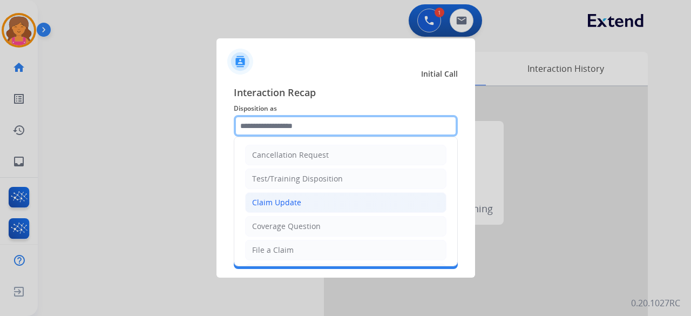
scroll to position [164, 0]
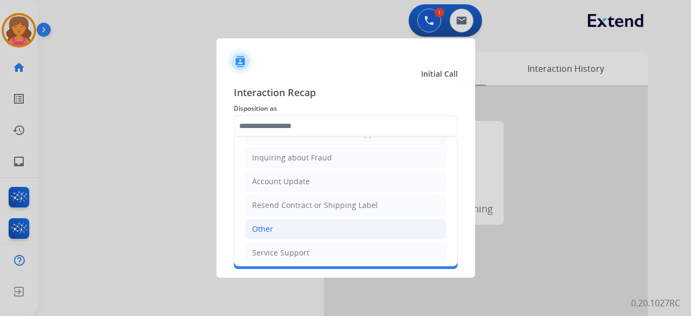
click at [274, 219] on li "Other" at bounding box center [345, 229] width 201 height 21
type input "*****"
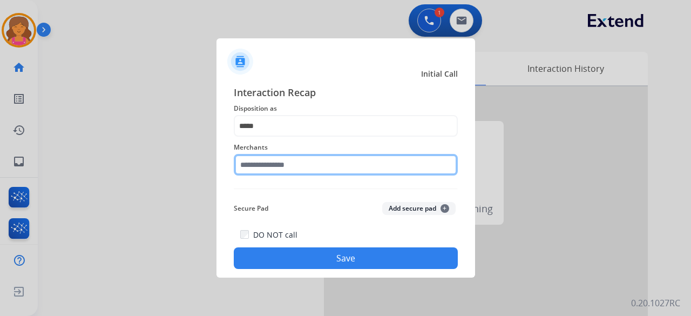
click at [288, 171] on input "text" at bounding box center [346, 165] width 224 height 22
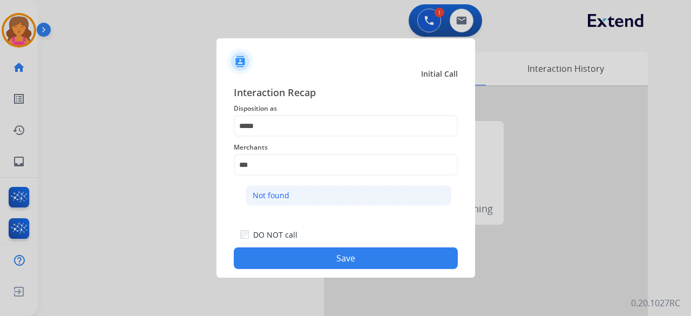
click at [277, 192] on div "Not found" at bounding box center [271, 195] width 37 height 11
type input "*********"
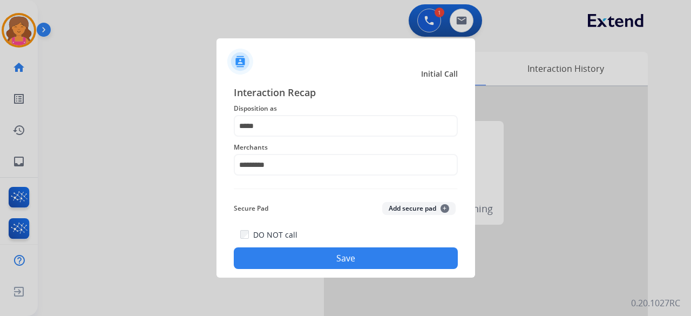
click at [299, 264] on button "Save" at bounding box center [346, 258] width 224 height 22
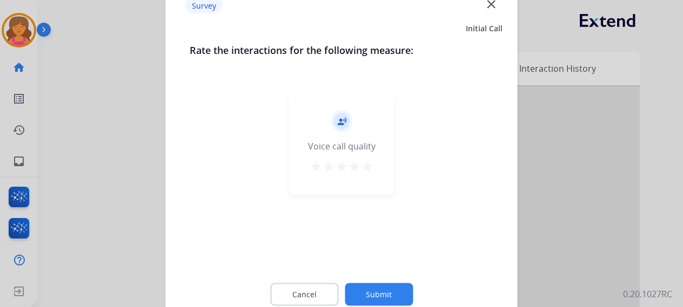
click at [371, 170] on mat-icon "star" at bounding box center [367, 166] width 13 height 13
click at [376, 292] on button "Submit" at bounding box center [379, 294] width 68 height 23
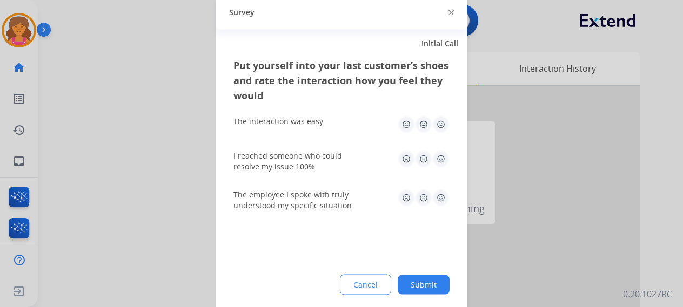
click at [440, 133] on div "The interaction was easy" at bounding box center [341, 124] width 216 height 35
click at [445, 159] on img at bounding box center [440, 158] width 17 height 17
click at [442, 132] on img at bounding box center [440, 124] width 17 height 17
click at [450, 181] on div "Put yourself into your last customer’s shoes and rate the interaction how you f…" at bounding box center [341, 184] width 251 height 255
click at [443, 197] on img at bounding box center [440, 197] width 17 height 17
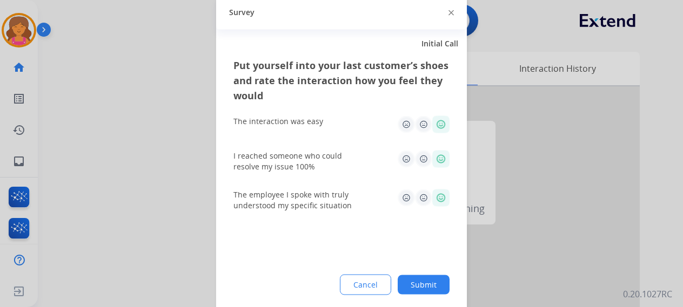
click at [438, 274] on div "Put yourself into your last customer’s shoes and rate the interaction how you f…" at bounding box center [341, 184] width 251 height 255
click at [439, 286] on button "Submit" at bounding box center [424, 284] width 52 height 19
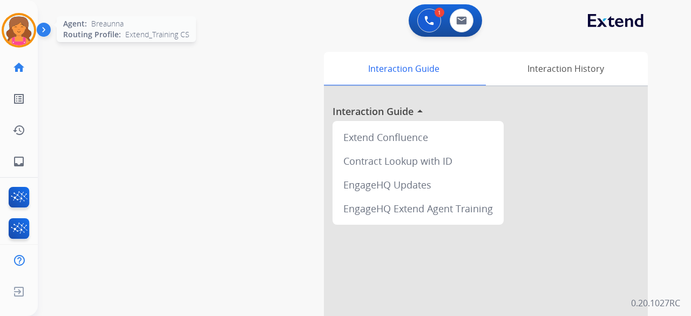
click at [13, 35] on img at bounding box center [19, 30] width 30 height 30
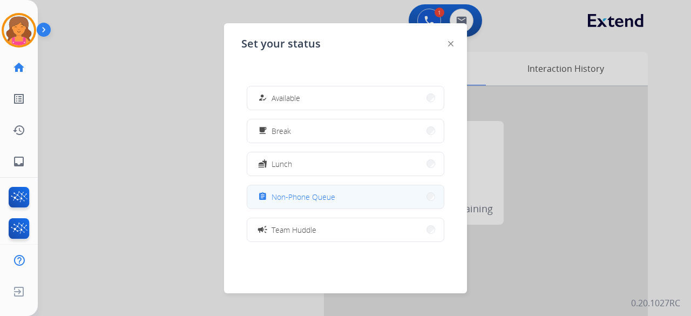
click at [394, 189] on button "assignment Non-Phone Queue" at bounding box center [345, 196] width 197 height 23
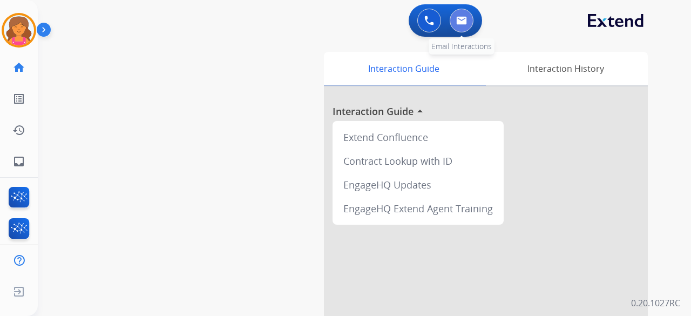
click at [463, 28] on button at bounding box center [462, 21] width 24 height 24
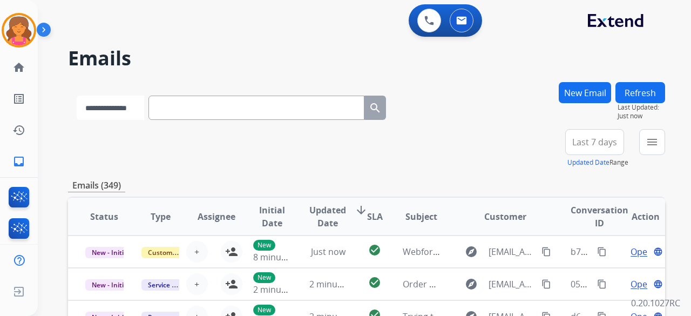
click at [144, 107] on select "**********" at bounding box center [111, 108] width 68 height 24
select select "**********"
click at [77, 96] on select "**********" at bounding box center [111, 108] width 68 height 24
paste input "**********"
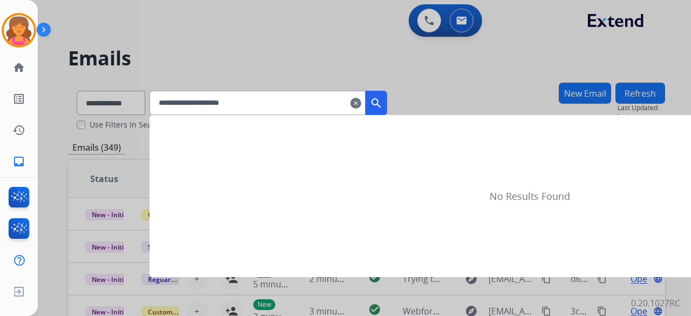
type input "**********"
click at [387, 99] on button "search" at bounding box center [377, 103] width 22 height 24
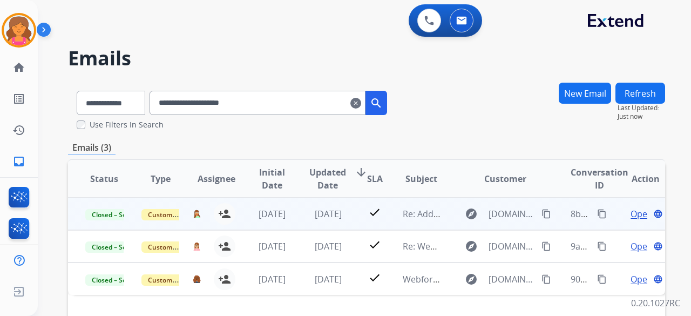
click at [631, 218] on span "Open" at bounding box center [642, 213] width 22 height 13
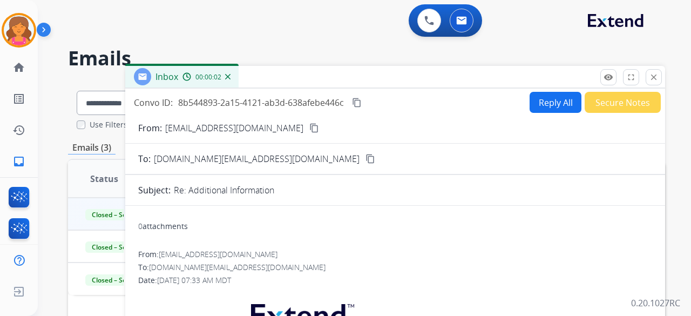
click at [653, 79] on mat-icon "close" at bounding box center [654, 77] width 10 height 10
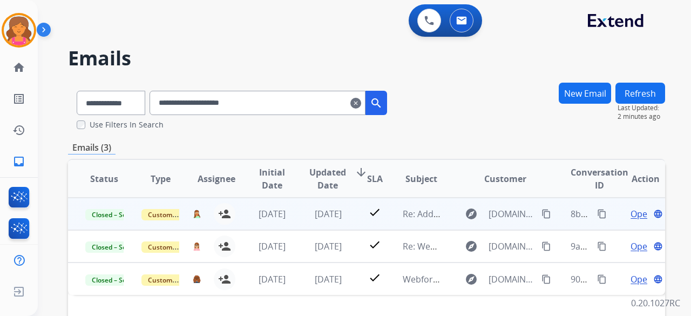
click at [631, 217] on span "Open" at bounding box center [642, 213] width 22 height 13
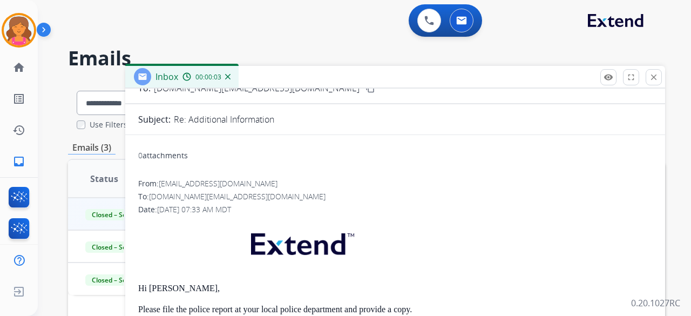
scroll to position [216, 0]
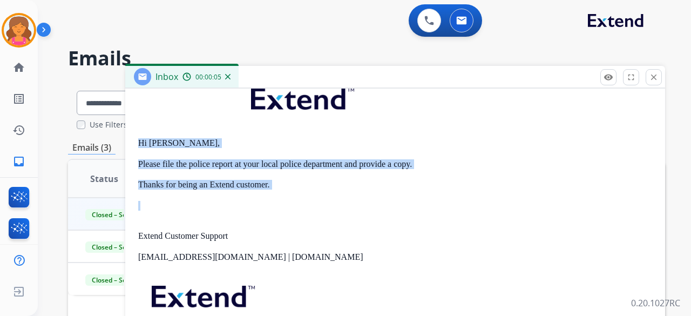
drag, startPoint x: 138, startPoint y: 138, endPoint x: 266, endPoint y: 194, distance: 139.3
click at [266, 194] on div "Hi Jesus, Please file the police report at your local police department and pro…" at bounding box center [395, 224] width 514 height 298
copy div "Hi Jesus, Please file the police report at your local police department and pro…"
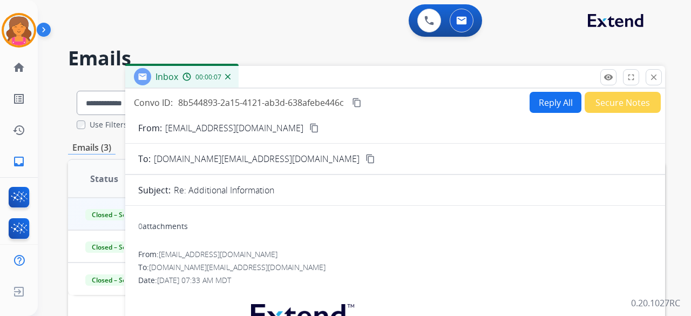
click at [530, 105] on button "Reply All" at bounding box center [556, 102] width 52 height 21
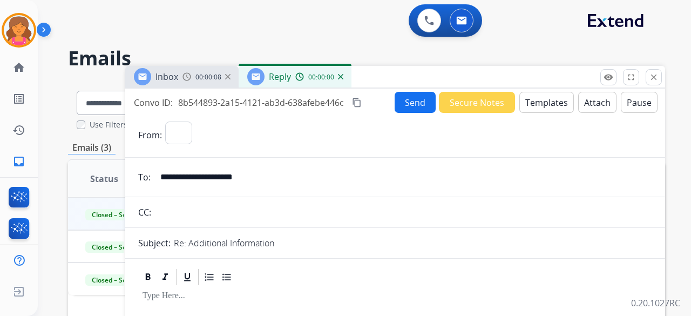
select select "**********"
click at [529, 105] on button "Templates" at bounding box center [547, 102] width 55 height 21
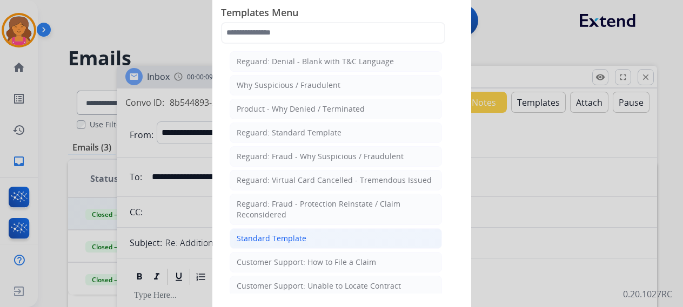
click at [330, 231] on li "Standard Template" at bounding box center [336, 238] width 212 height 21
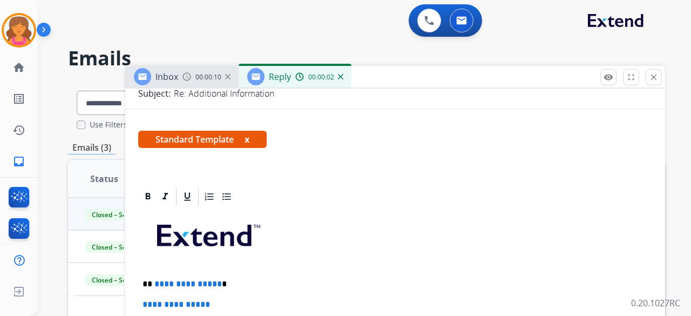
scroll to position [216, 0]
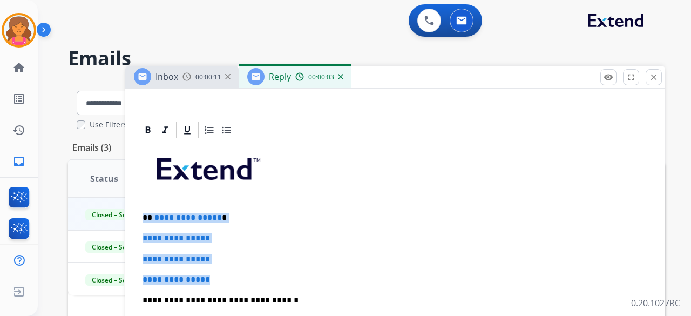
drag, startPoint x: 224, startPoint y: 273, endPoint x: 224, endPoint y: 209, distance: 64.3
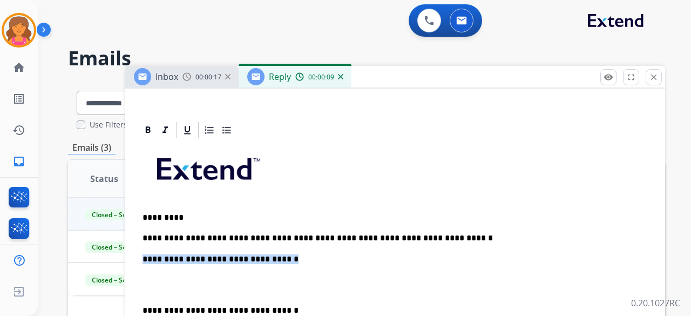
drag, startPoint x: 273, startPoint y: 260, endPoint x: 133, endPoint y: 254, distance: 140.6
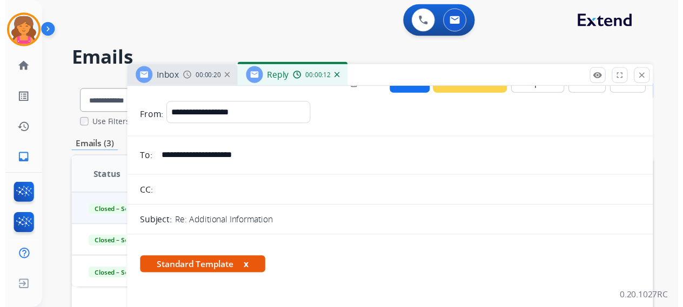
scroll to position [0, 0]
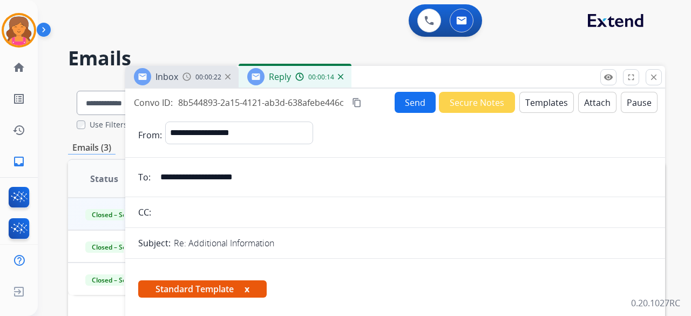
click at [402, 98] on button "Send" at bounding box center [415, 102] width 41 height 21
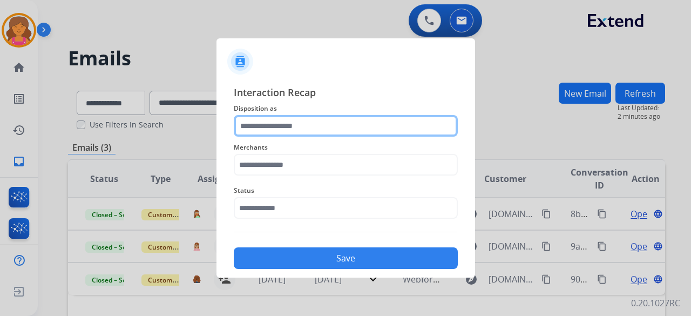
click at [318, 134] on input "text" at bounding box center [346, 126] width 224 height 22
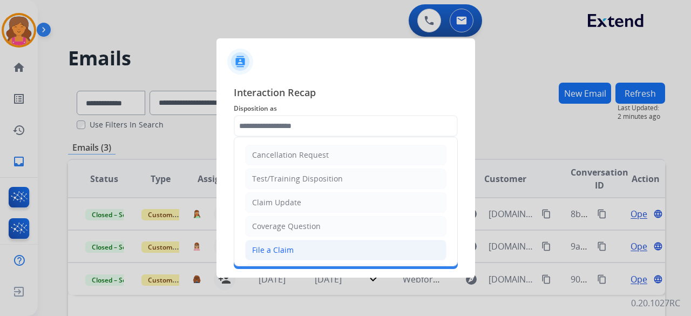
click at [271, 252] on div "File a Claim" at bounding box center [273, 250] width 42 height 11
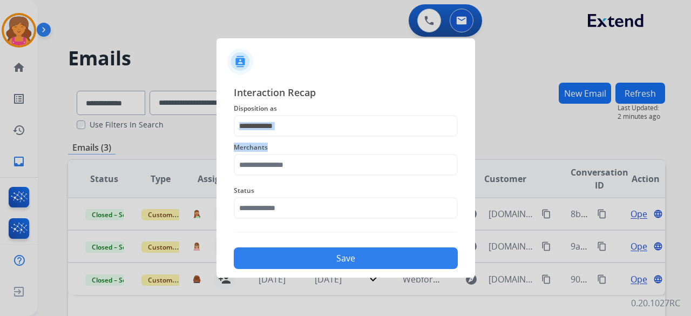
click at [291, 137] on div "**********" at bounding box center [346, 177] width 224 height 184
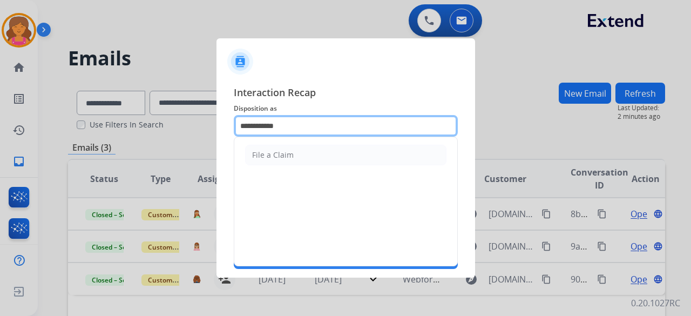
click at [299, 130] on input "**********" at bounding box center [346, 126] width 224 height 22
type input "*"
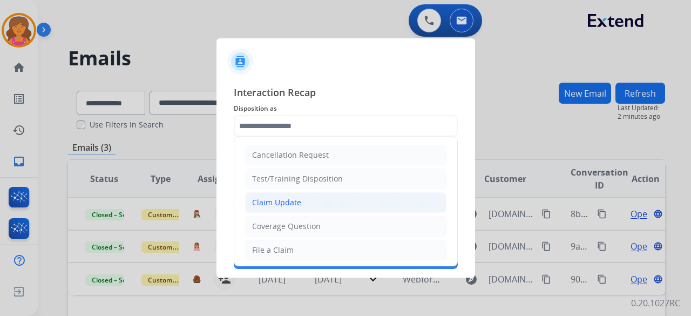
click at [293, 192] on li "Claim Update" at bounding box center [345, 202] width 201 height 21
type input "**********"
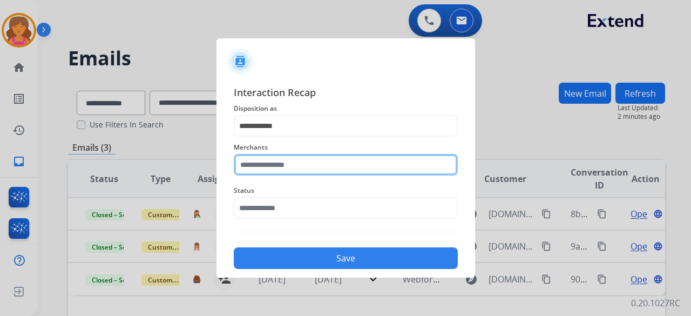
click at [278, 169] on input "text" at bounding box center [346, 165] width 224 height 22
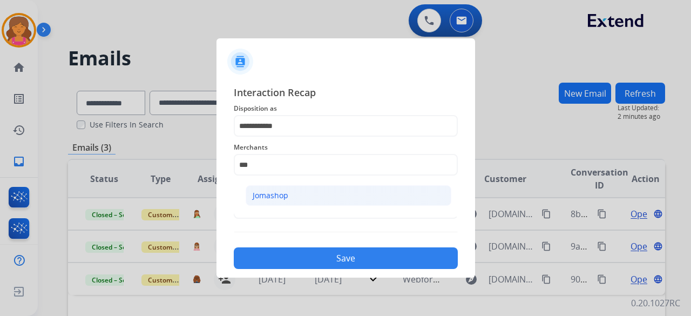
click at [292, 199] on li "Jomashop" at bounding box center [349, 195] width 206 height 21
type input "********"
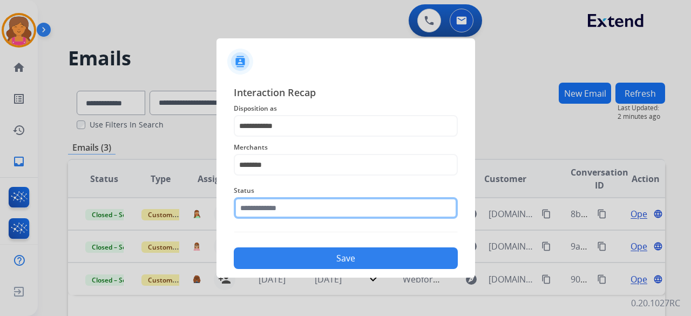
click at [280, 209] on input "text" at bounding box center [346, 208] width 224 height 22
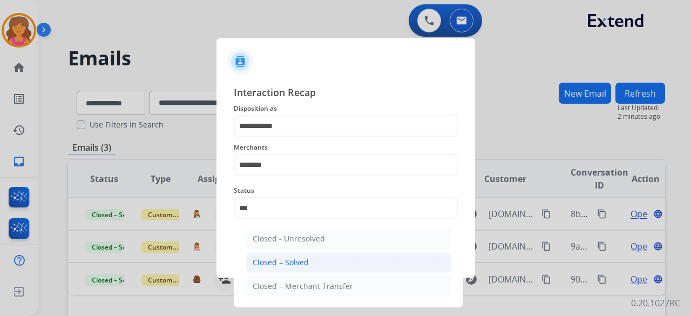
click at [302, 261] on div "Closed – Solved" at bounding box center [281, 262] width 56 height 11
type input "**********"
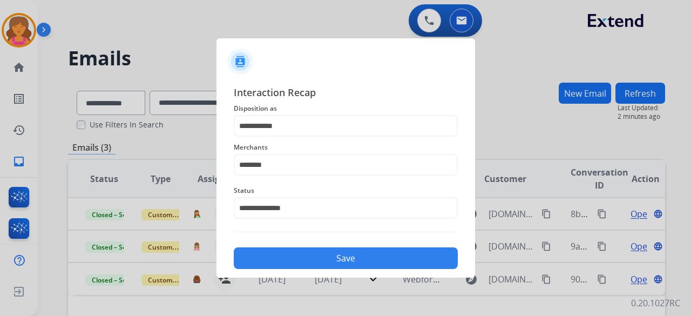
click at [302, 260] on button "Save" at bounding box center [346, 258] width 224 height 22
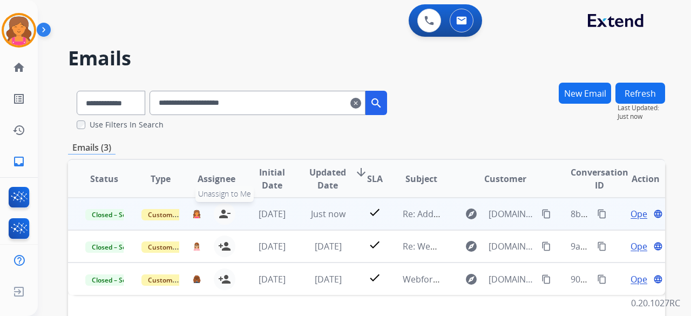
click at [219, 214] on mat-icon "person_remove" at bounding box center [224, 213] width 13 height 13
click at [597, 217] on mat-icon "content_copy" at bounding box center [602, 214] width 10 height 10
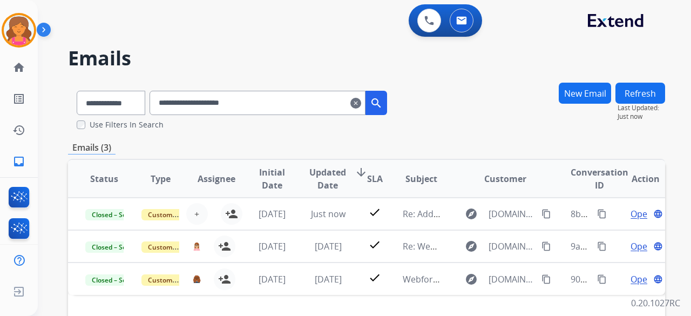
click at [361, 101] on mat-icon "clear" at bounding box center [356, 103] width 11 height 13
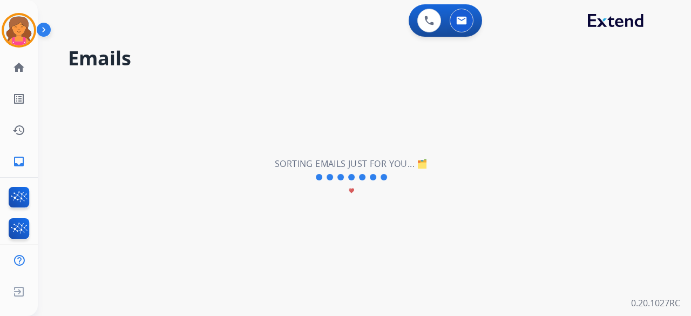
select select "**********"
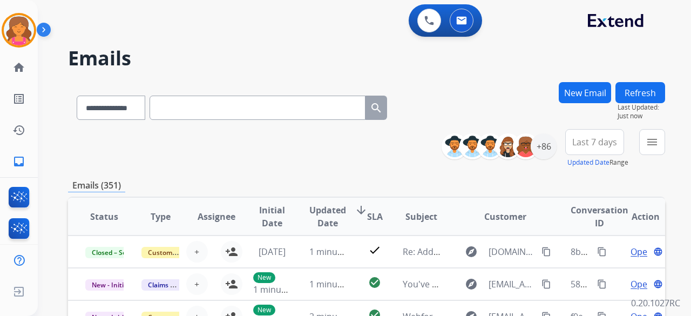
click at [570, 99] on button "New Email" at bounding box center [585, 92] width 52 height 21
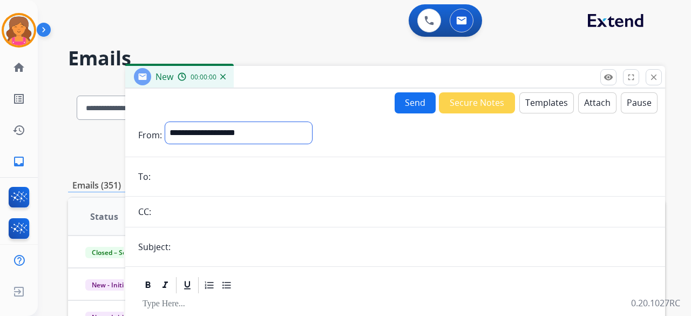
click at [312, 130] on select "**********" at bounding box center [238, 133] width 147 height 22
select select "**********"
click at [165, 122] on select "**********" at bounding box center [238, 133] width 147 height 22
drag, startPoint x: 213, startPoint y: 181, endPoint x: 198, endPoint y: 177, distance: 16.2
click at [198, 177] on input "email" at bounding box center [403, 178] width 499 height 22
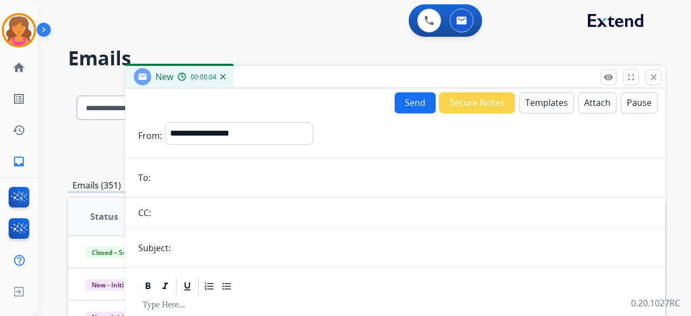
paste input "**********"
type input "**********"
click at [234, 239] on input "text" at bounding box center [413, 248] width 479 height 22
type input "**********"
click at [531, 105] on button "Templates" at bounding box center [547, 102] width 55 height 21
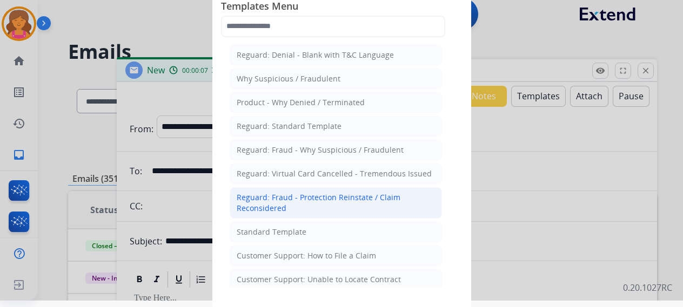
scroll to position [9, 0]
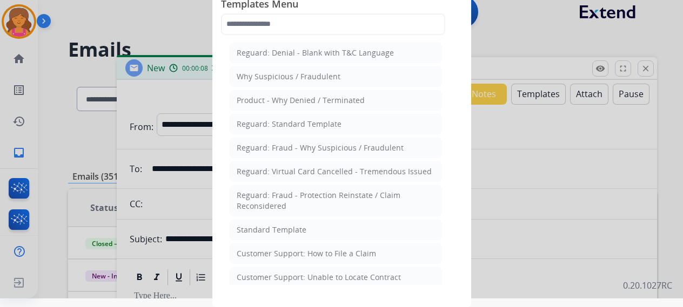
click at [321, 226] on li "Standard Template" at bounding box center [336, 230] width 212 height 21
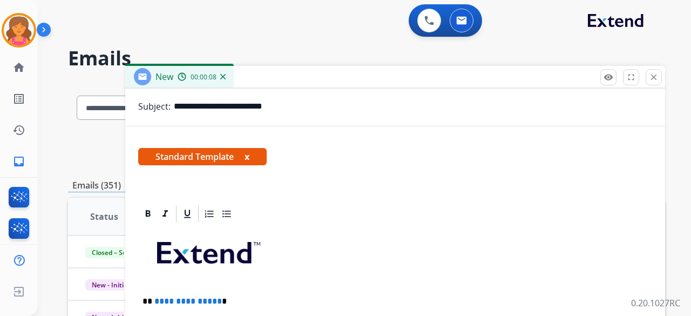
scroll to position [216, 0]
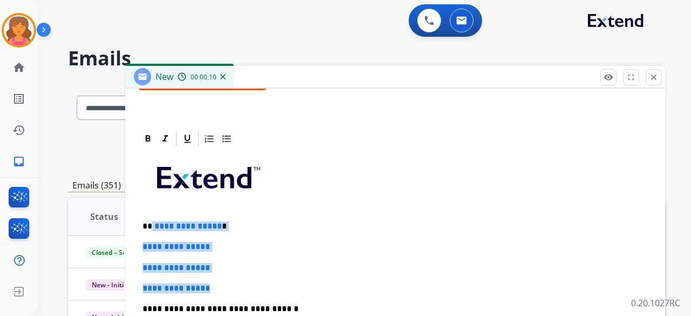
drag, startPoint x: 228, startPoint y: 282, endPoint x: 151, endPoint y: 219, distance: 99.7
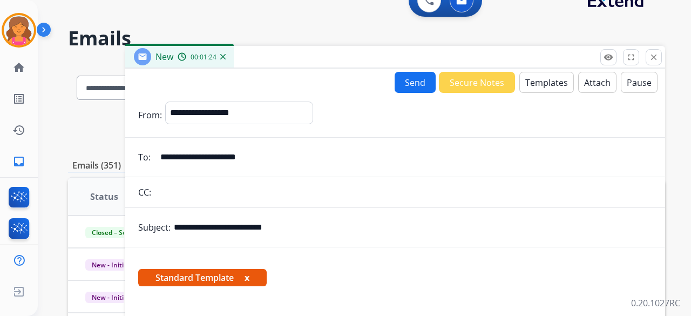
scroll to position [0, 0]
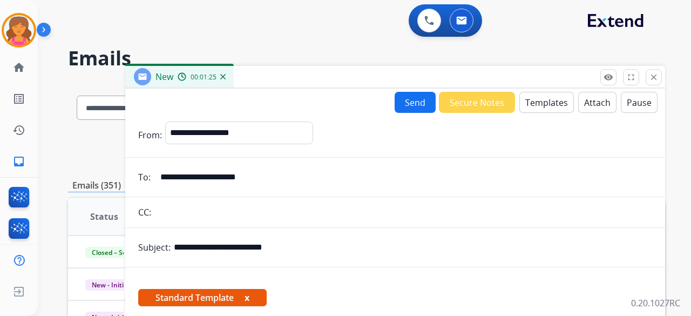
click at [401, 106] on button "Send" at bounding box center [415, 102] width 41 height 21
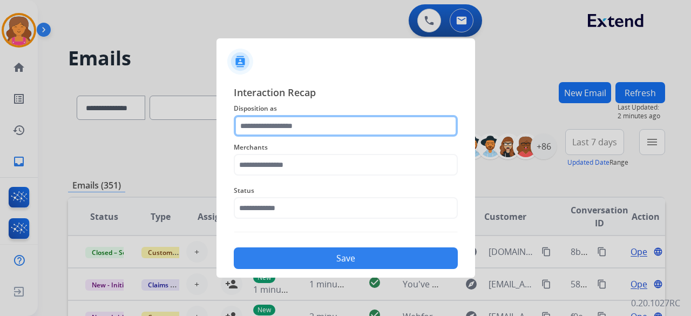
drag, startPoint x: 297, startPoint y: 136, endPoint x: 297, endPoint y: 129, distance: 6.5
click at [297, 136] on input "text" at bounding box center [346, 126] width 224 height 22
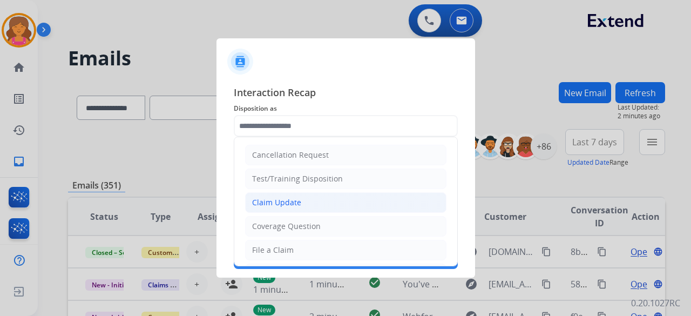
click at [278, 203] on div "Claim Update" at bounding box center [276, 202] width 49 height 11
type input "**********"
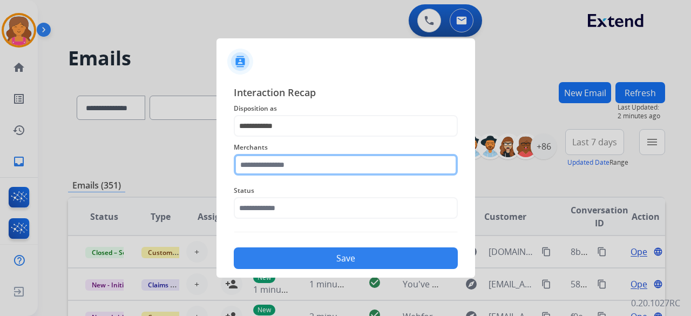
click at [274, 164] on input "text" at bounding box center [346, 165] width 224 height 22
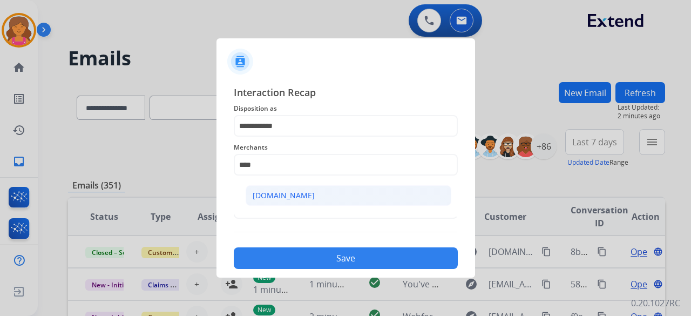
click at [261, 194] on div "Carparts.com" at bounding box center [284, 195] width 62 height 11
type input "**********"
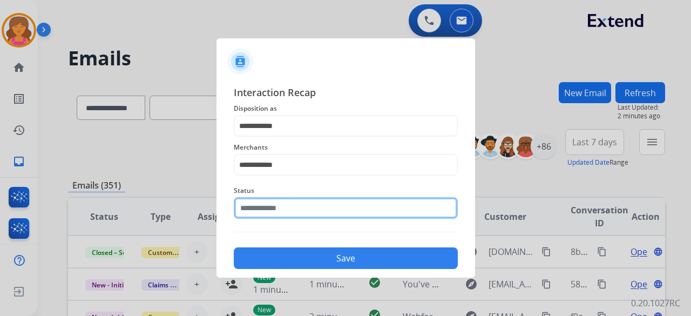
click at [263, 207] on input "text" at bounding box center [346, 208] width 224 height 22
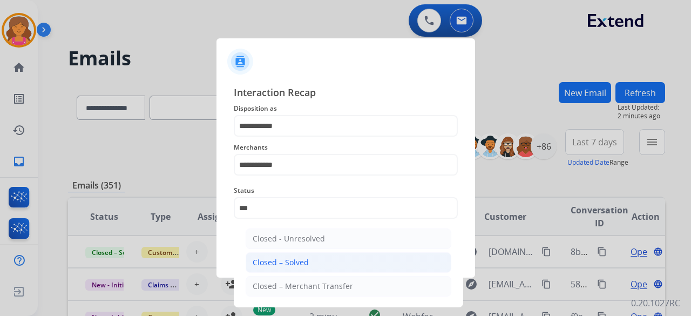
click at [262, 255] on li "Closed – Solved" at bounding box center [349, 262] width 206 height 21
type input "**********"
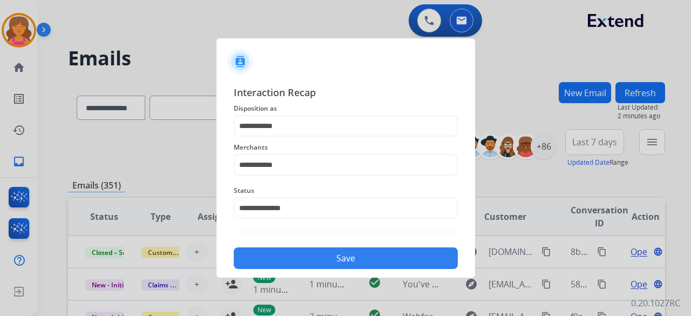
click at [263, 258] on button "Save" at bounding box center [346, 258] width 224 height 22
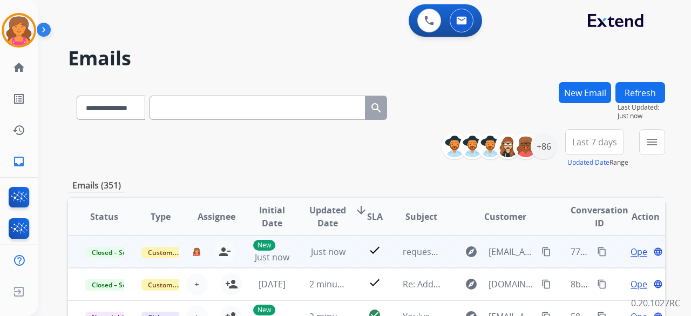
click at [597, 254] on mat-icon "content_copy" at bounding box center [602, 252] width 10 height 10
drag, startPoint x: 226, startPoint y: 247, endPoint x: 237, endPoint y: 240, distance: 13.3
click at [228, 247] on mat-icon "person_remove" at bounding box center [224, 251] width 13 height 13
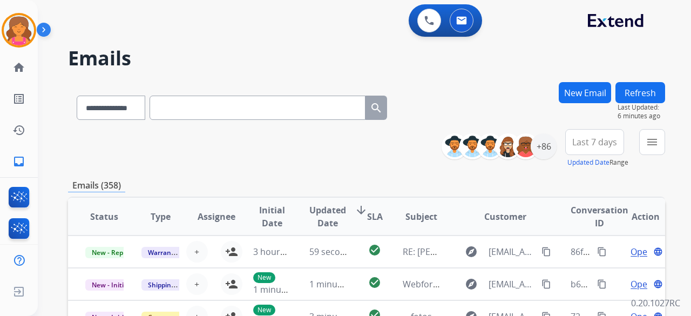
click at [167, 105] on input "text" at bounding box center [258, 108] width 216 height 24
paste input "**********"
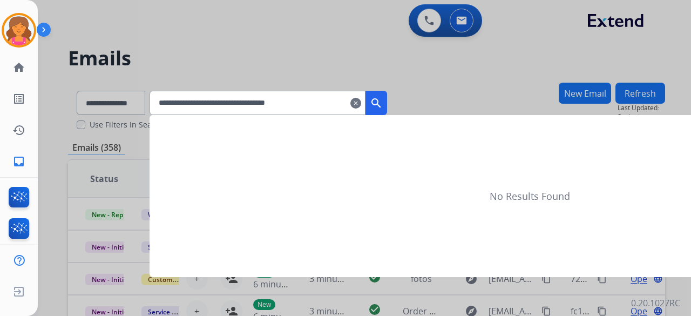
type input "**********"
click at [387, 109] on button "search" at bounding box center [377, 103] width 22 height 24
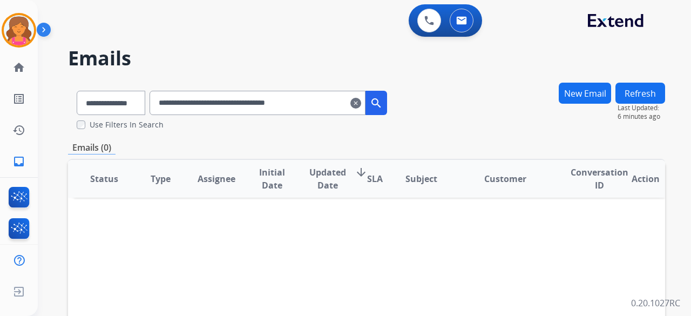
click at [366, 103] on input "**********" at bounding box center [258, 103] width 216 height 24
click at [361, 102] on mat-icon "clear" at bounding box center [356, 103] width 11 height 13
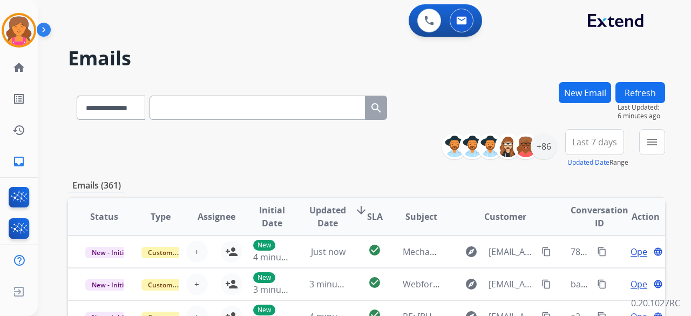
paste input "**********"
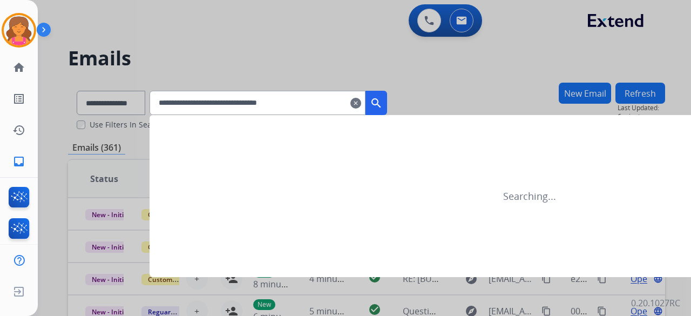
type input "**********"
click at [383, 99] on mat-icon "search" at bounding box center [376, 103] width 13 height 13
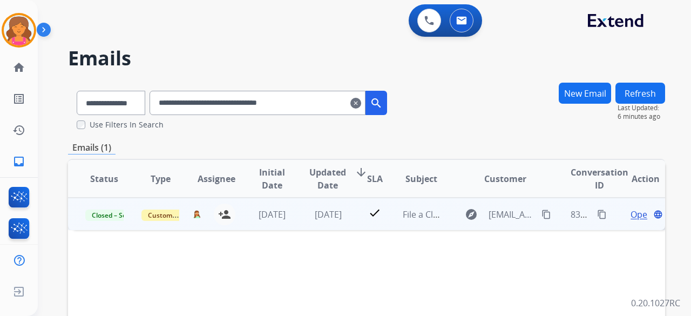
click at [631, 217] on span "Open" at bounding box center [642, 214] width 22 height 13
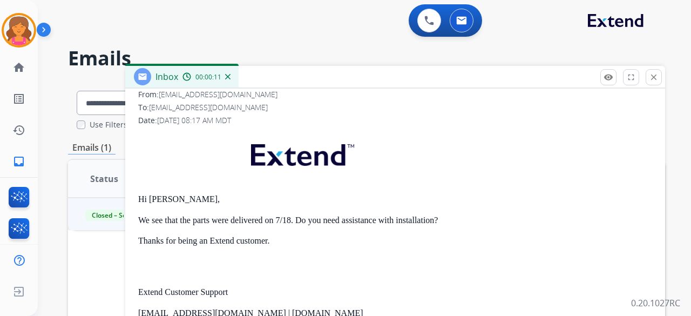
scroll to position [162, 0]
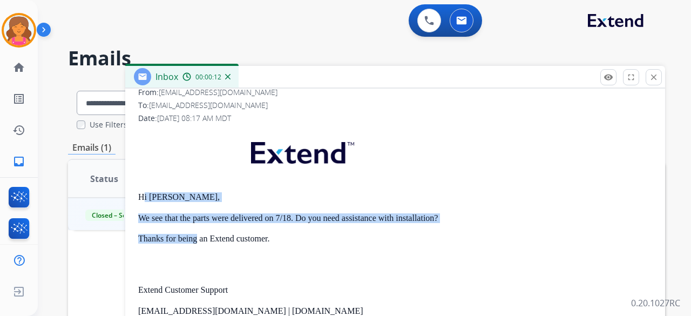
drag, startPoint x: 142, startPoint y: 190, endPoint x: 229, endPoint y: 227, distance: 94.8
click at [211, 227] on div "Hi Icelane, We see that the parts were delivered on 7/18. Do you need assistanc…" at bounding box center [395, 278] width 514 height 298
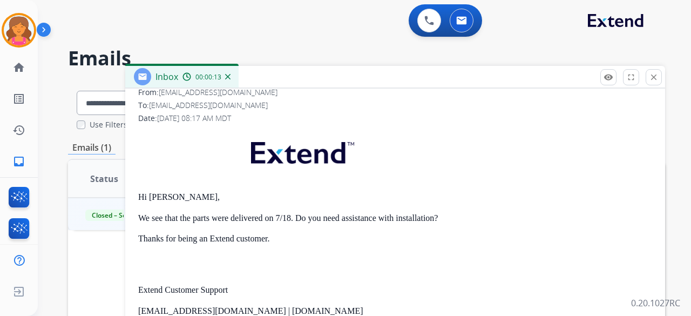
click at [231, 237] on p "Thanks for being an Extend customer." at bounding box center [395, 239] width 514 height 10
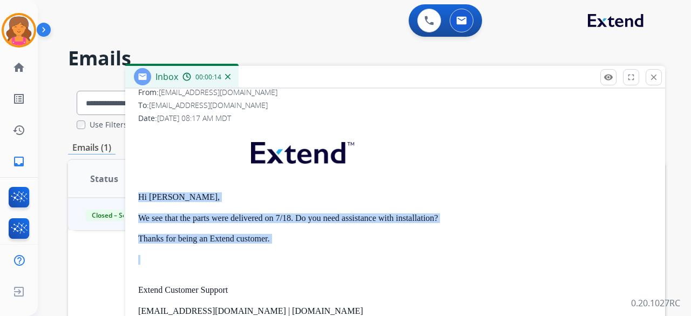
drag, startPoint x: 137, startPoint y: 195, endPoint x: 260, endPoint y: 251, distance: 134.9
copy div "Hi Icelane, We see that the parts were delivered on 7/18. Do you need assistanc…"
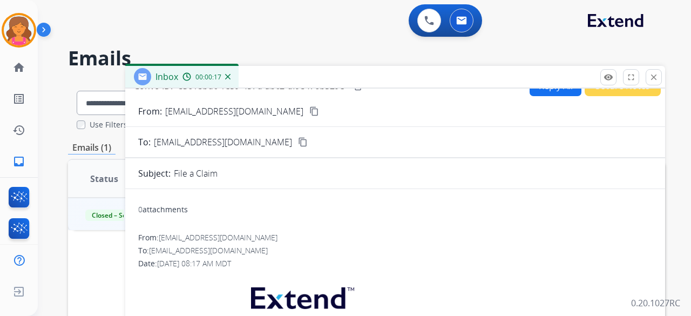
scroll to position [0, 0]
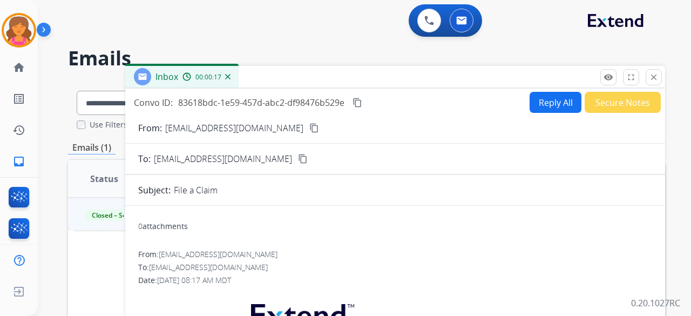
click at [535, 99] on button "Reply All" at bounding box center [556, 102] width 52 height 21
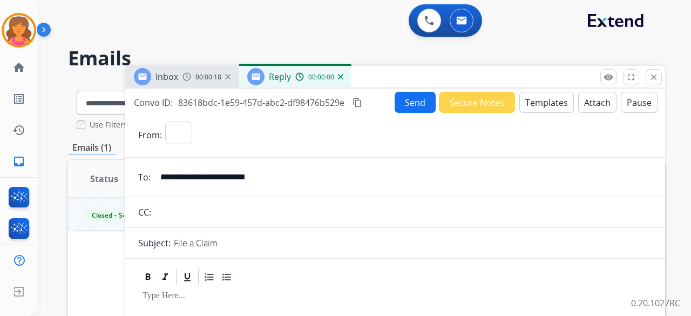
select select "**********"
click at [531, 100] on button "Templates" at bounding box center [547, 102] width 55 height 21
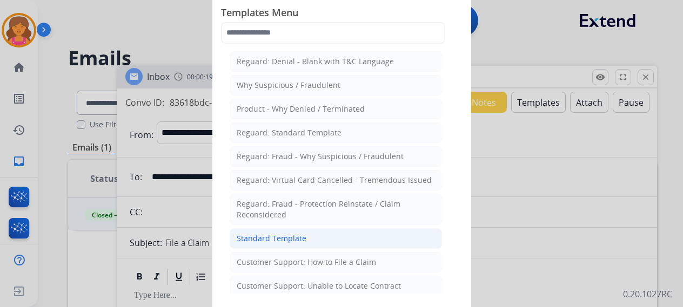
click at [265, 238] on div "Standard Template" at bounding box center [272, 238] width 70 height 11
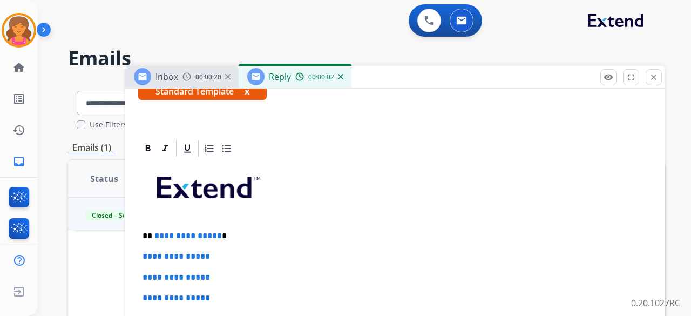
scroll to position [216, 0]
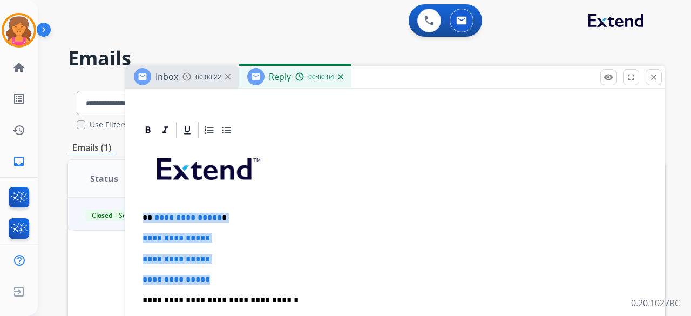
drag, startPoint x: 221, startPoint y: 279, endPoint x: 142, endPoint y: 211, distance: 105.0
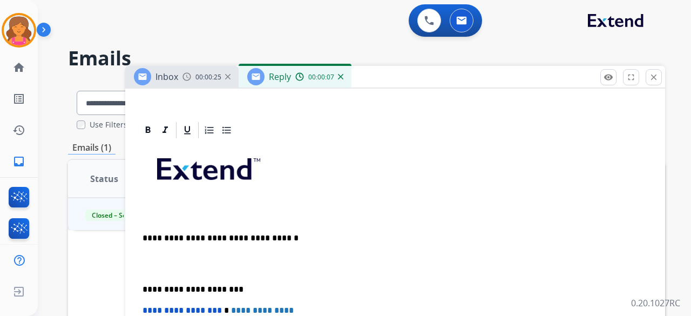
paste div
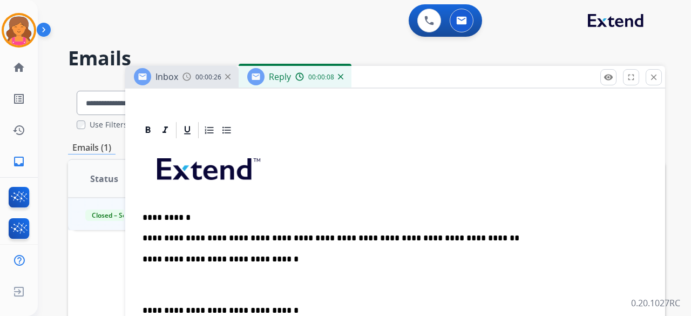
click at [279, 254] on p "**********" at bounding box center [391, 259] width 497 height 10
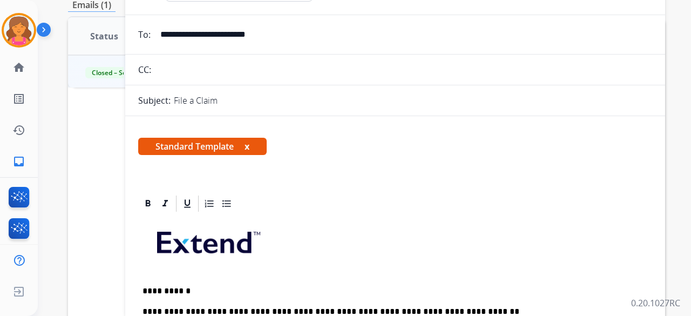
scroll to position [0, 0]
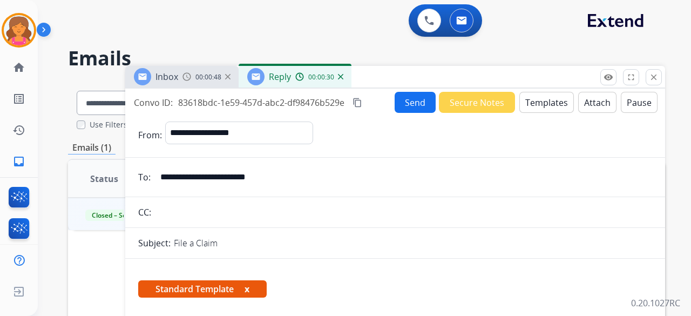
click at [359, 102] on mat-icon "content_copy" at bounding box center [358, 103] width 10 height 10
click at [409, 109] on button "Send" at bounding box center [415, 102] width 41 height 21
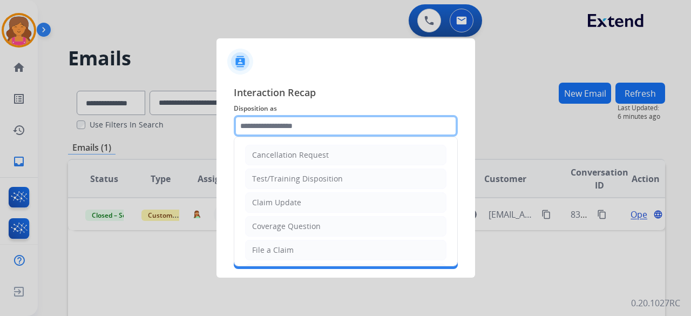
click at [380, 124] on input "text" at bounding box center [346, 126] width 224 height 22
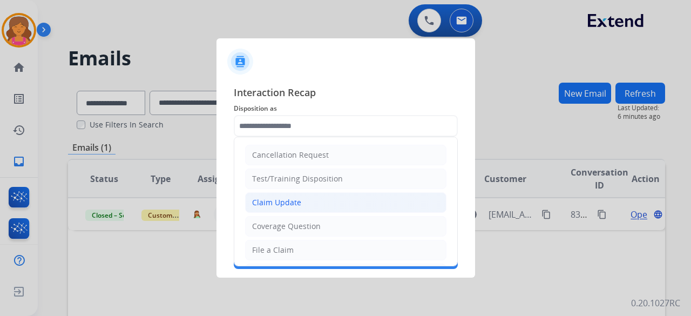
click at [255, 192] on li "Claim Update" at bounding box center [345, 202] width 201 height 21
type input "**********"
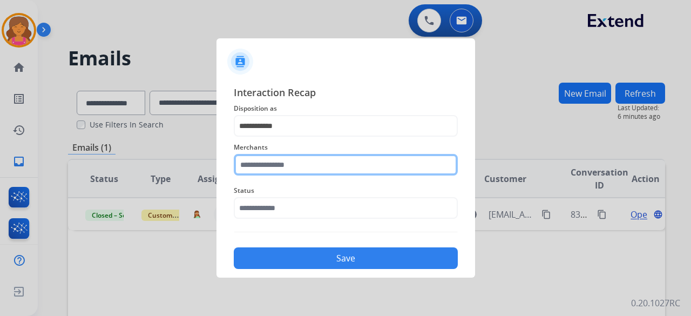
click at [270, 171] on input "text" at bounding box center [346, 165] width 224 height 22
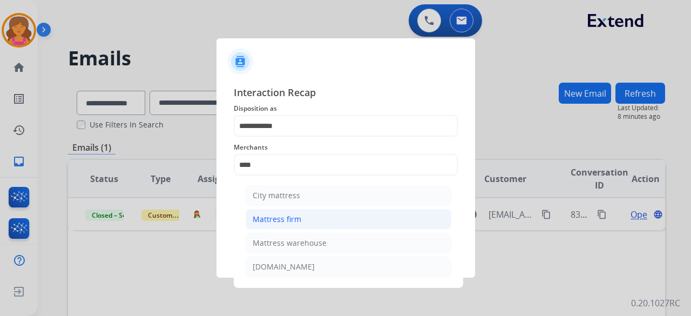
click at [296, 211] on li "Mattress firm" at bounding box center [349, 219] width 206 height 21
type input "**********"
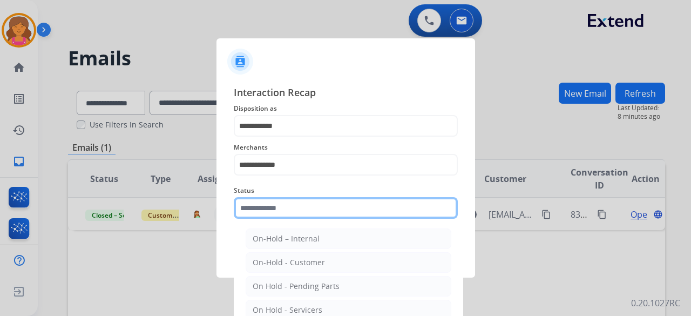
click at [294, 204] on input "text" at bounding box center [346, 208] width 224 height 22
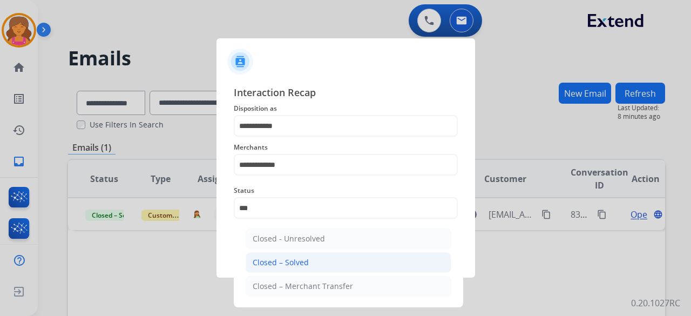
click at [301, 266] on div "Closed – Solved" at bounding box center [281, 262] width 56 height 11
type input "**********"
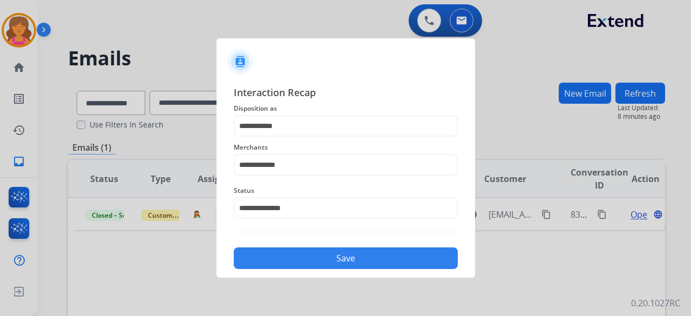
click at [302, 262] on button "Save" at bounding box center [346, 258] width 224 height 22
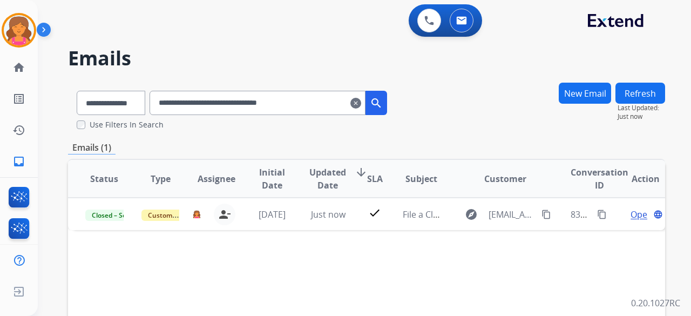
click at [361, 102] on mat-icon "clear" at bounding box center [356, 103] width 11 height 13
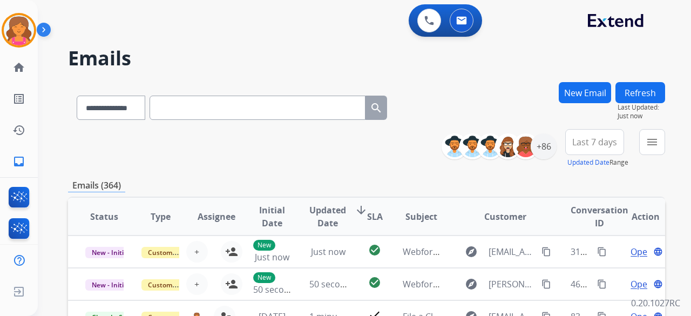
click at [262, 116] on input "text" at bounding box center [258, 108] width 216 height 24
paste input "**********"
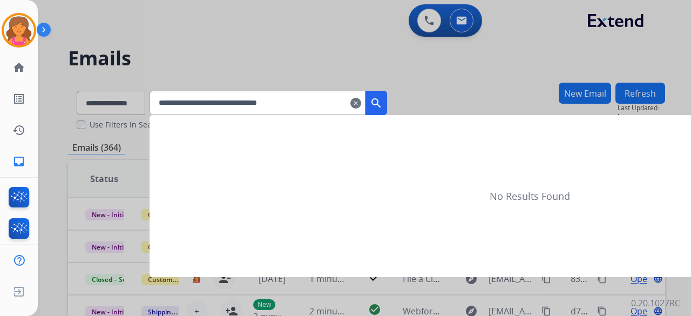
type input "**********"
click at [383, 104] on mat-icon "search" at bounding box center [376, 103] width 13 height 13
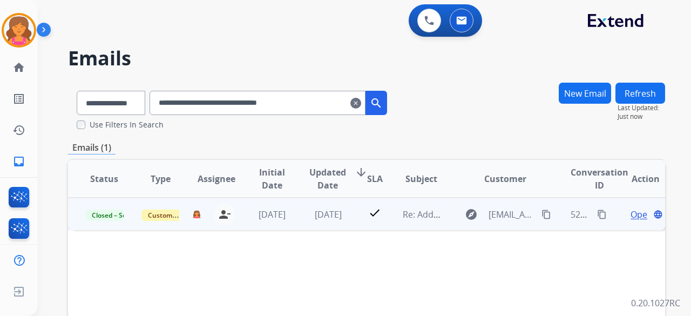
click at [631, 210] on span "Open" at bounding box center [642, 214] width 22 height 13
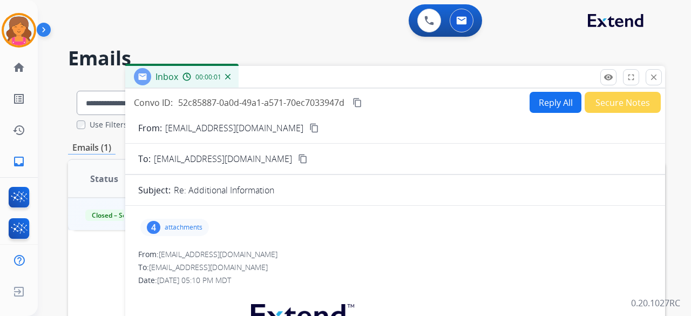
click at [194, 224] on p "attachments" at bounding box center [184, 227] width 38 height 9
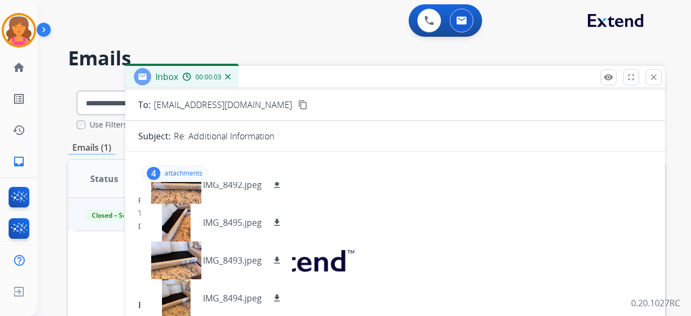
scroll to position [108, 0]
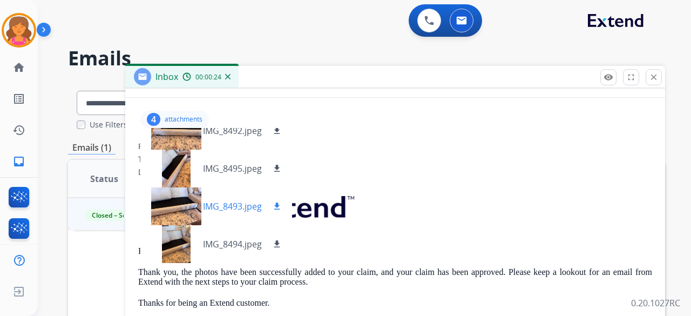
click at [275, 204] on mat-icon "download" at bounding box center [277, 206] width 10 height 10
click at [275, 169] on mat-icon "download" at bounding box center [277, 169] width 10 height 10
click at [374, 113] on div "4 attachments IMG_8492.jpeg download IMG_8495.jpeg download IMG_8493.jpeg downl…" at bounding box center [395, 119] width 514 height 26
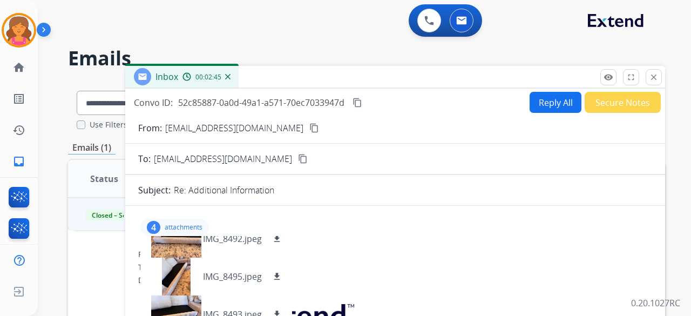
click at [358, 105] on mat-icon "content_copy" at bounding box center [358, 103] width 10 height 10
drag, startPoint x: 654, startPoint y: 79, endPoint x: 644, endPoint y: 82, distance: 10.1
click at [654, 79] on mat-icon "close" at bounding box center [654, 77] width 10 height 10
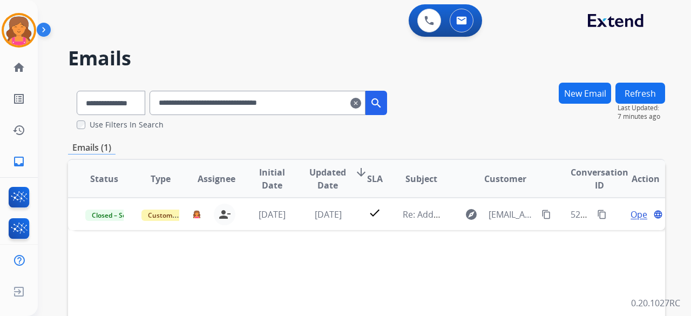
click at [361, 107] on mat-icon "clear" at bounding box center [356, 103] width 11 height 13
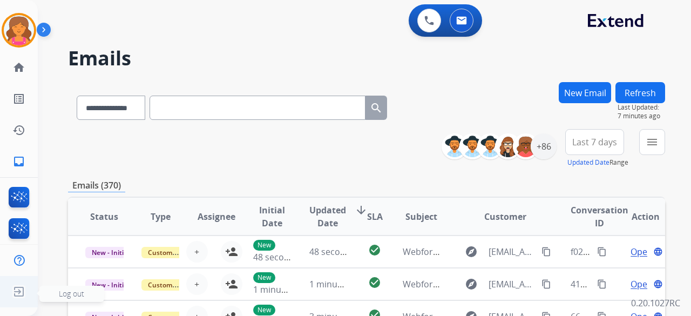
click at [13, 300] on img at bounding box center [18, 291] width 19 height 21
click at [70, 295] on span "Log out" at bounding box center [71, 293] width 25 height 10
